Goal: Task Accomplishment & Management: Use online tool/utility

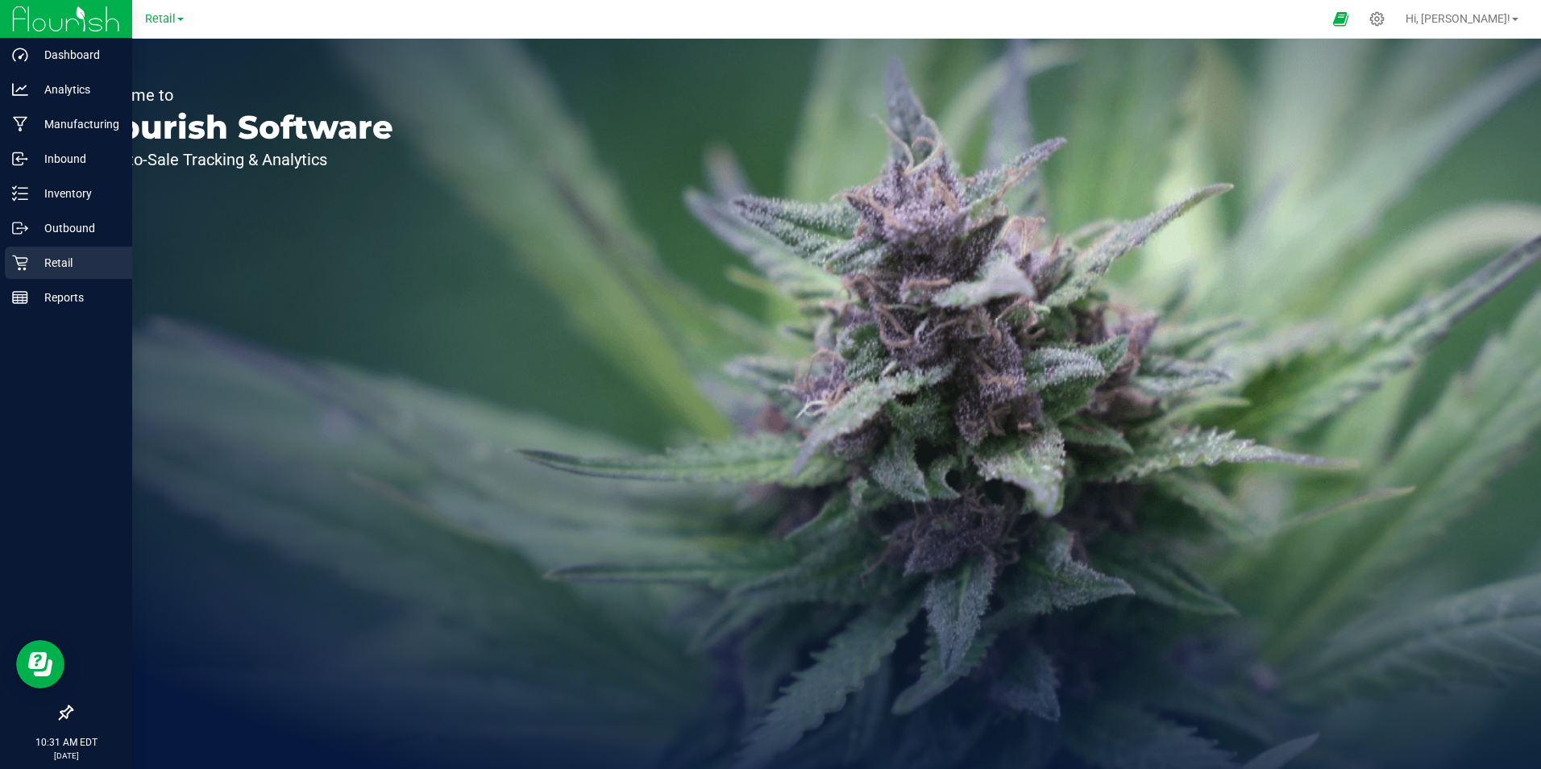
click at [13, 260] on icon at bounding box center [20, 263] width 16 height 16
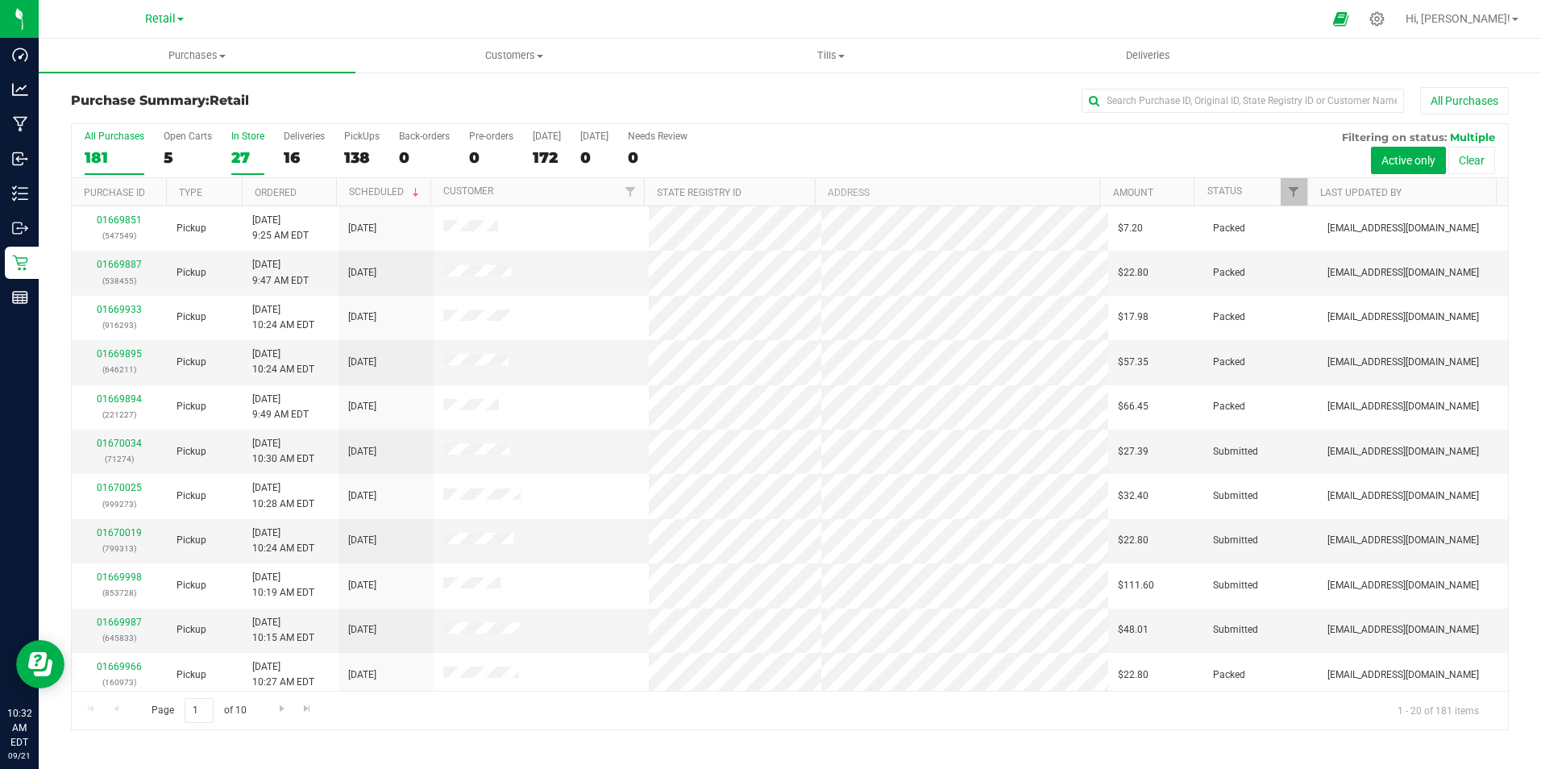
click at [237, 156] on div "27" at bounding box center [247, 157] width 33 height 19
click at [0, 0] on input "In Store 27" at bounding box center [0, 0] width 0 height 0
click at [1165, 101] on input "text" at bounding box center [1243, 101] width 322 height 24
click at [1132, 98] on input "text" at bounding box center [1243, 101] width 322 height 24
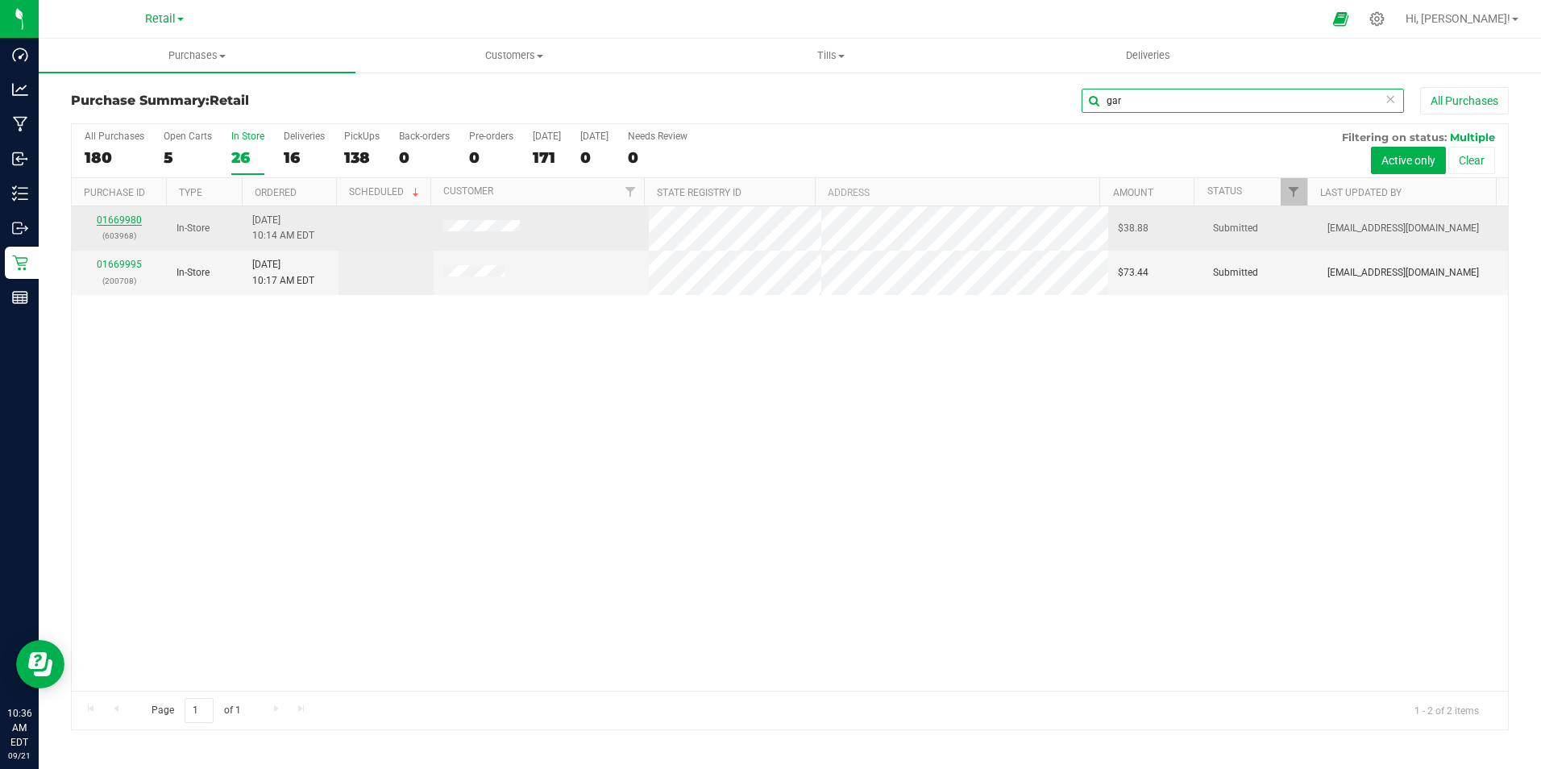
type input "gar"
click at [128, 219] on link "01669980" at bounding box center [119, 219] width 45 height 11
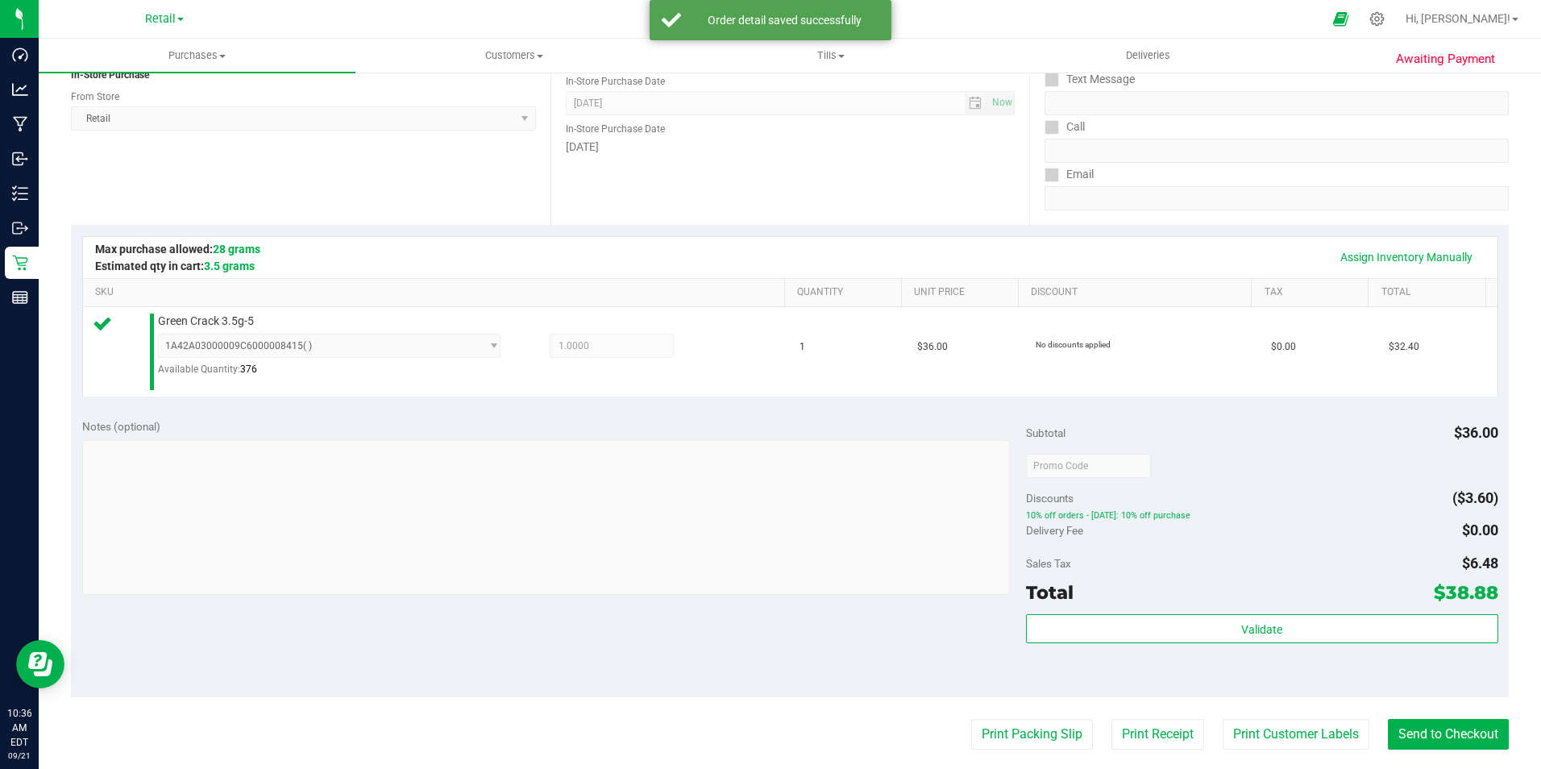
scroll to position [242, 0]
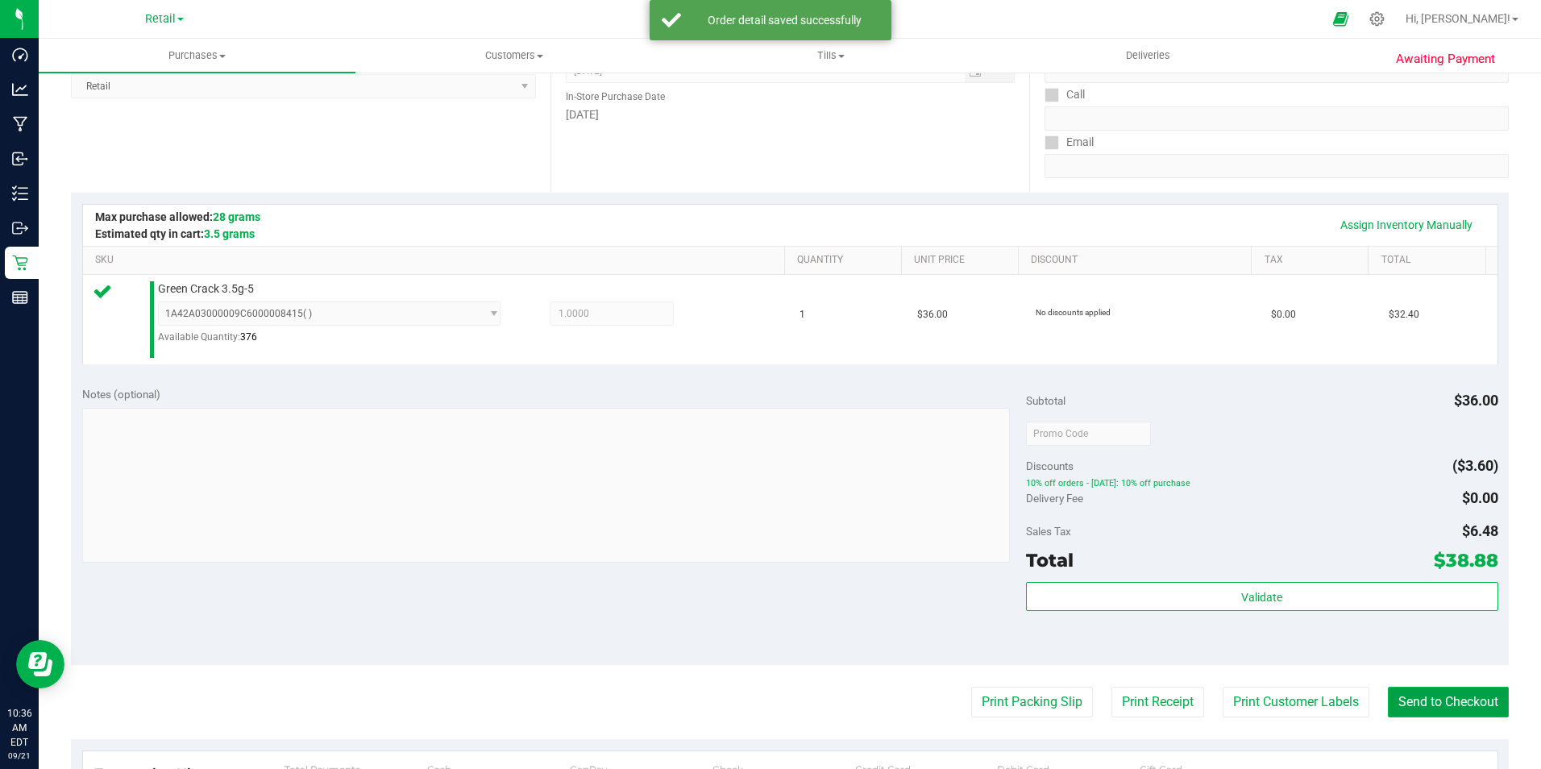
drag, startPoint x: 1423, startPoint y: 704, endPoint x: 1411, endPoint y: 696, distance: 14.1
click at [1423, 702] on button "Send to Checkout" at bounding box center [1448, 702] width 121 height 31
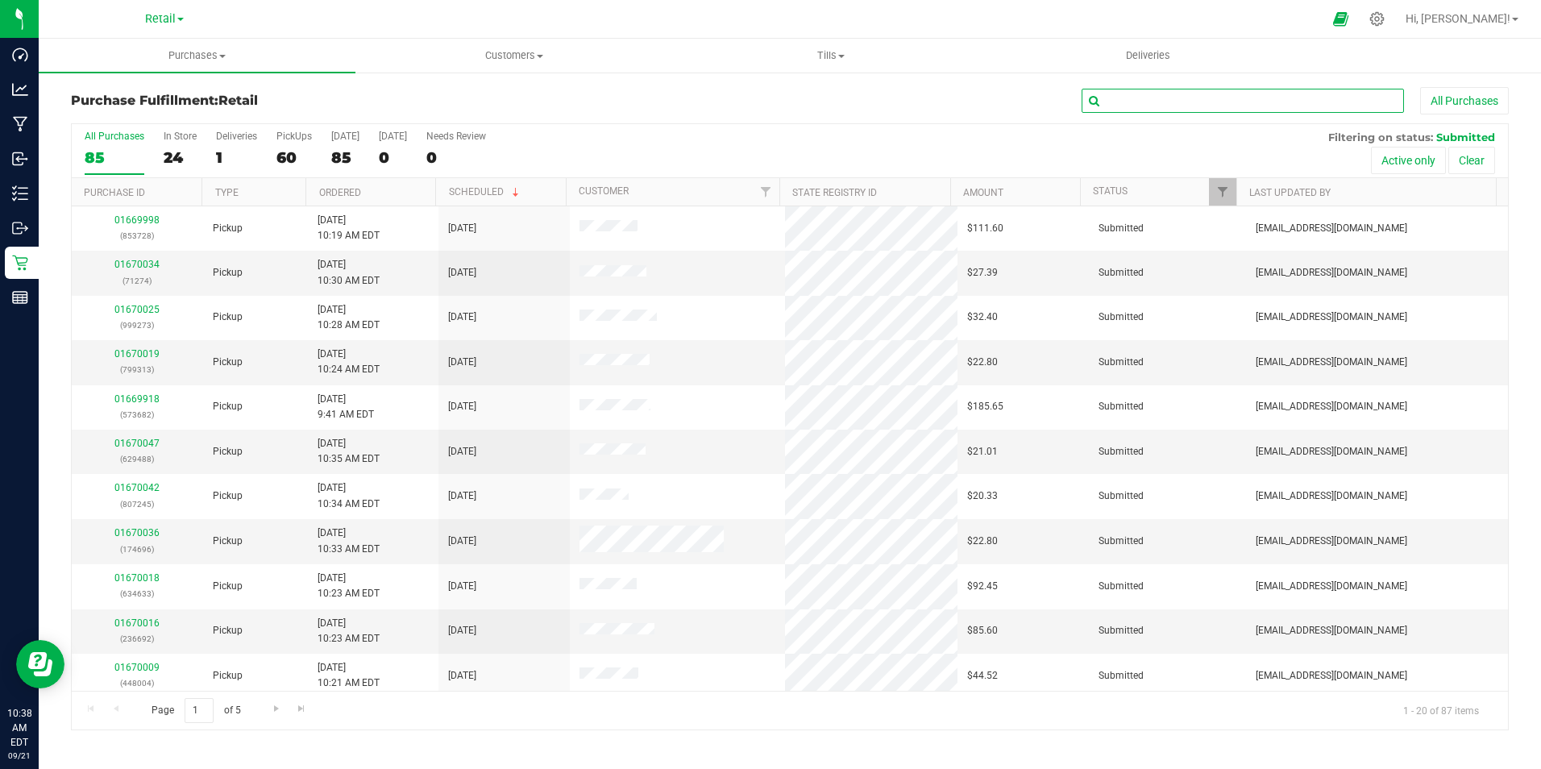
click at [1124, 94] on input "text" at bounding box center [1243, 101] width 322 height 24
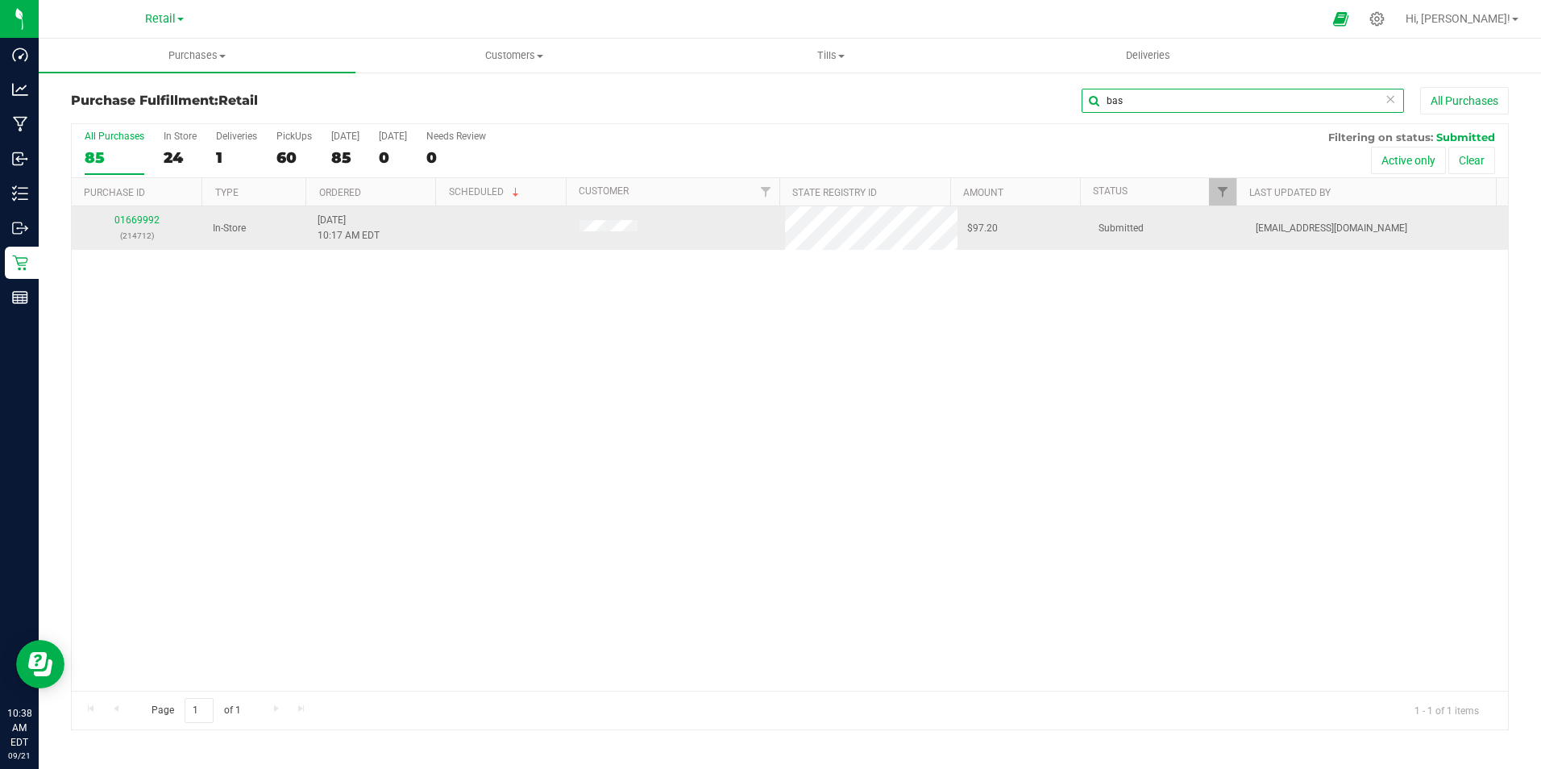
type input "bas"
click at [140, 209] on td "01669992 (214712)" at bounding box center [137, 228] width 131 height 44
click at [140, 226] on link "01669992" at bounding box center [136, 219] width 45 height 11
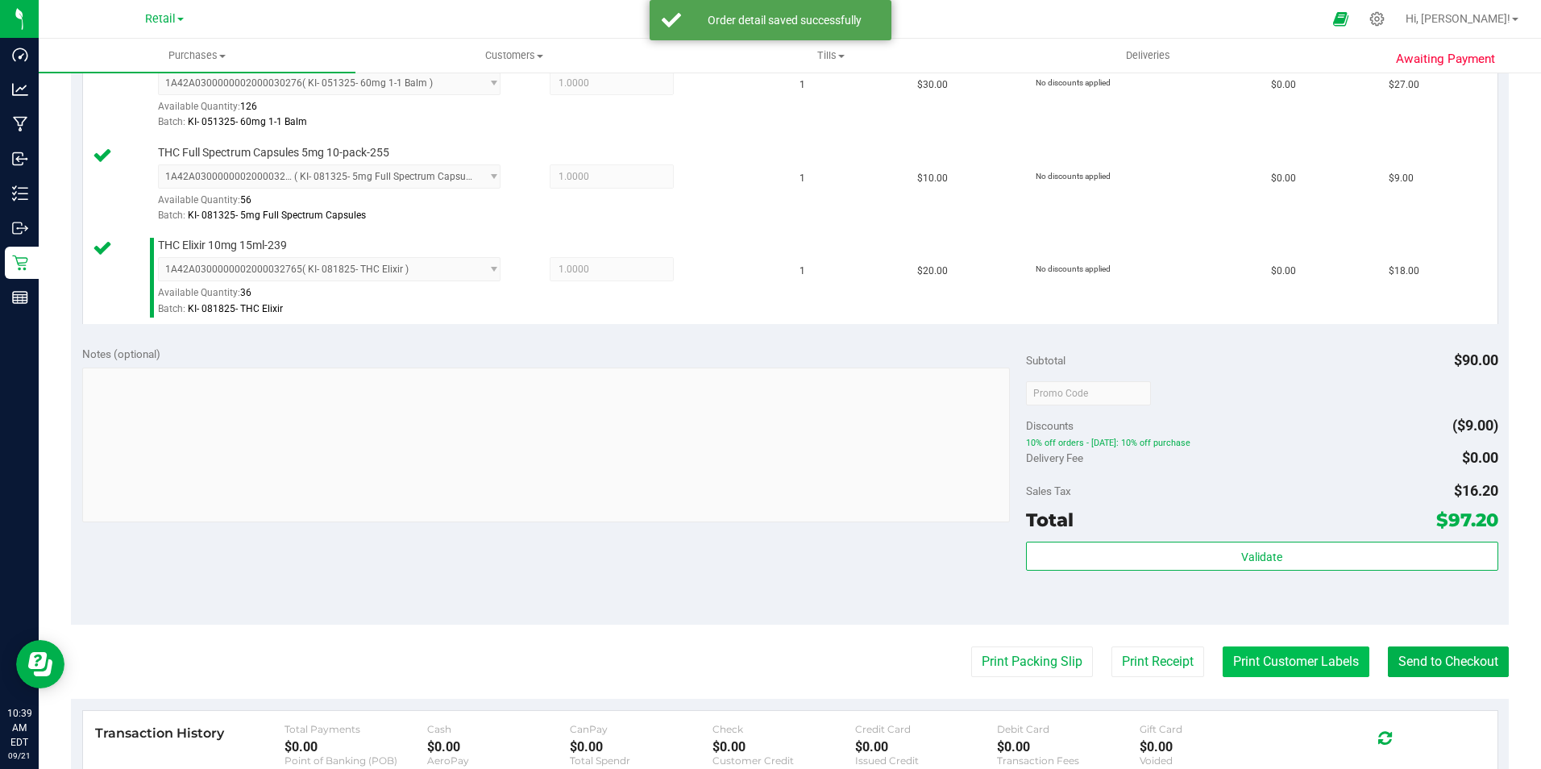
scroll to position [645, 0]
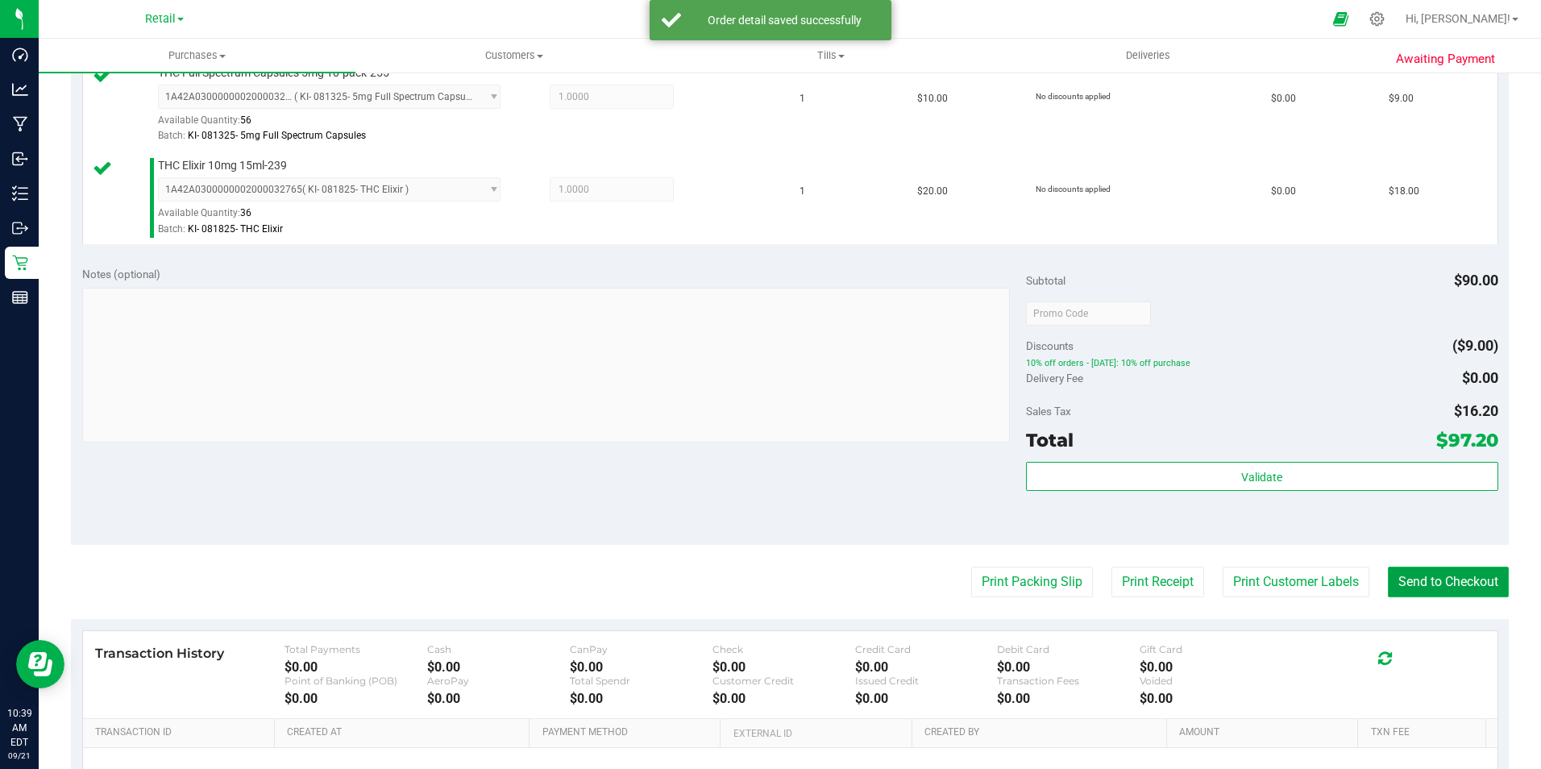
click at [1398, 580] on button "Send to Checkout" at bounding box center [1448, 582] width 121 height 31
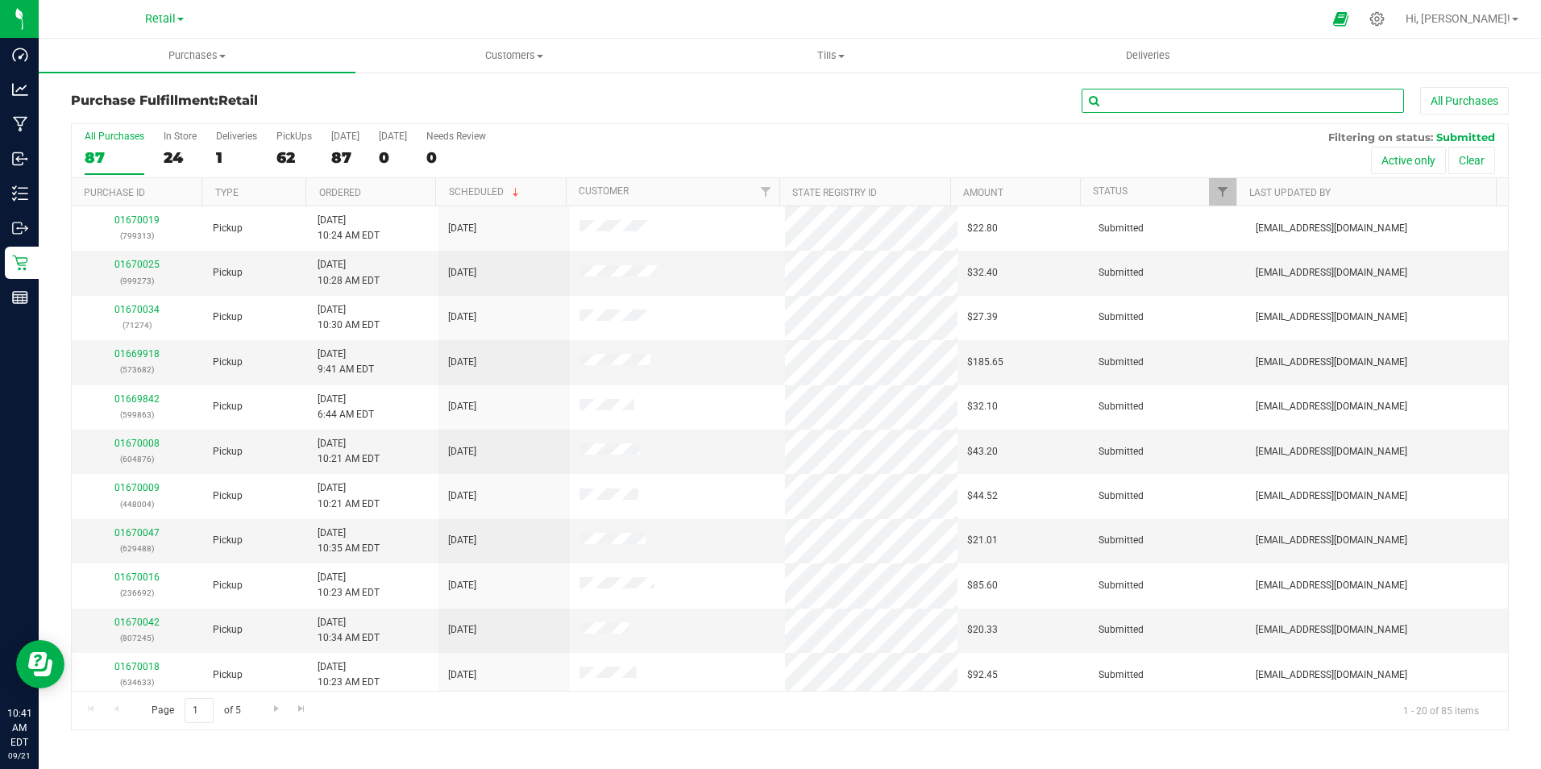
click at [1119, 89] on input "text" at bounding box center [1243, 101] width 322 height 24
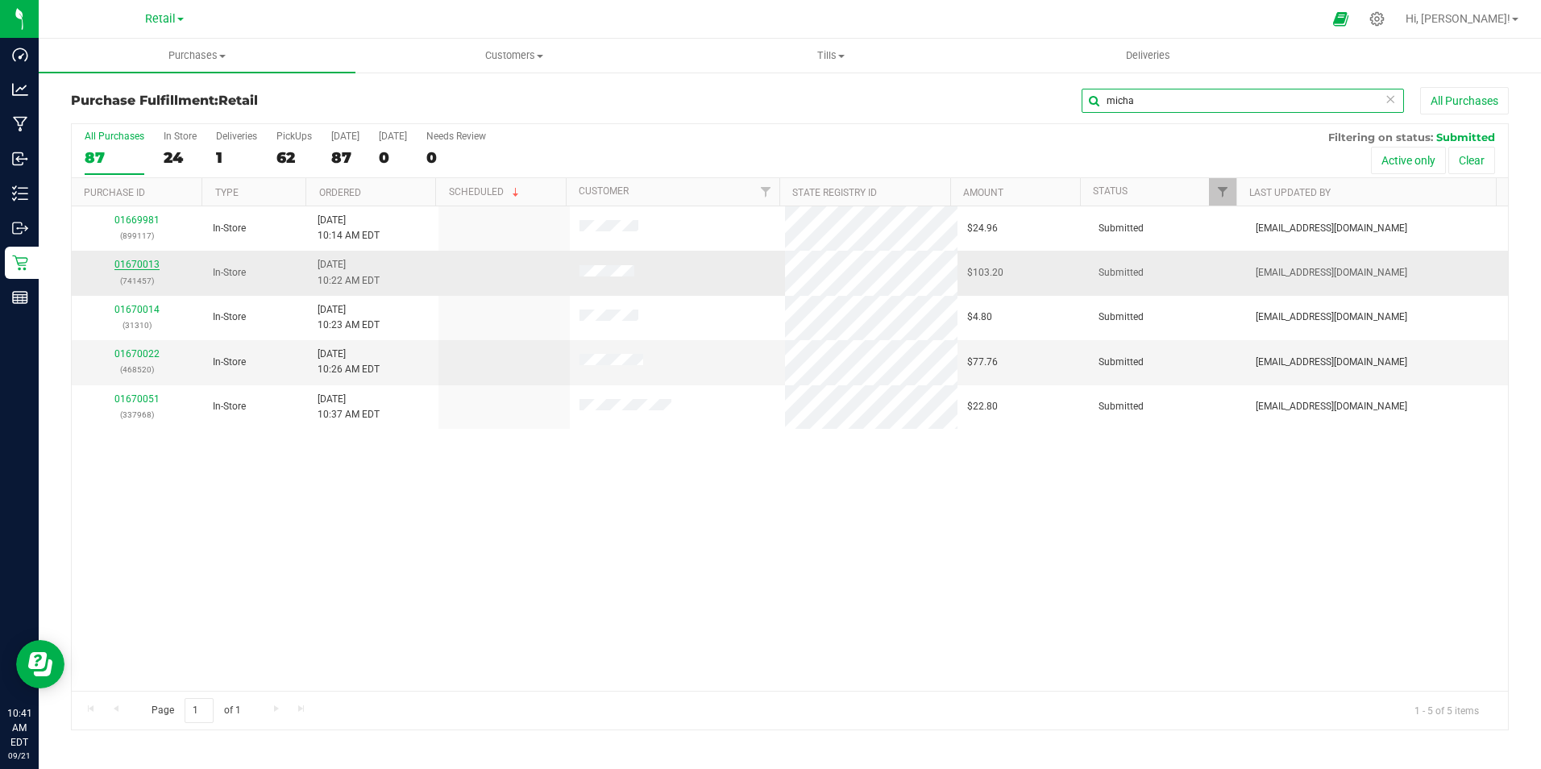
type input "micha"
click at [139, 261] on link "01670013" at bounding box center [136, 264] width 45 height 11
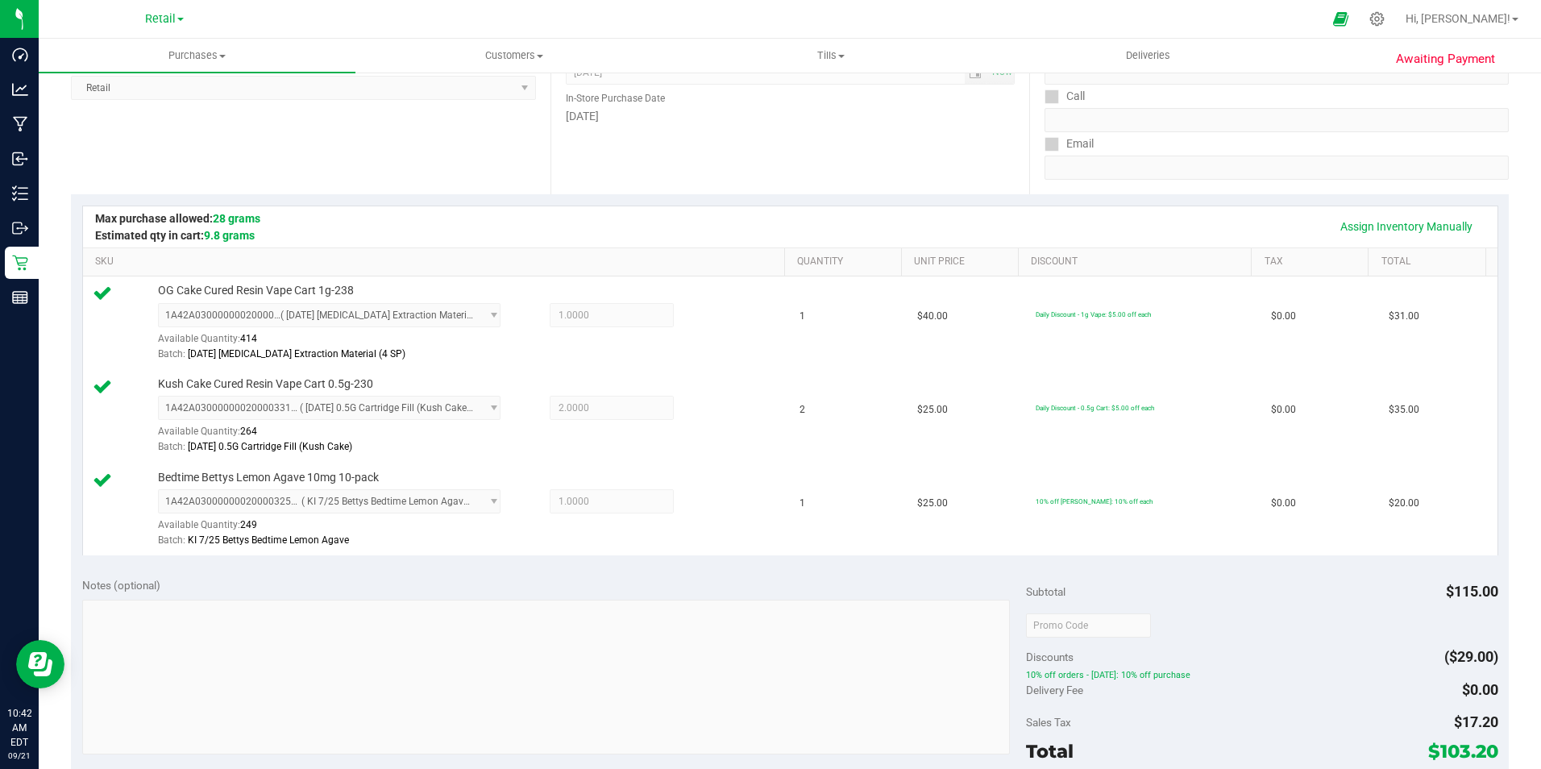
scroll to position [484, 0]
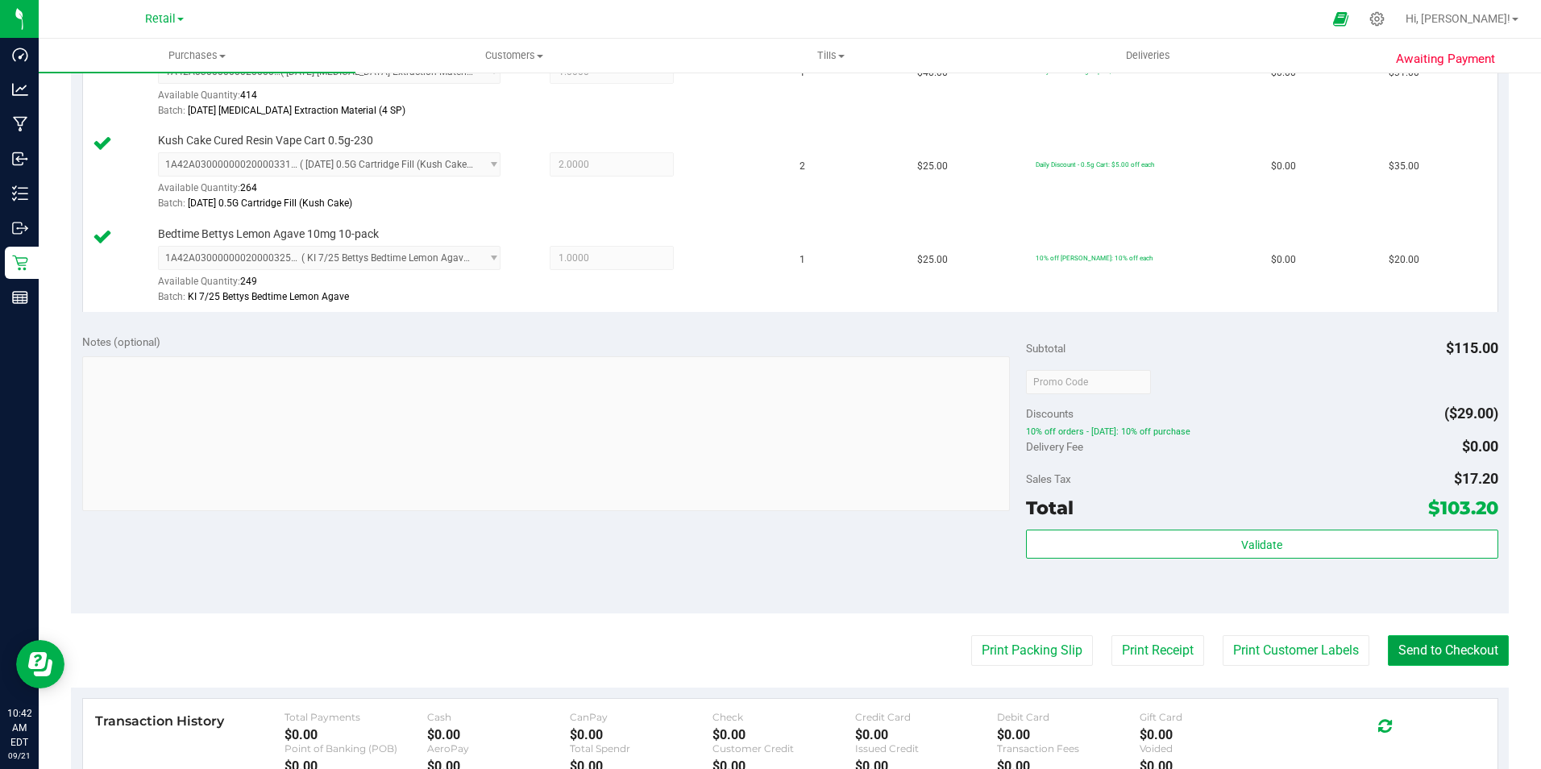
click at [1431, 641] on button "Send to Checkout" at bounding box center [1448, 650] width 121 height 31
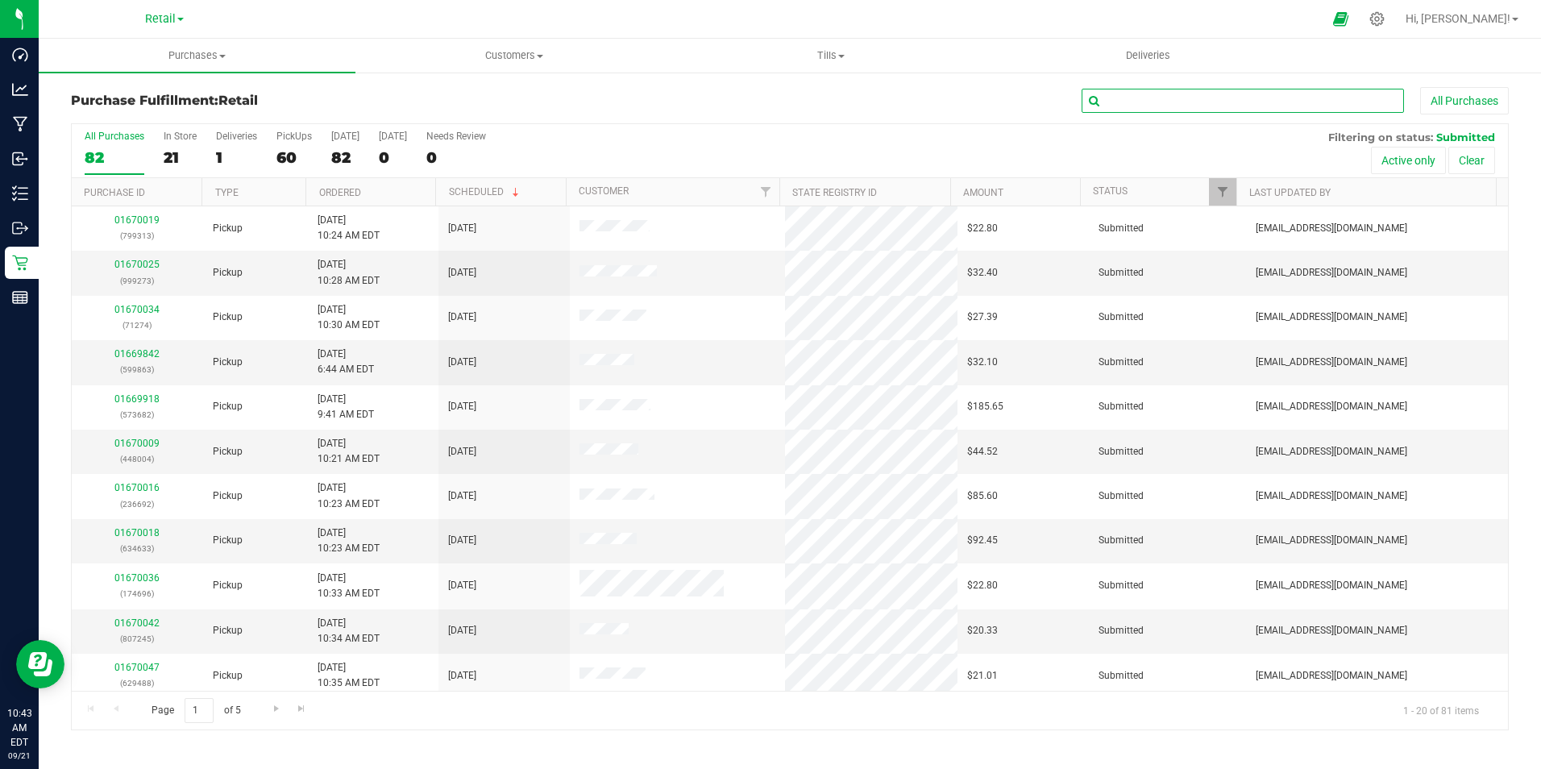
click at [1289, 105] on input "text" at bounding box center [1243, 101] width 322 height 24
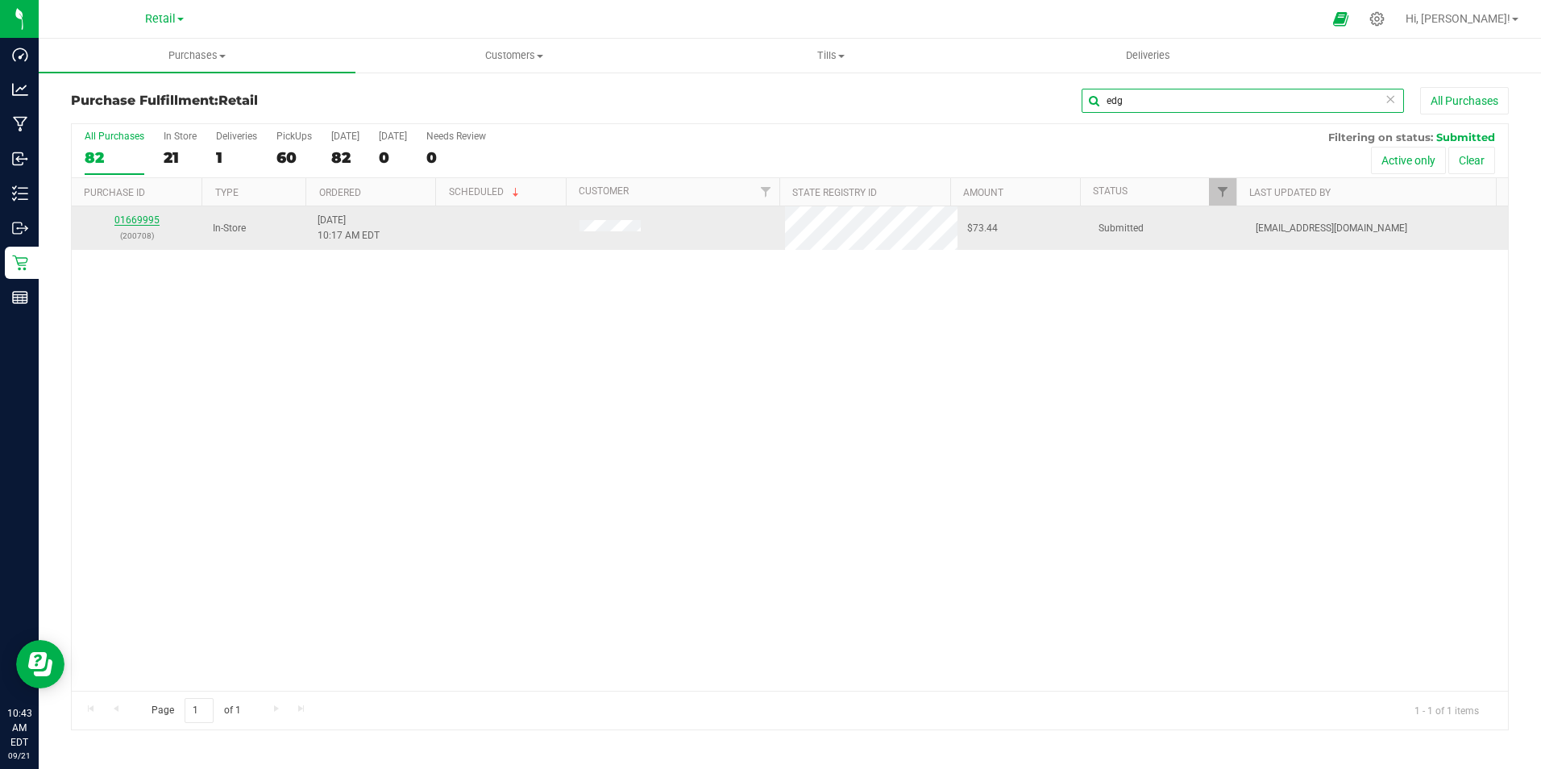
type input "edg"
click at [139, 217] on link "01669995" at bounding box center [136, 219] width 45 height 11
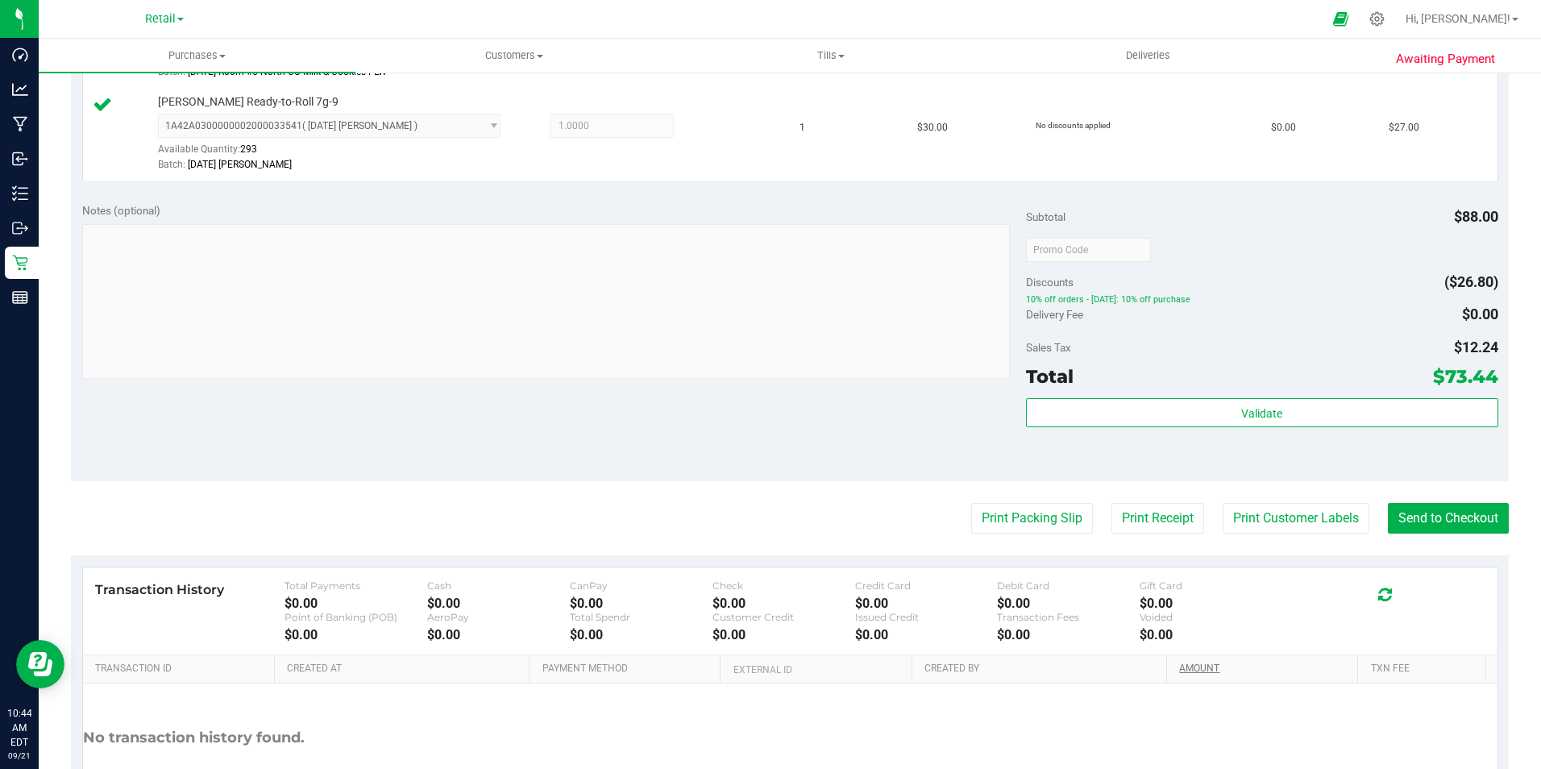
scroll to position [642, 0]
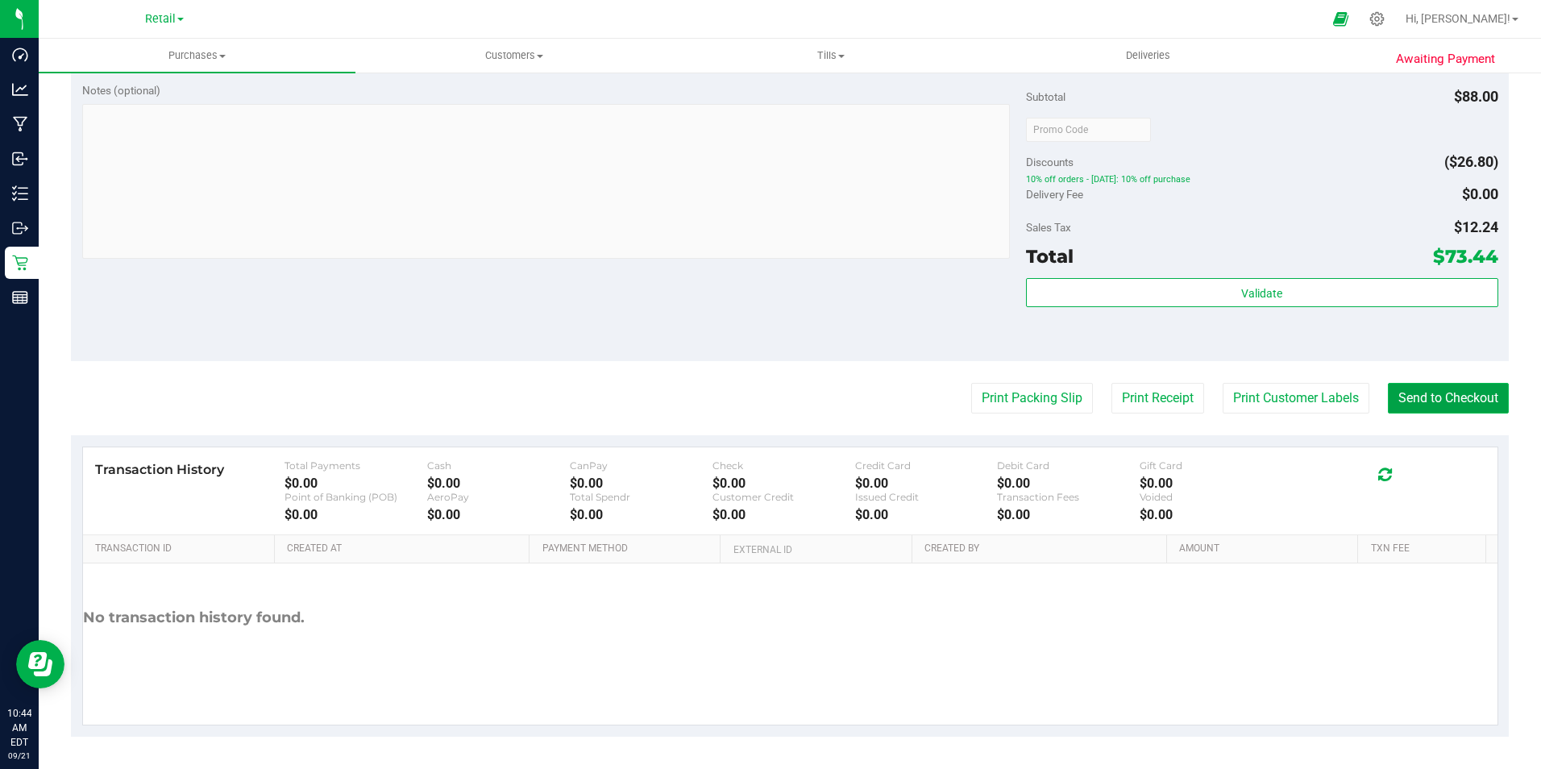
drag, startPoint x: 1433, startPoint y: 403, endPoint x: 1394, endPoint y: 391, distance: 40.5
click at [1430, 403] on button "Send to Checkout" at bounding box center [1448, 398] width 121 height 31
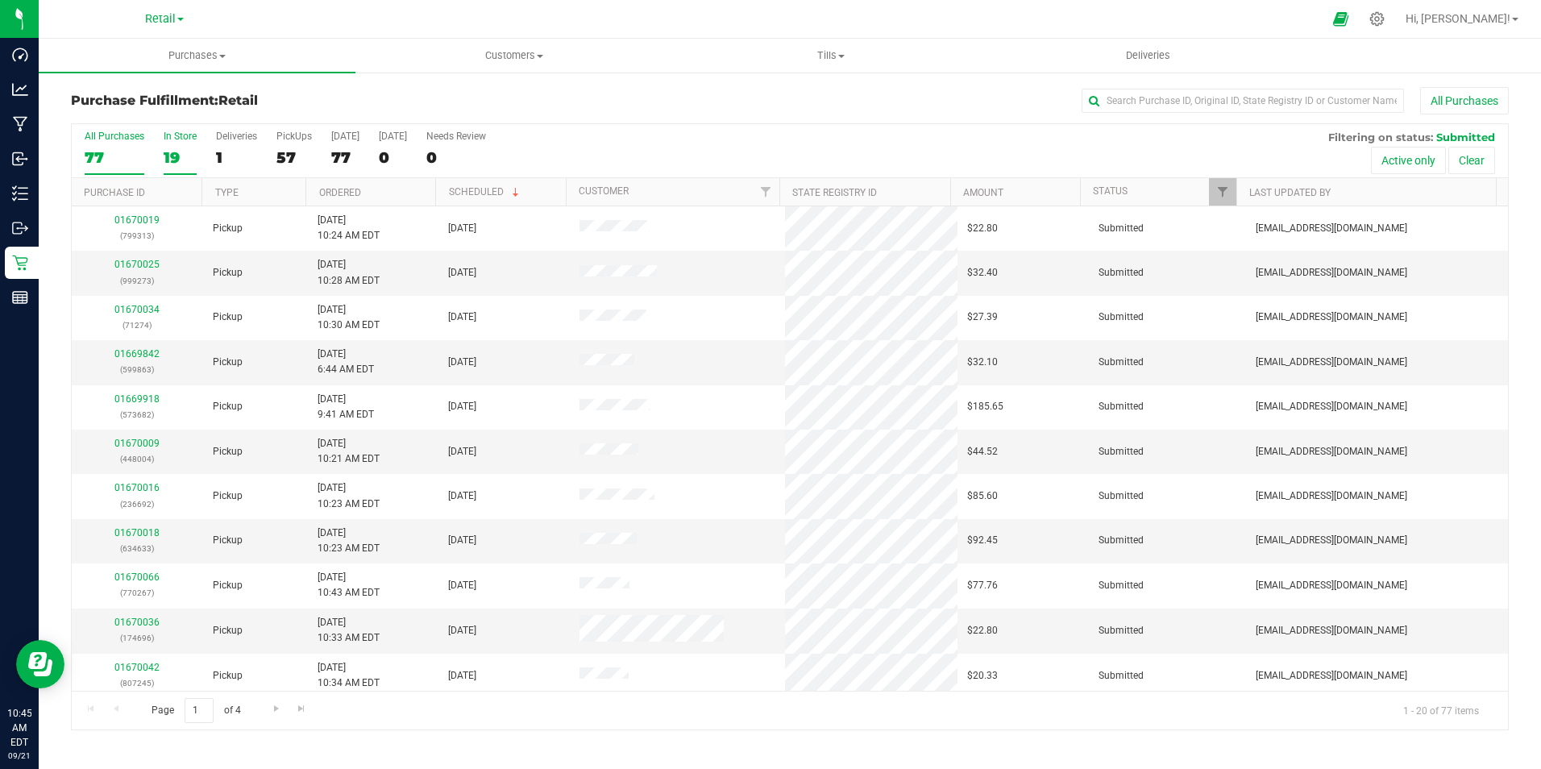
click at [177, 151] on div "19" at bounding box center [180, 157] width 33 height 19
click at [1261, 100] on input "text" at bounding box center [1243, 101] width 322 height 24
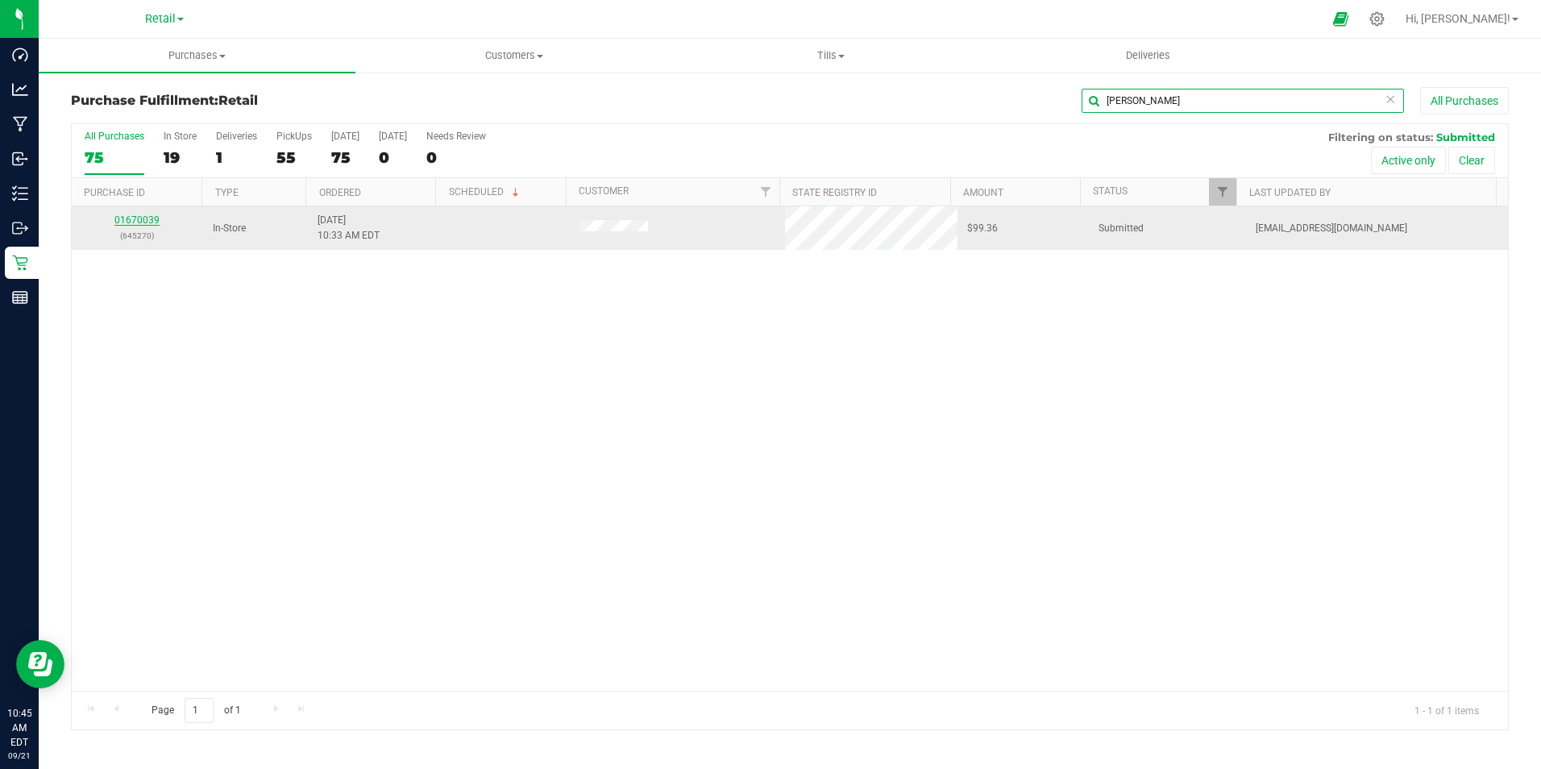
type input "[PERSON_NAME]"
click at [146, 220] on link "01670039" at bounding box center [136, 219] width 45 height 11
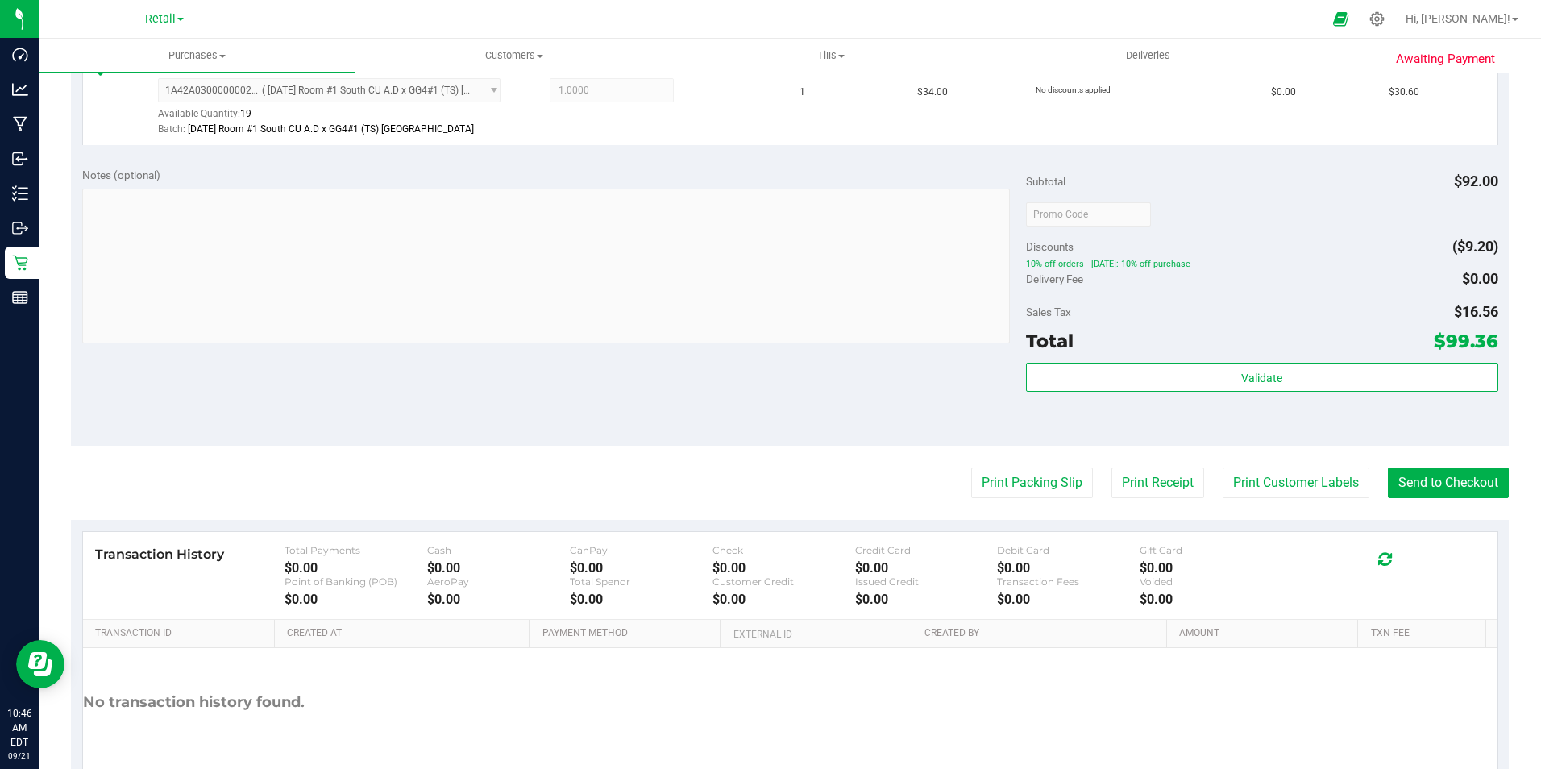
scroll to position [564, 0]
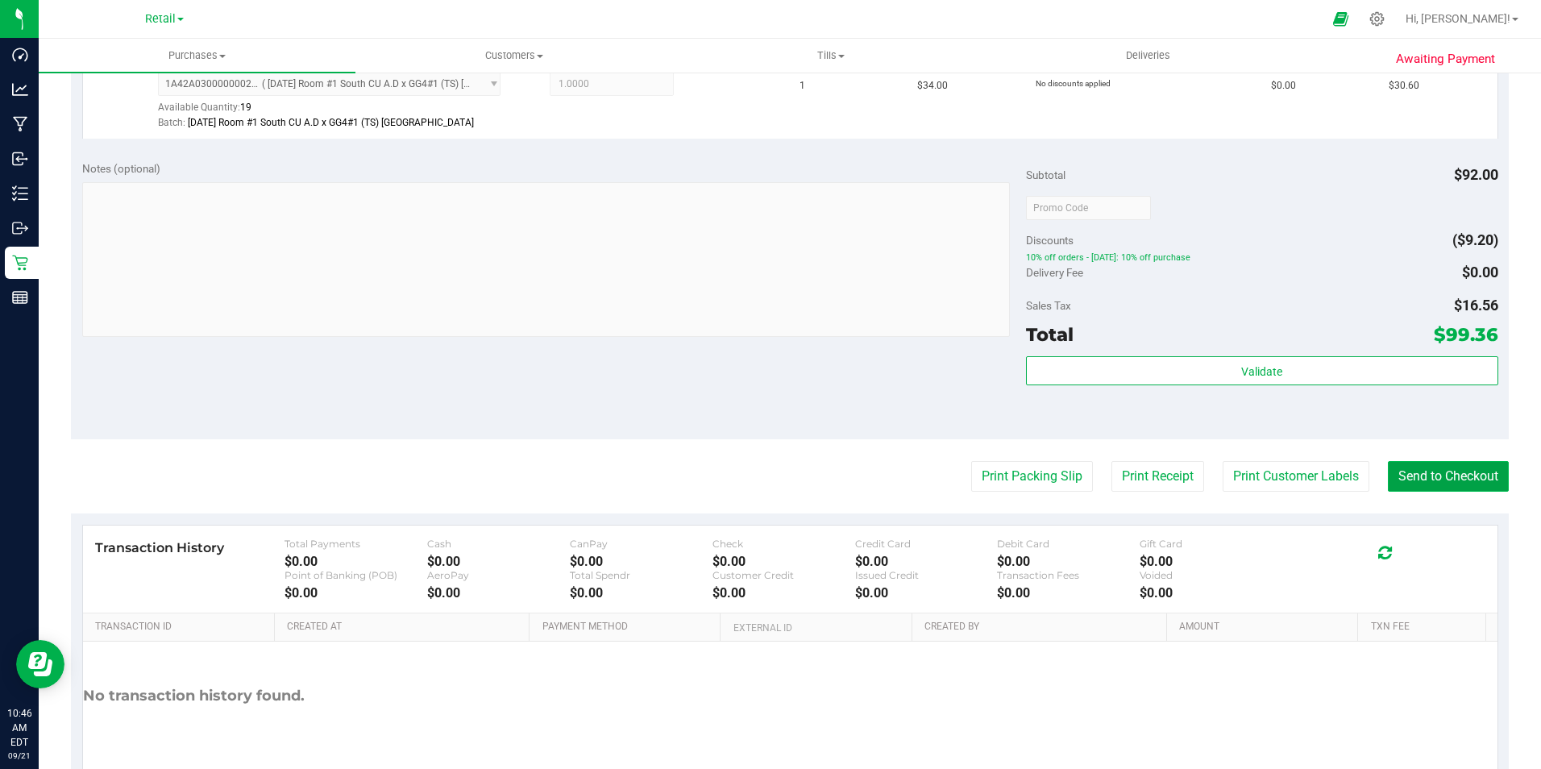
click at [1398, 468] on button "Send to Checkout" at bounding box center [1448, 476] width 121 height 31
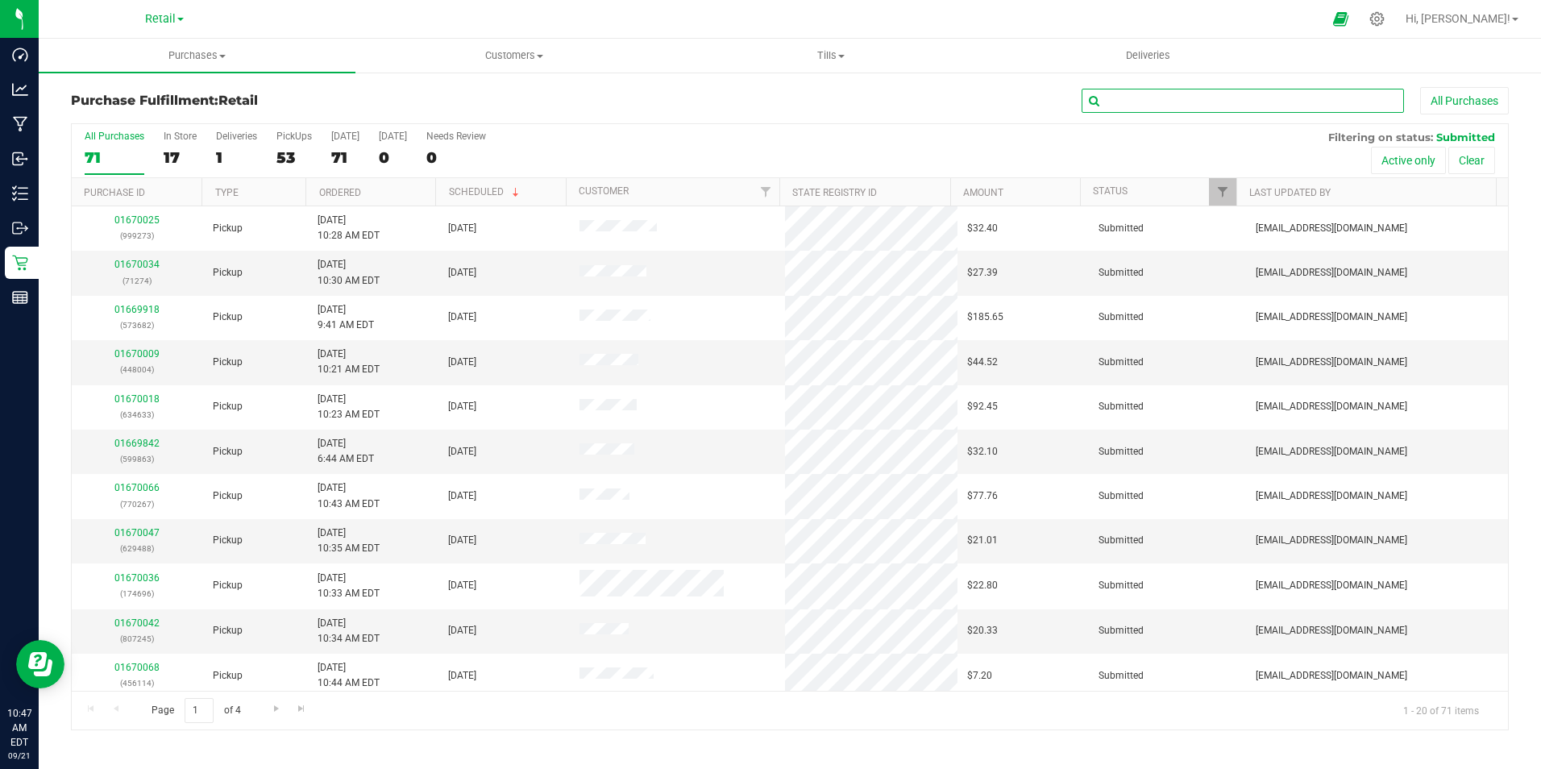
click at [1272, 104] on input "text" at bounding box center [1243, 101] width 322 height 24
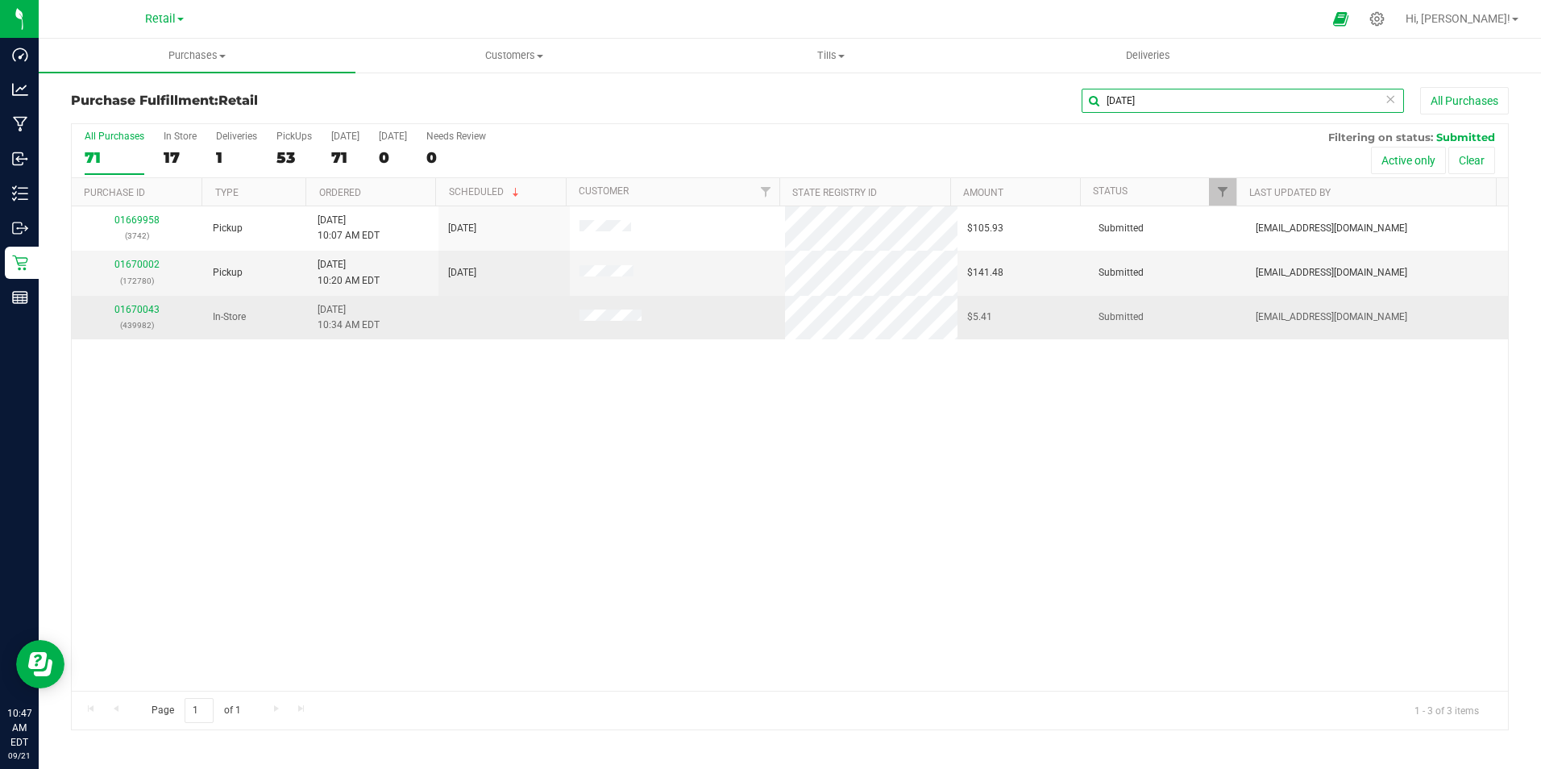
type input "[DATE]"
click at [148, 301] on td "01670043 (439982)" at bounding box center [137, 318] width 131 height 44
click at [149, 302] on td "01670043 (439982)" at bounding box center [137, 318] width 131 height 44
click at [150, 312] on link "01670043" at bounding box center [136, 309] width 45 height 11
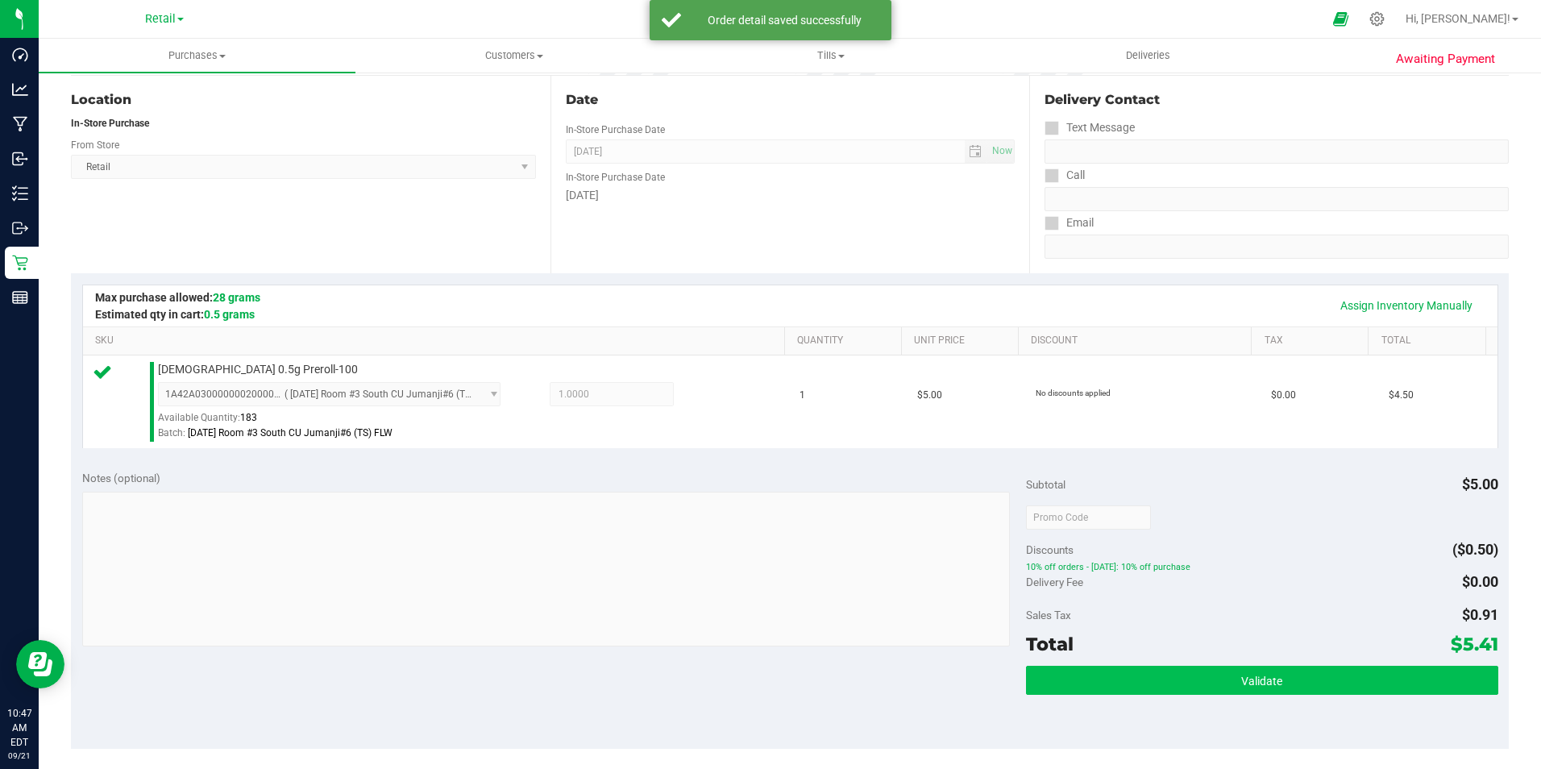
scroll to position [403, 0]
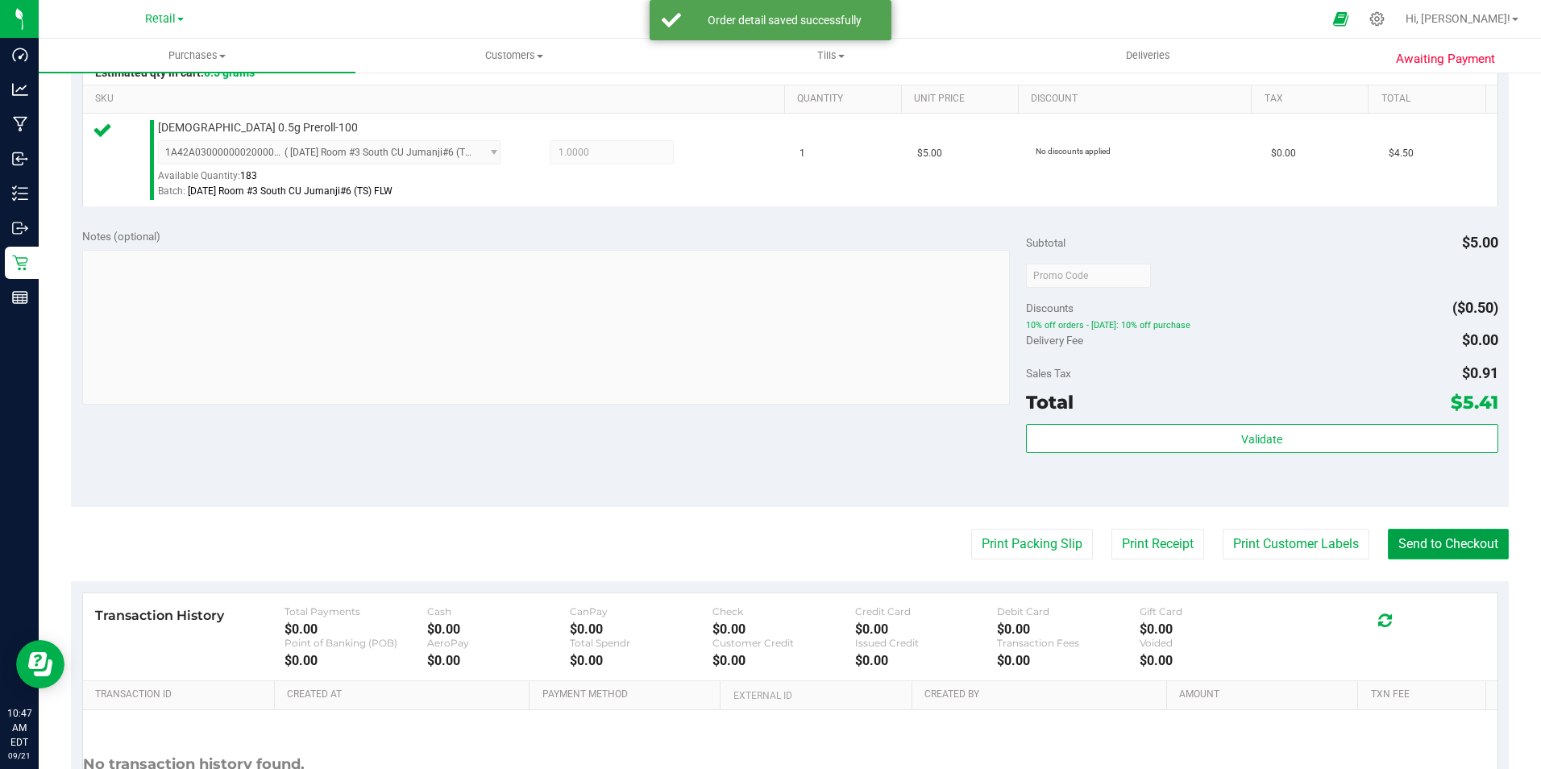
click at [1402, 559] on button "Send to Checkout" at bounding box center [1448, 544] width 121 height 31
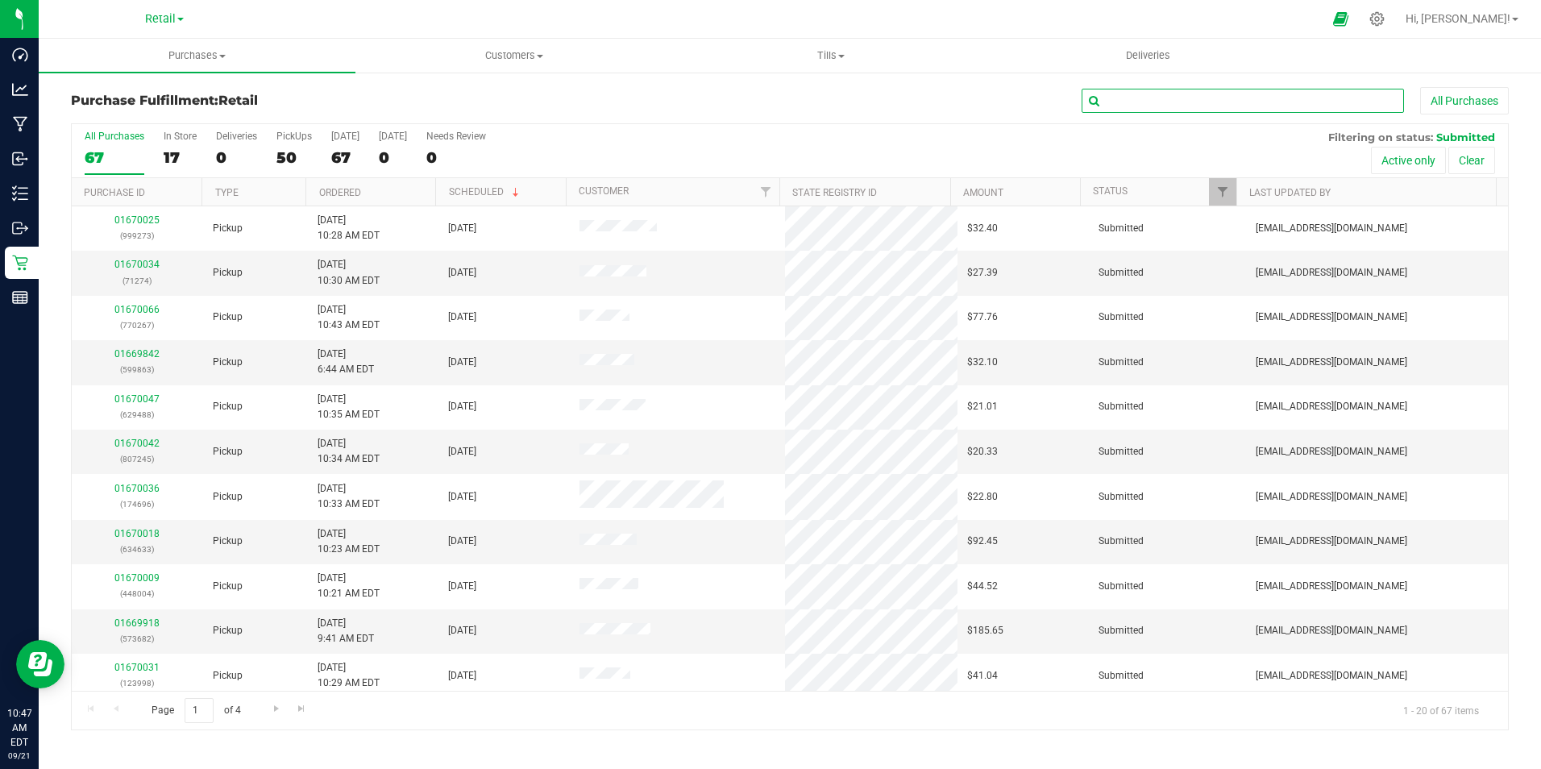
click at [1184, 106] on input "text" at bounding box center [1243, 101] width 322 height 24
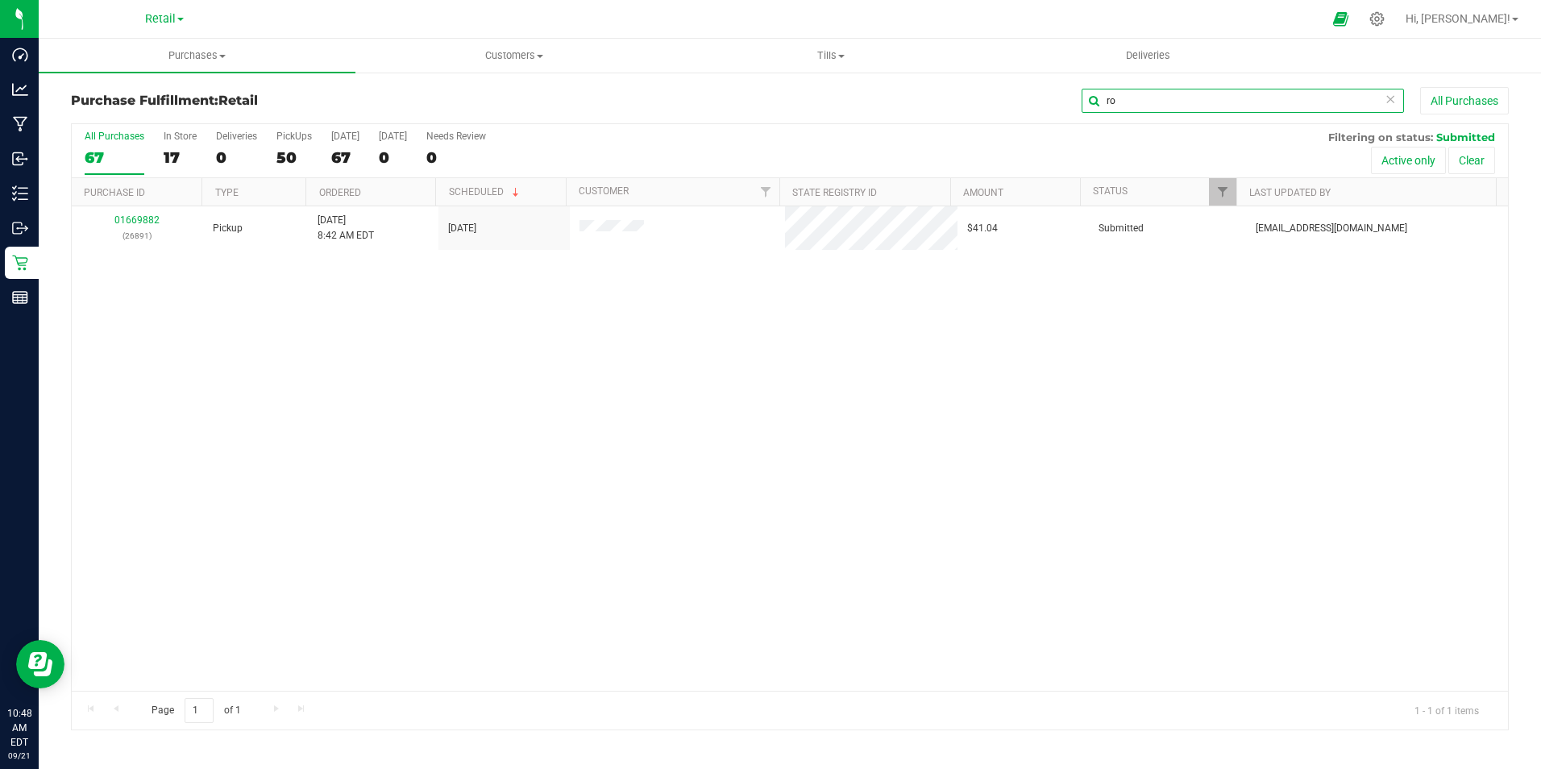
type input "r"
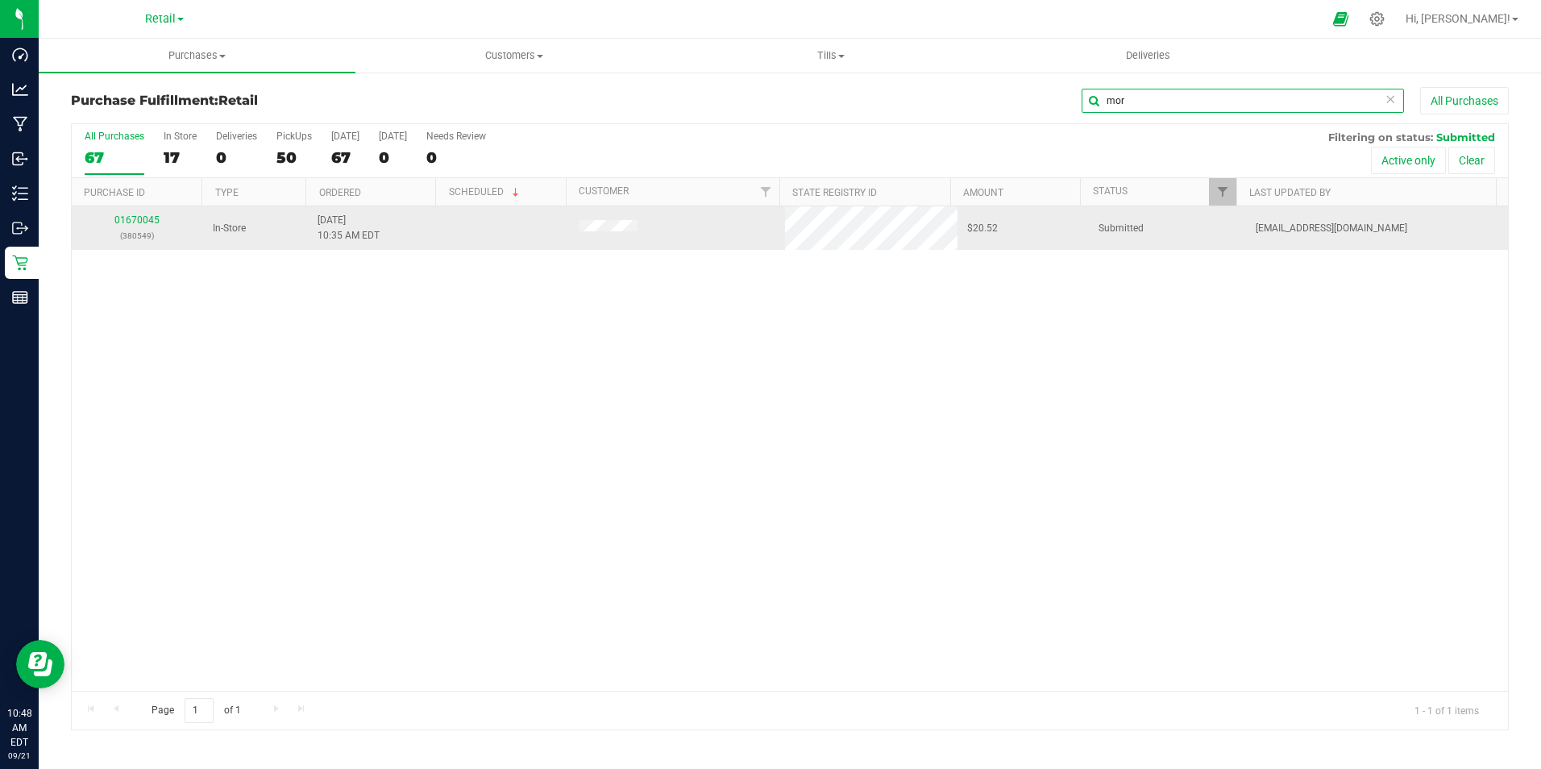
type input "mor"
click at [160, 214] on div "01670045 (380549)" at bounding box center [137, 228] width 112 height 31
click at [150, 215] on link "01670045" at bounding box center [136, 219] width 45 height 11
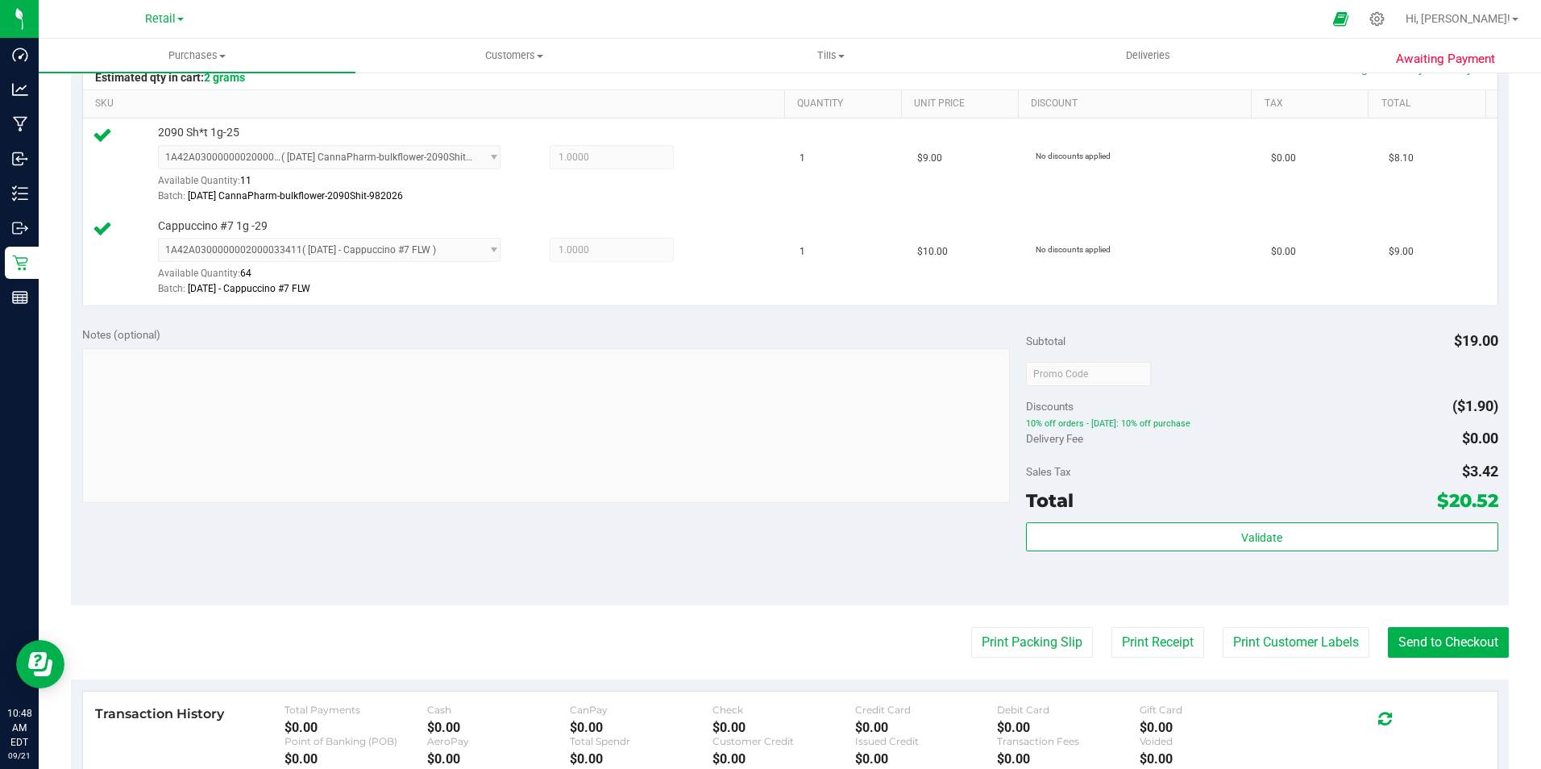
scroll to position [484, 0]
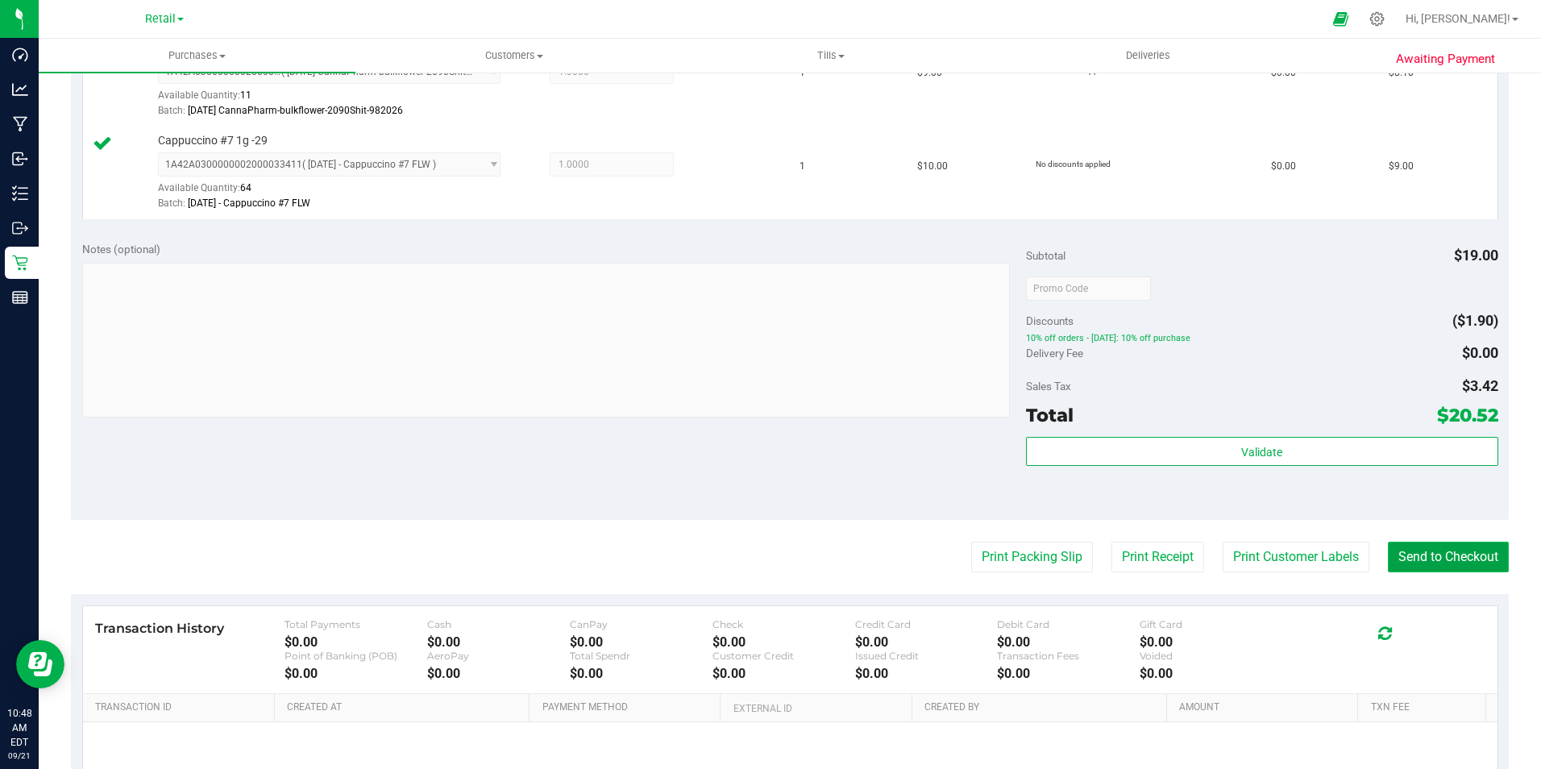
click at [1459, 571] on button "Send to Checkout" at bounding box center [1448, 557] width 121 height 31
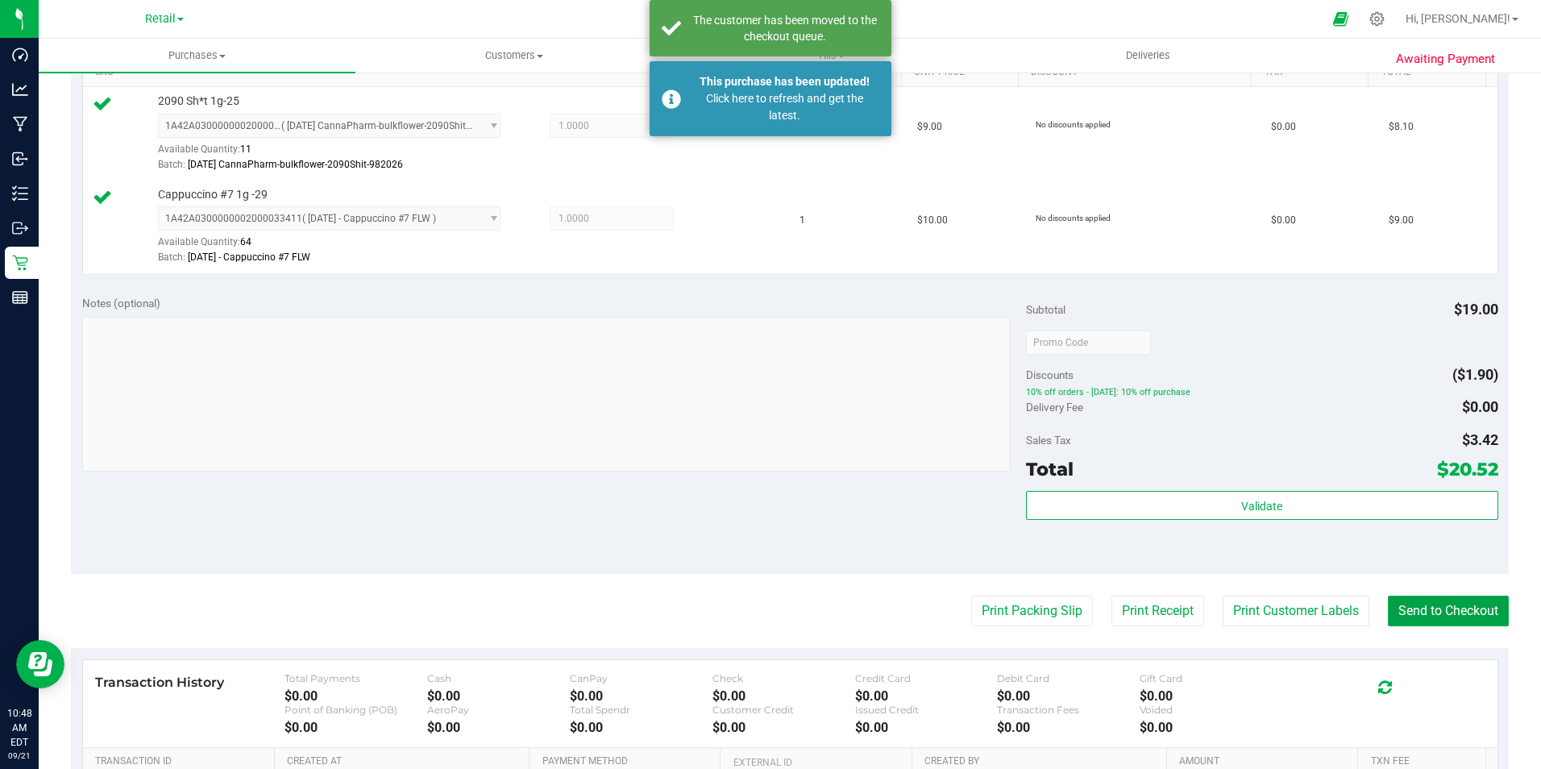
scroll to position [403, 0]
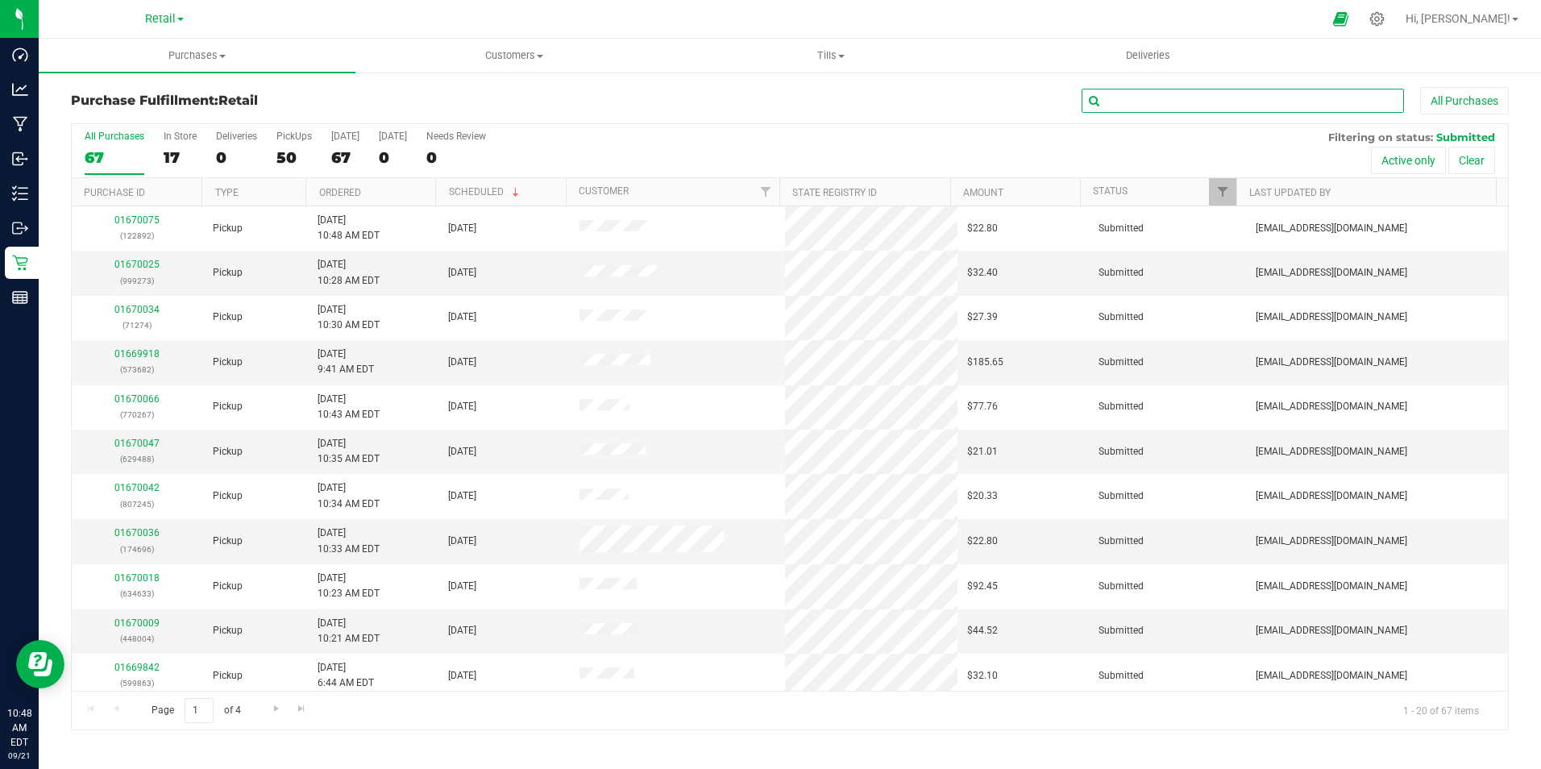
click at [1124, 98] on input "text" at bounding box center [1243, 101] width 322 height 24
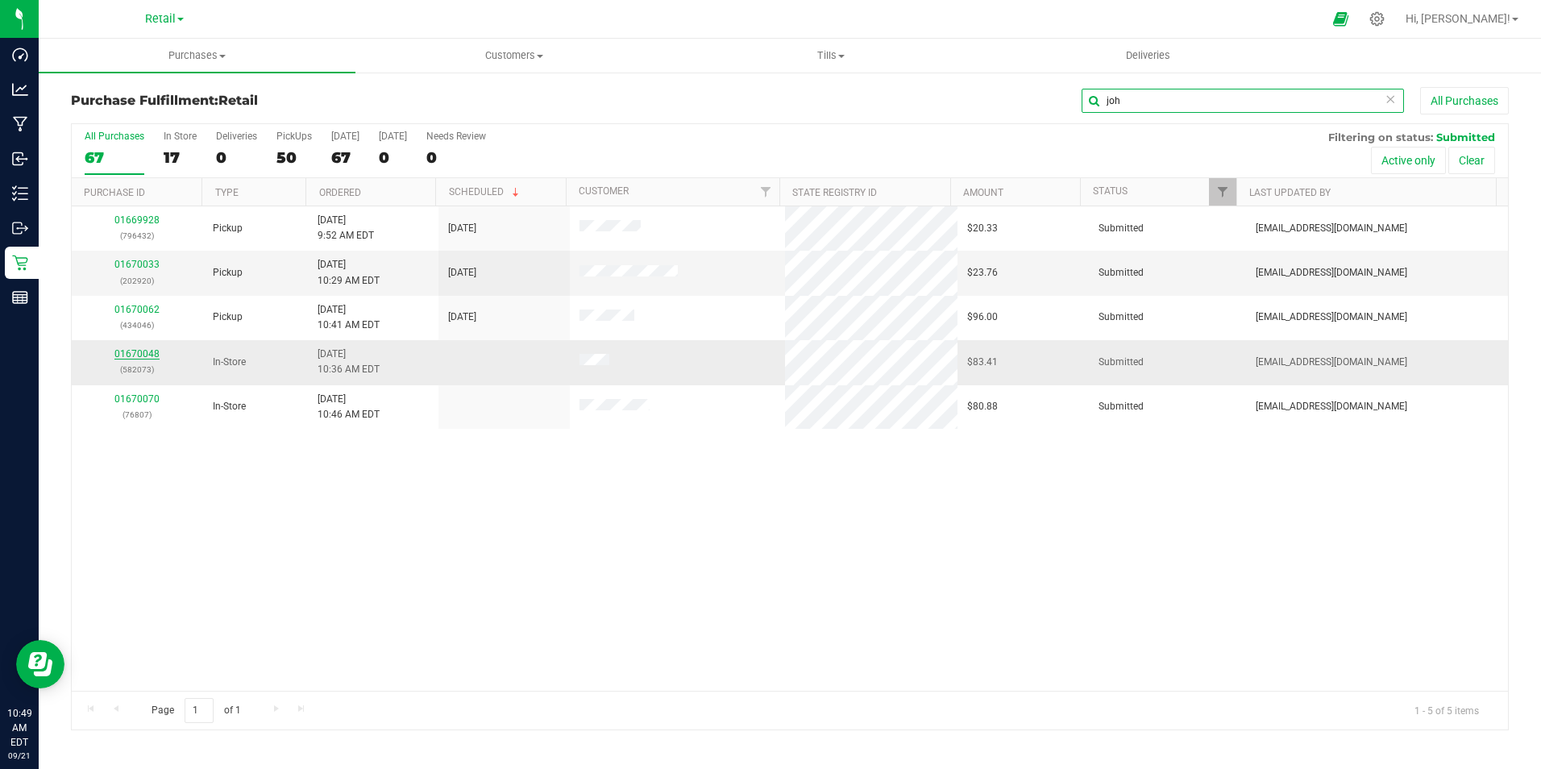
type input "joh"
click at [216, 344] on td "In-Store" at bounding box center [255, 362] width 105 height 44
click at [137, 359] on link "01670048" at bounding box center [136, 353] width 45 height 11
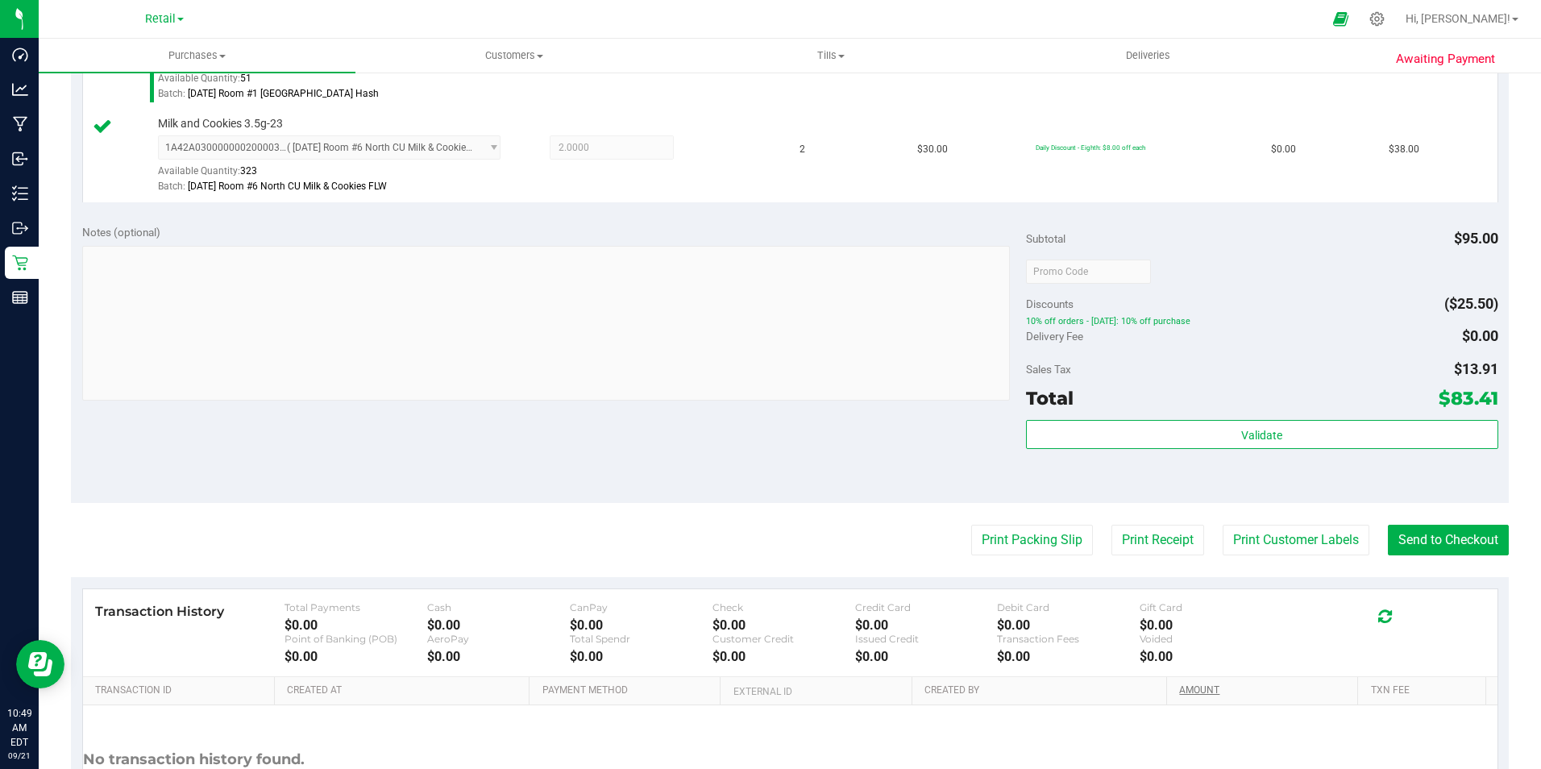
scroll to position [642, 0]
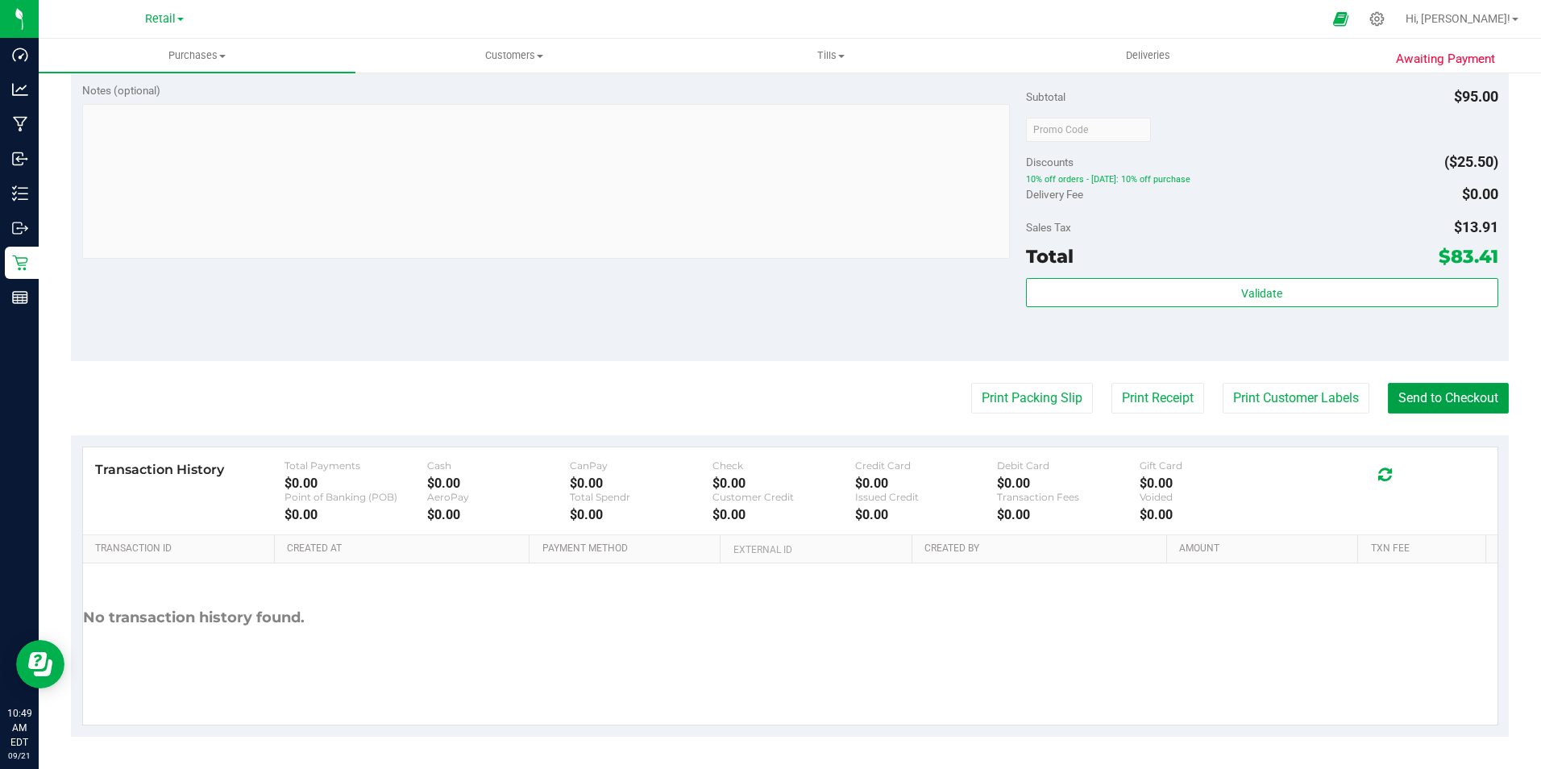
drag, startPoint x: 1411, startPoint y: 398, endPoint x: 512, endPoint y: 14, distance: 978.2
click at [1364, 376] on purchase-details "Back Edit Purchase Cancel Purchase View Profile # 01670048 Med | Rec METRC ID: …" at bounding box center [790, 91] width 1438 height 1292
click at [1399, 397] on button "Send to Checkout" at bounding box center [1448, 398] width 121 height 31
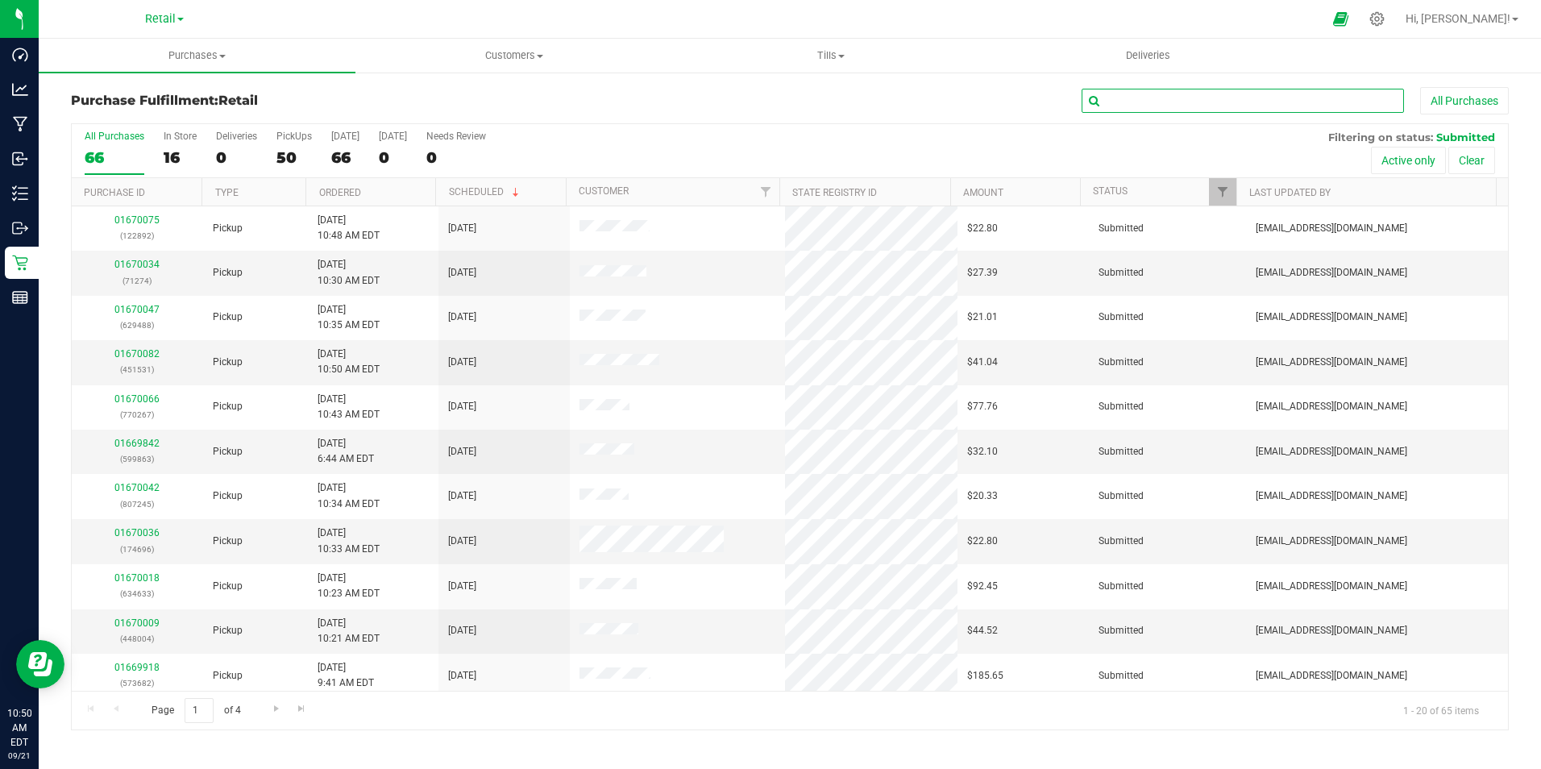
click at [1190, 103] on input "text" at bounding box center [1243, 101] width 322 height 24
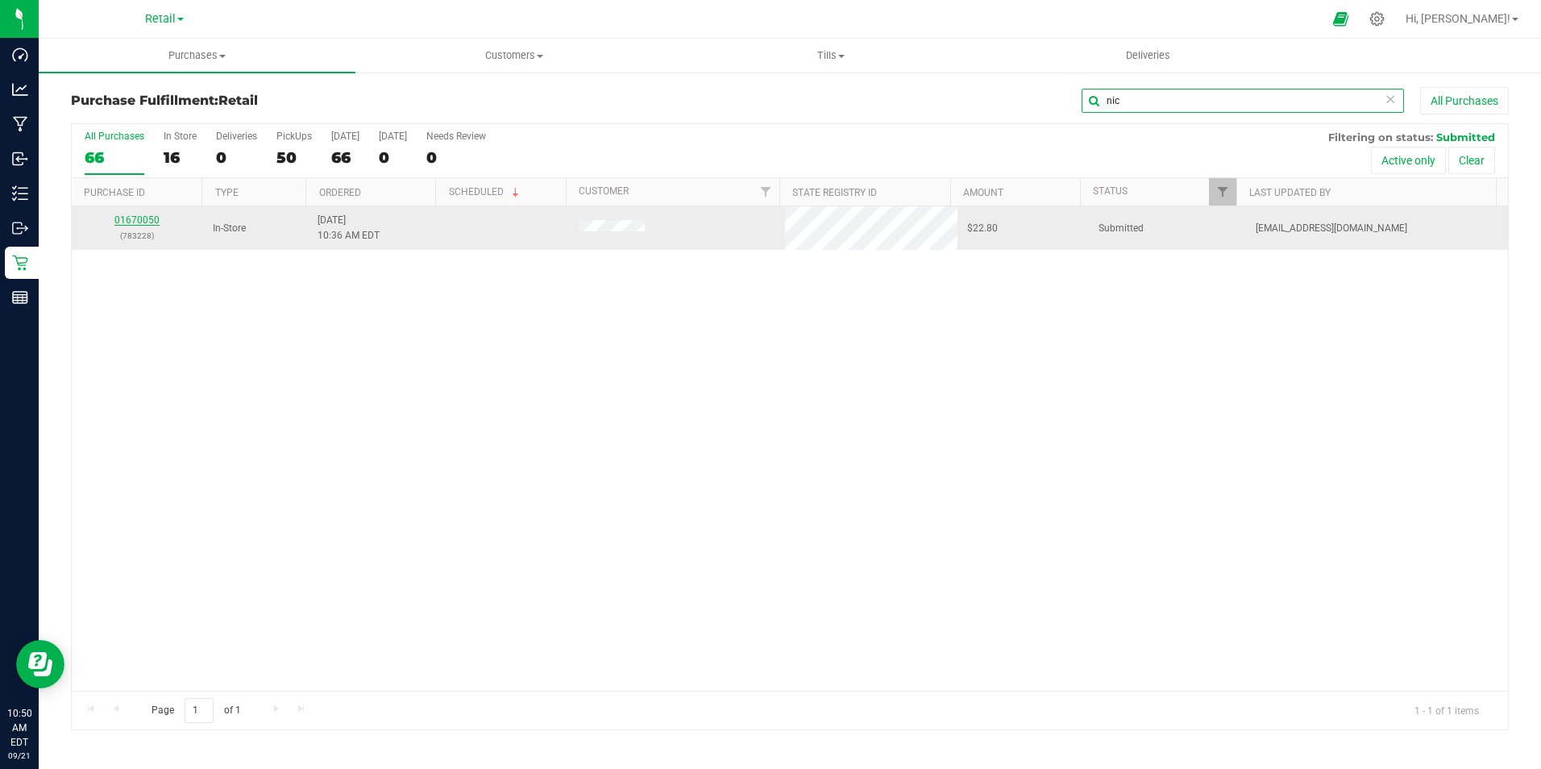
type input "nic"
click at [144, 222] on link "01670050" at bounding box center [136, 219] width 45 height 11
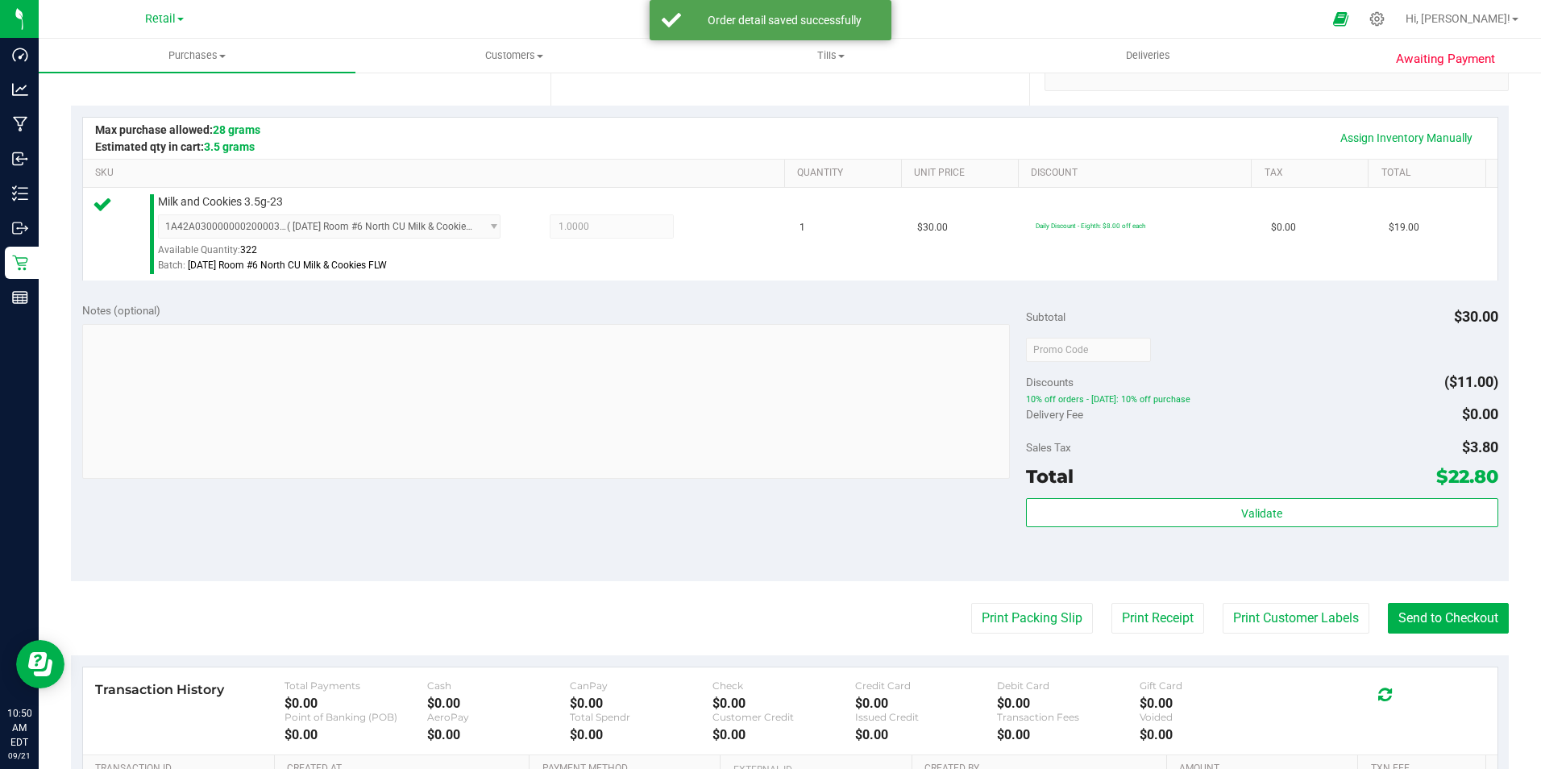
scroll to position [403, 0]
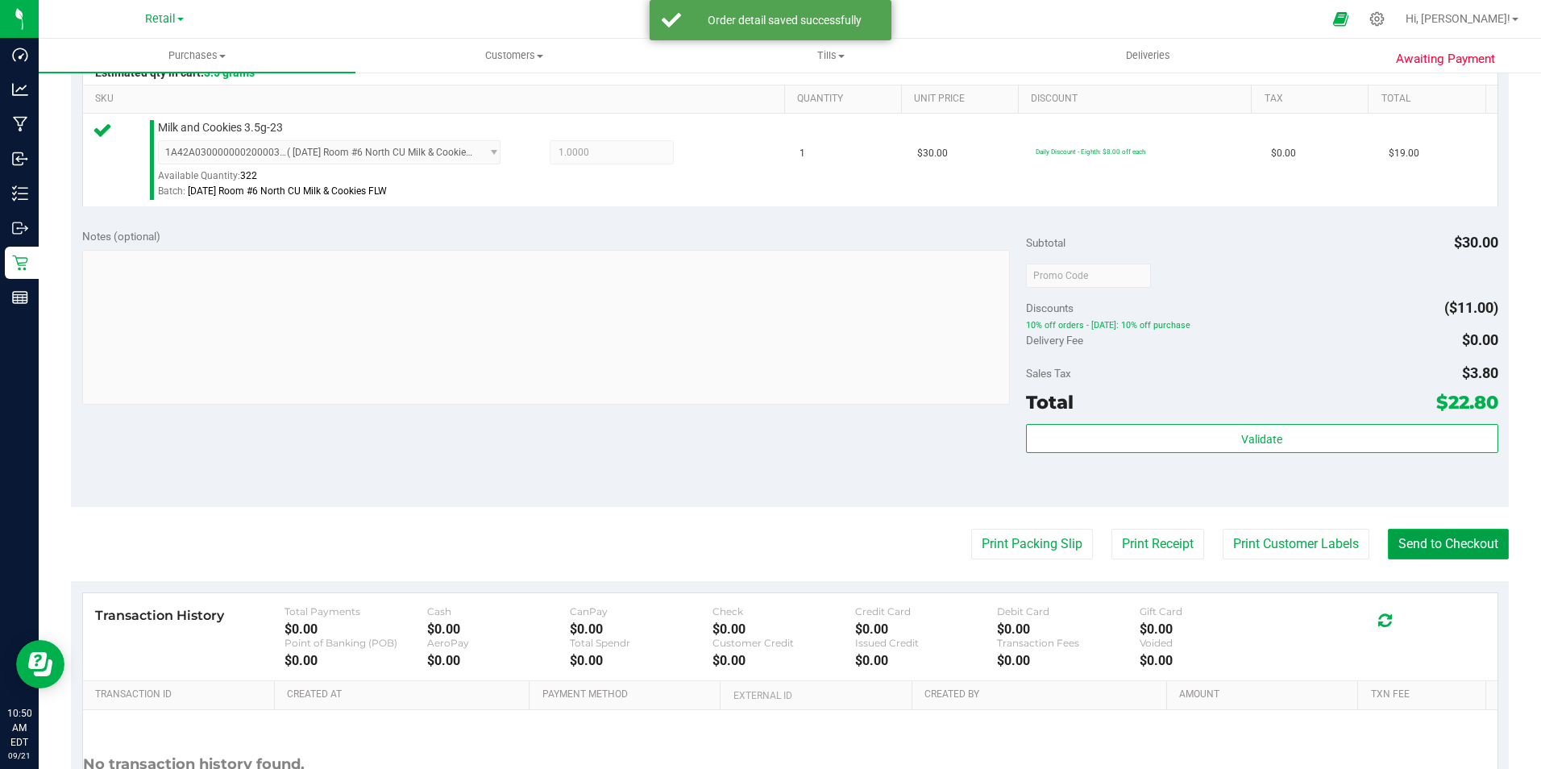
drag, startPoint x: 1448, startPoint y: 552, endPoint x: 1430, endPoint y: 552, distance: 17.7
click at [1445, 552] on button "Send to Checkout" at bounding box center [1448, 544] width 121 height 31
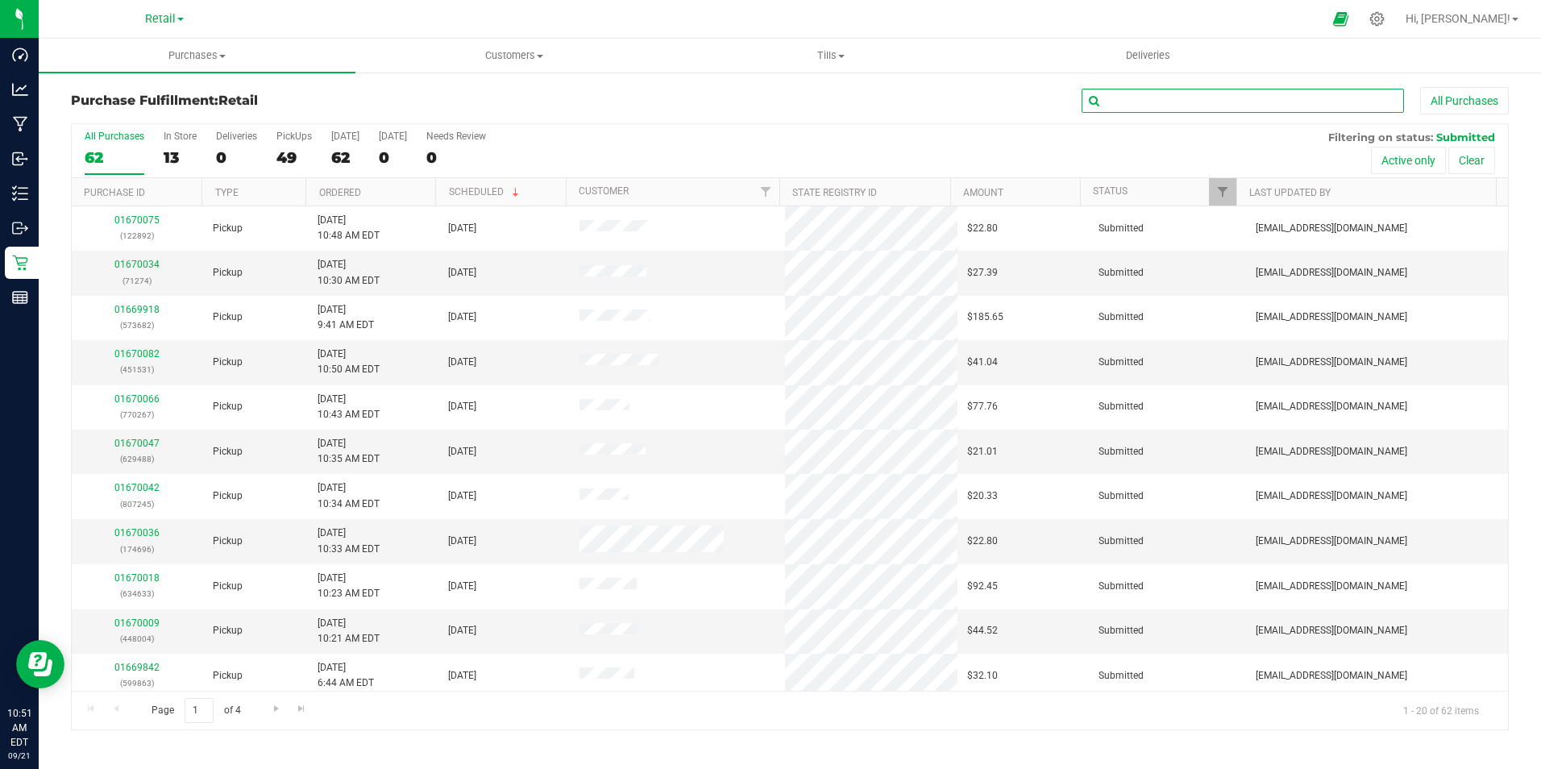
click at [1161, 104] on input "text" at bounding box center [1243, 101] width 322 height 24
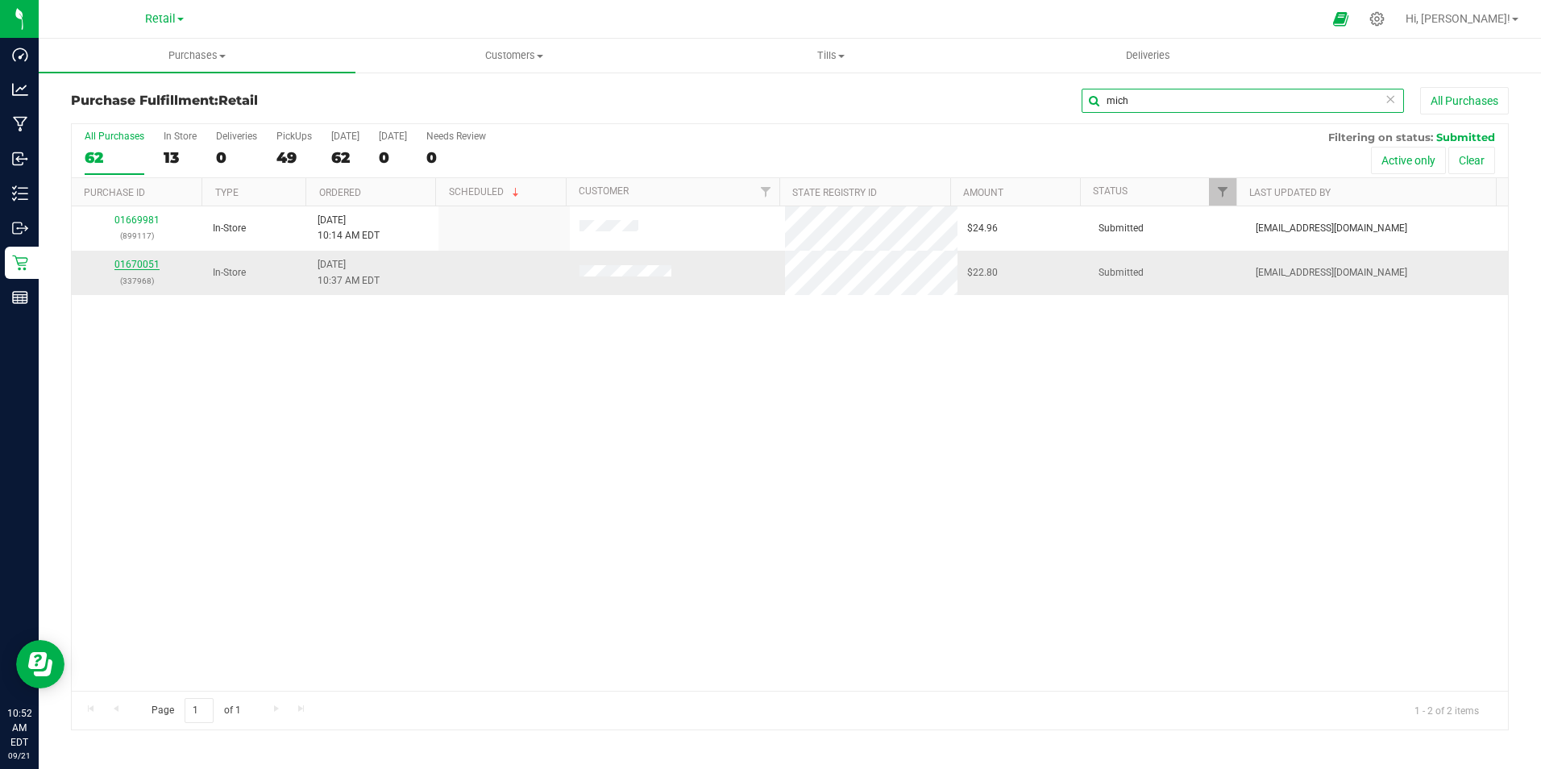
type input "mich"
click at [139, 260] on link "01670051" at bounding box center [136, 264] width 45 height 11
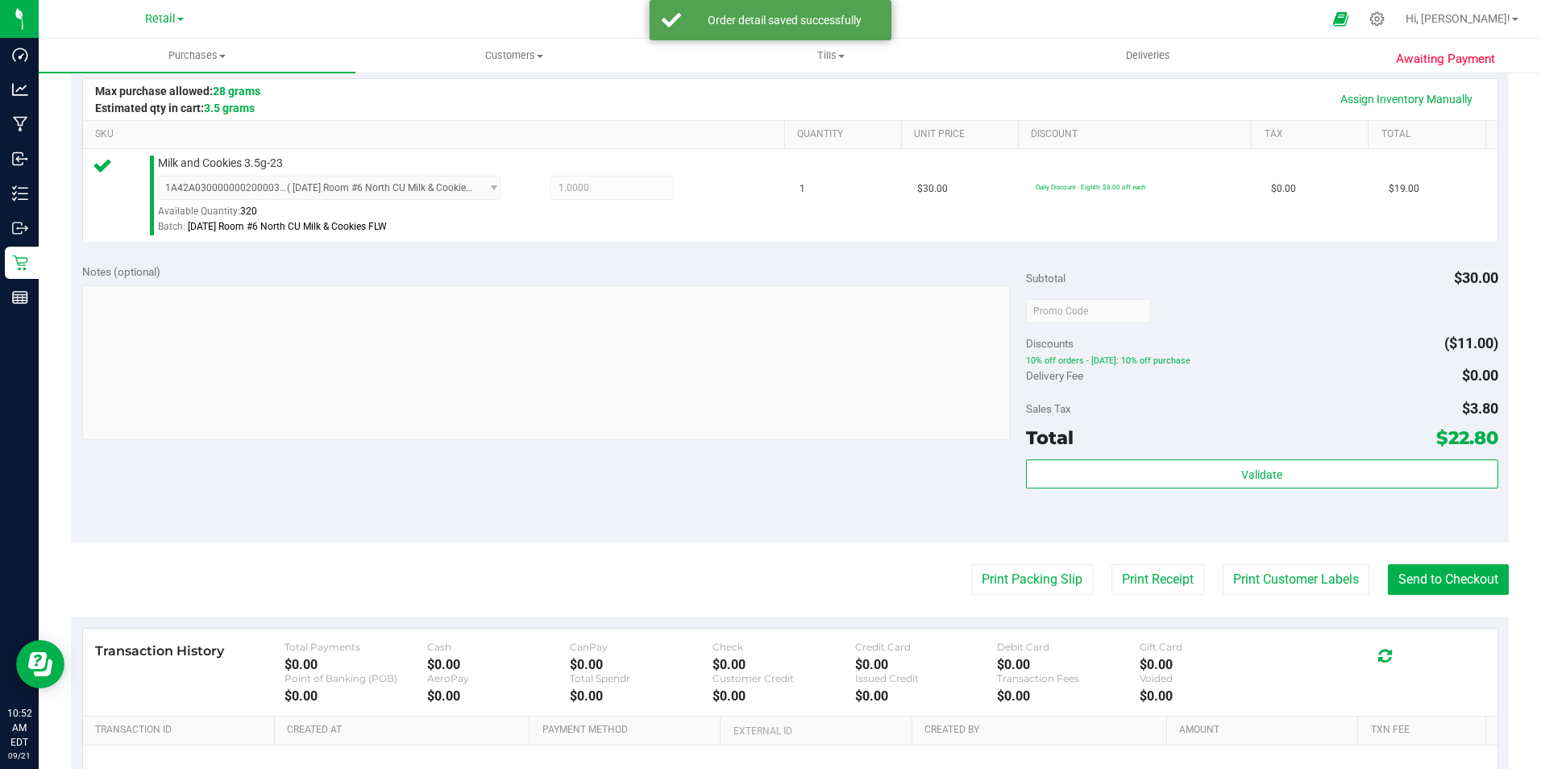
scroll to position [484, 0]
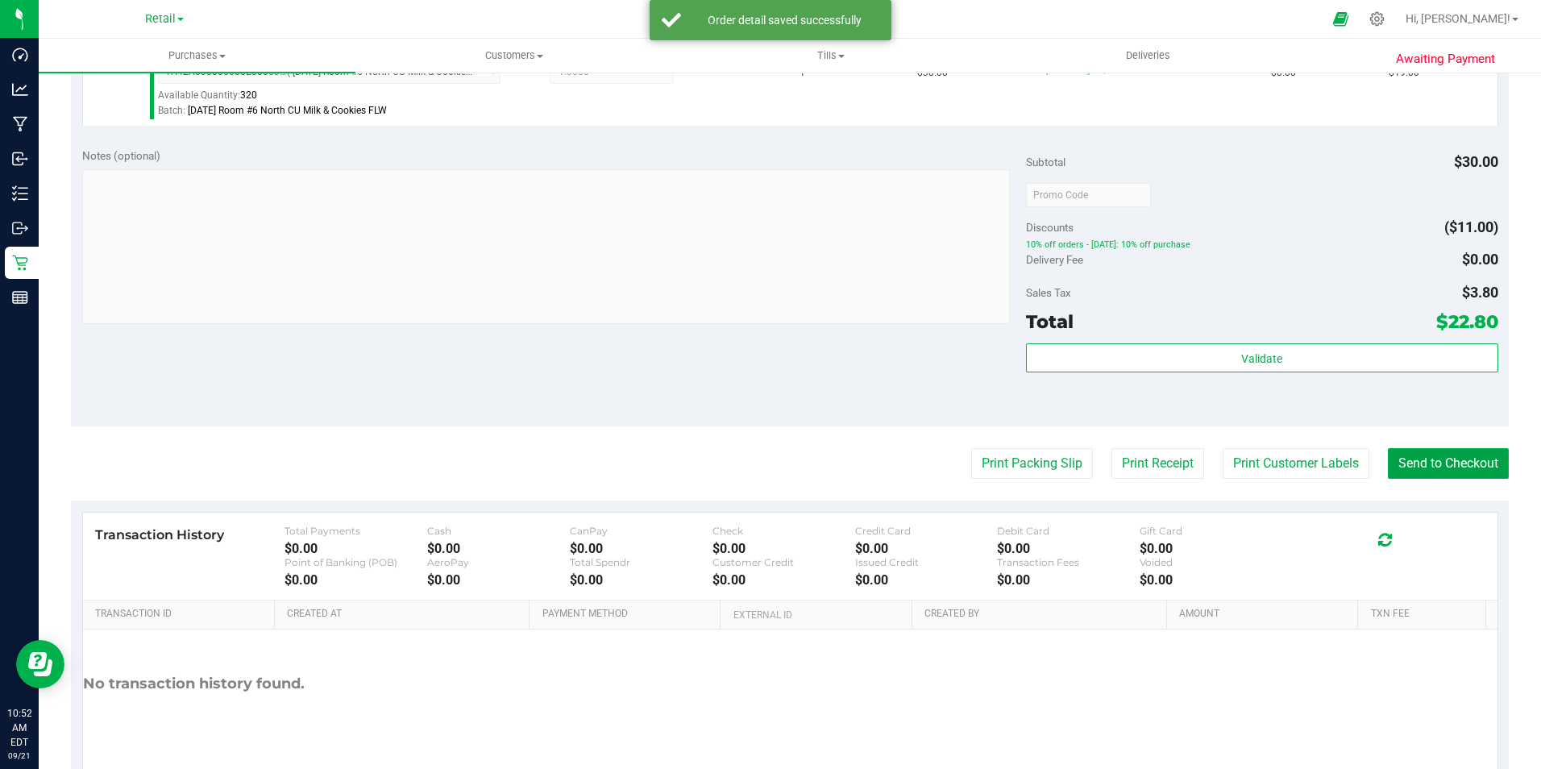
drag, startPoint x: 1401, startPoint y: 463, endPoint x: 1383, endPoint y: 447, distance: 24.5
click at [1400, 463] on button "Send to Checkout" at bounding box center [1448, 463] width 121 height 31
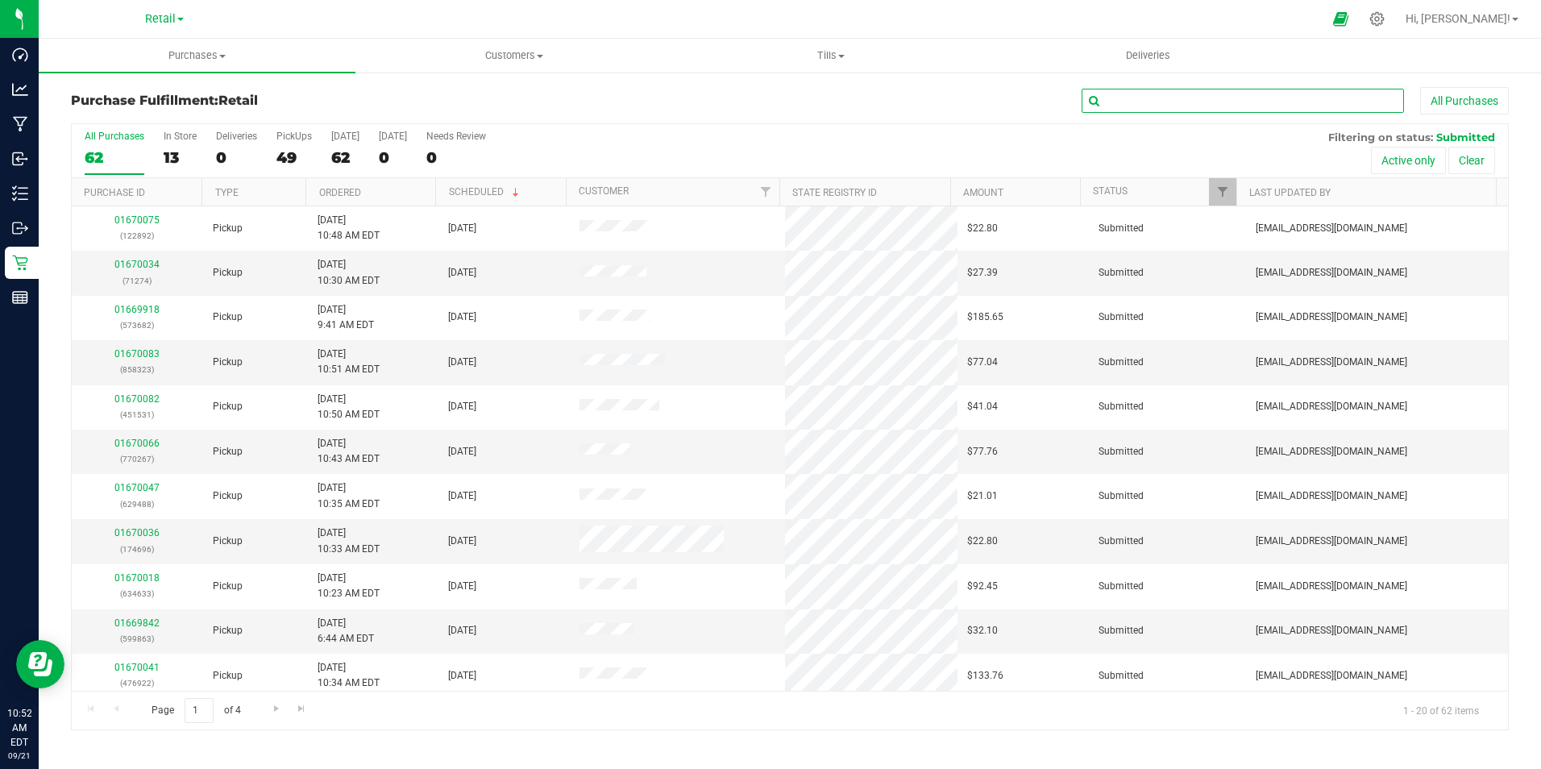
click at [1165, 102] on input "text" at bounding box center [1243, 101] width 322 height 24
type input "ray"
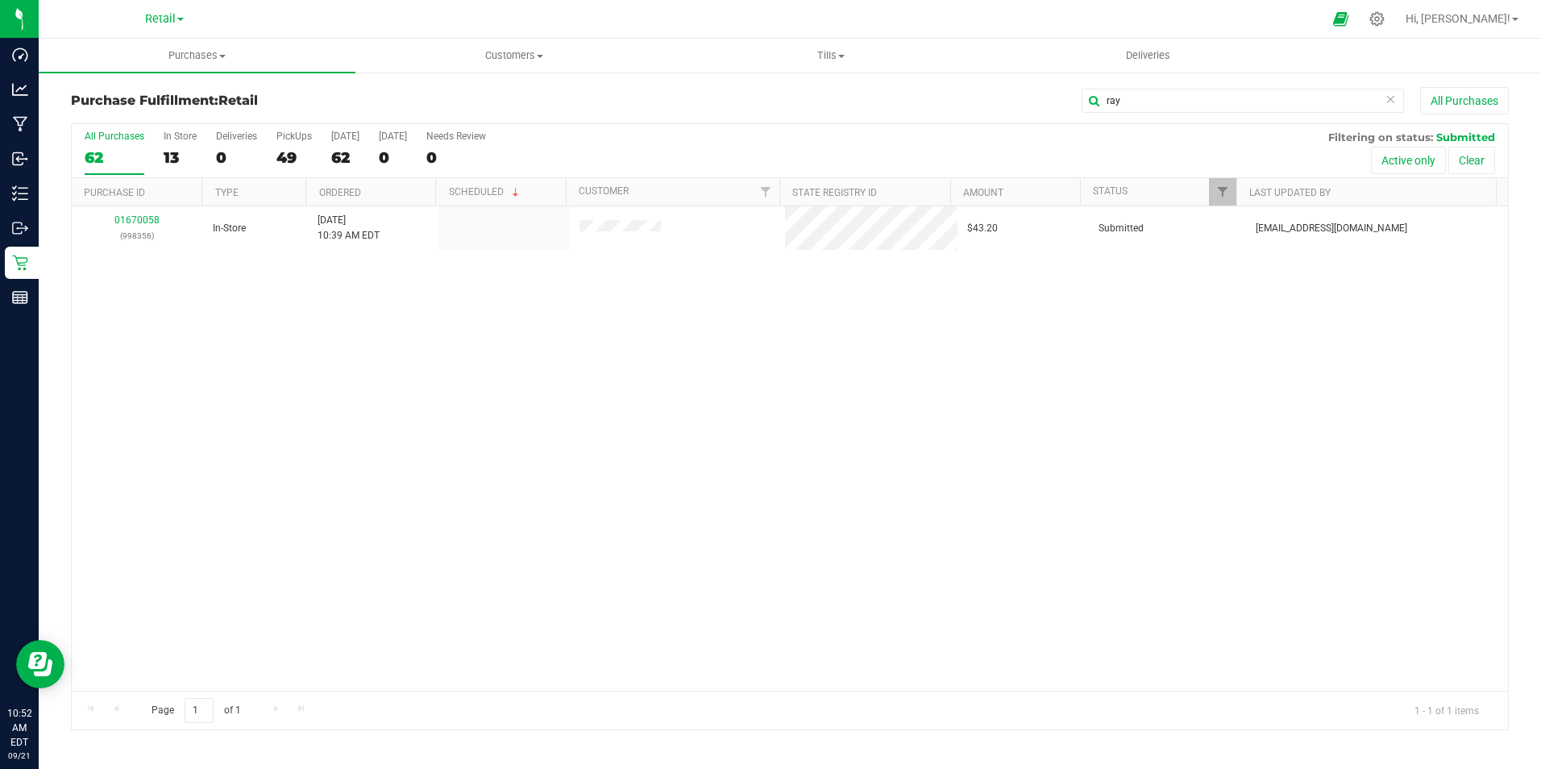
click at [142, 208] on td "01670058 (998356)" at bounding box center [137, 228] width 131 height 44
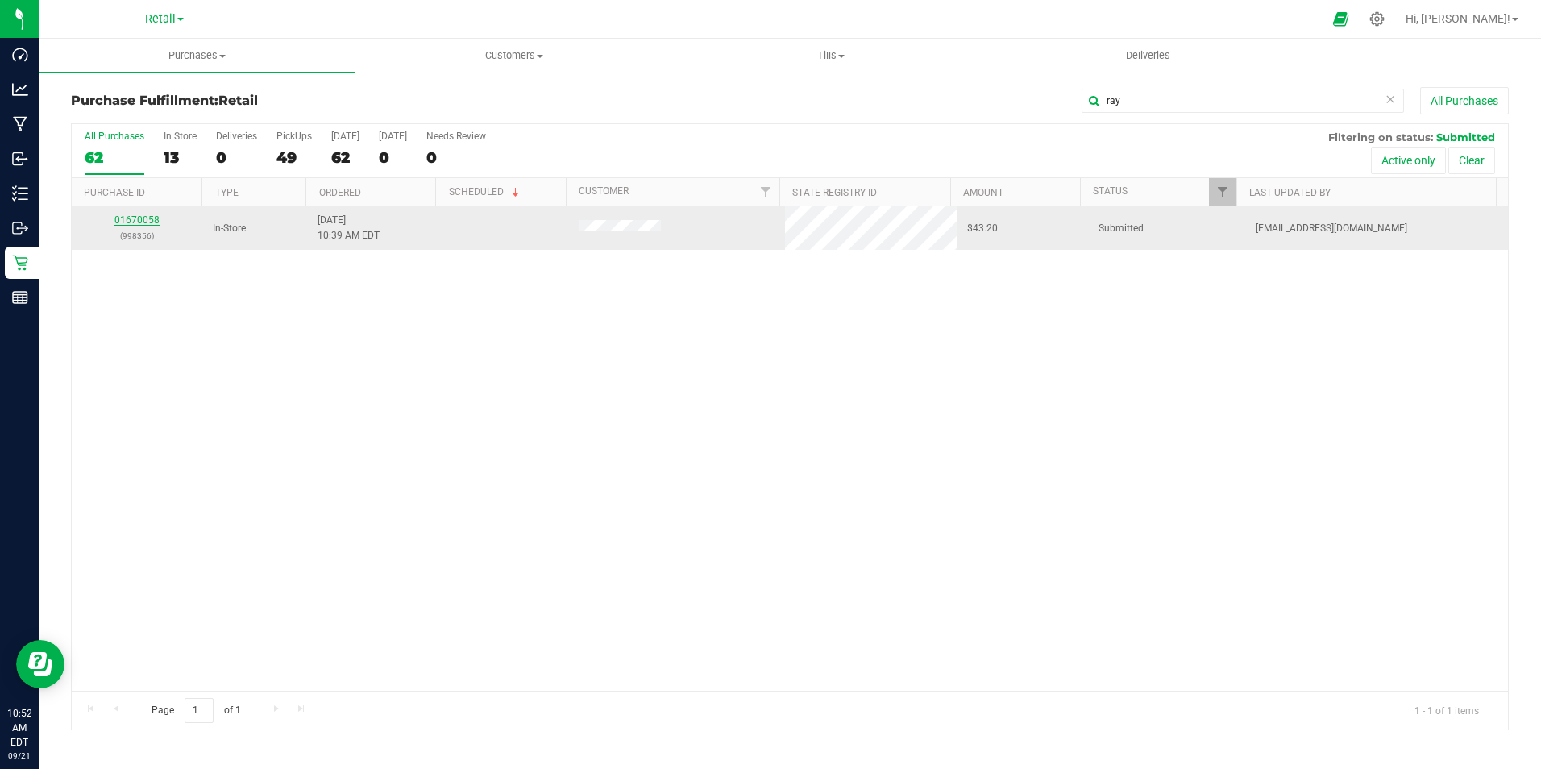
click at [138, 227] on div "01670058 (998356)" at bounding box center [137, 228] width 112 height 31
click at [129, 220] on link "01670058" at bounding box center [136, 219] width 45 height 11
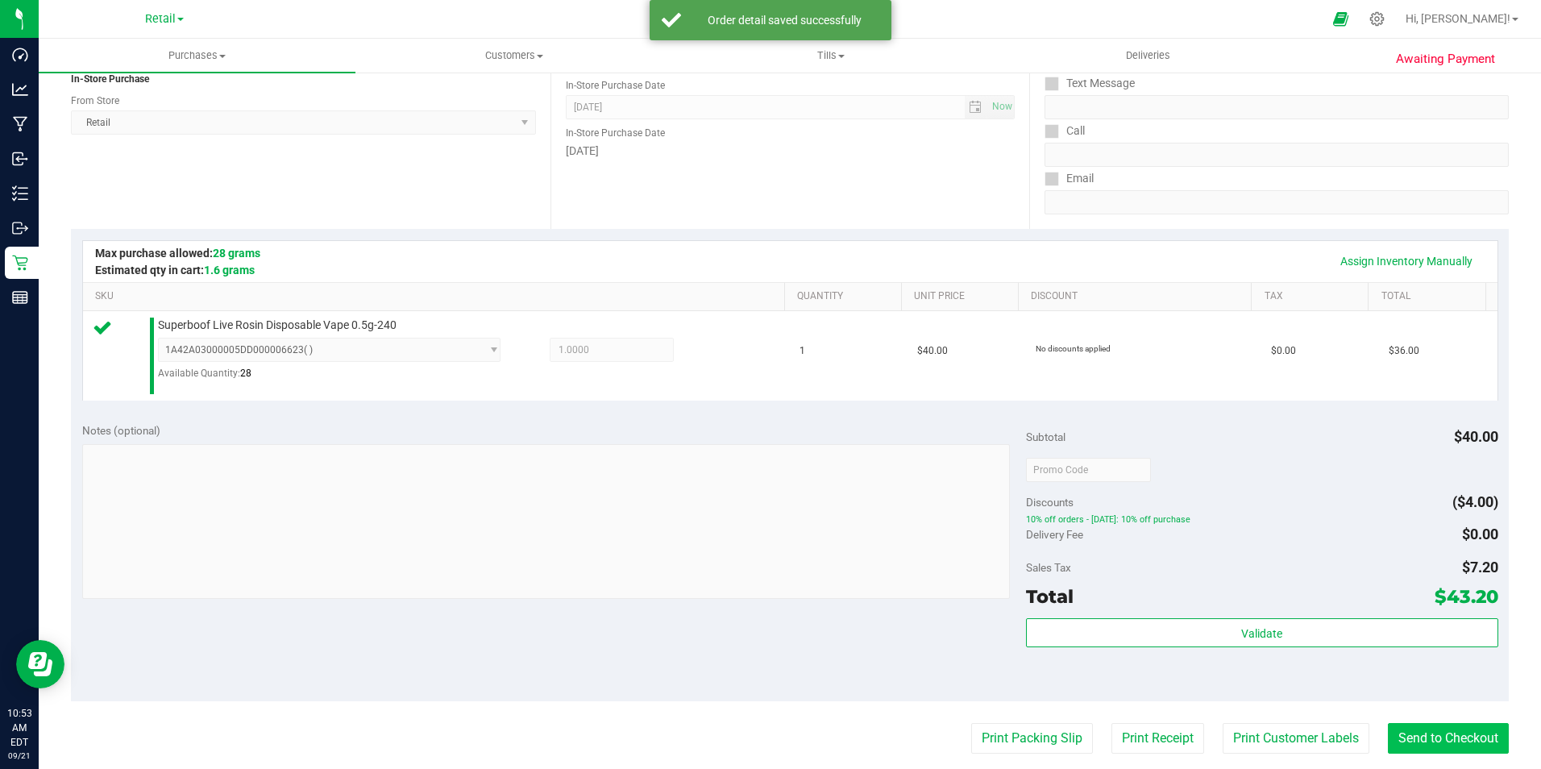
scroll to position [242, 0]
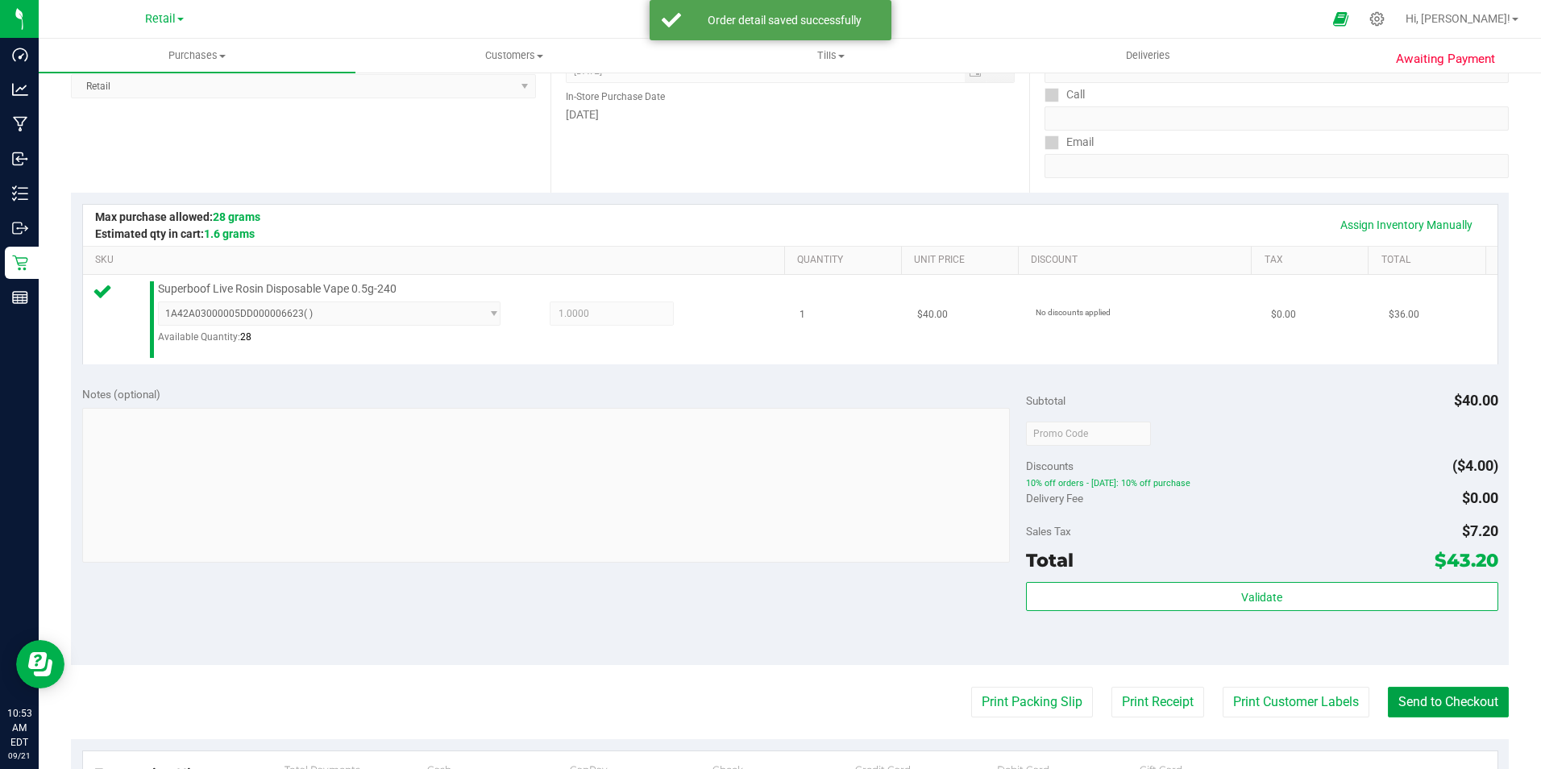
drag, startPoint x: 1435, startPoint y: 696, endPoint x: 737, endPoint y: 284, distance: 811.1
click at [1438, 696] on button "Send to Checkout" at bounding box center [1448, 702] width 121 height 31
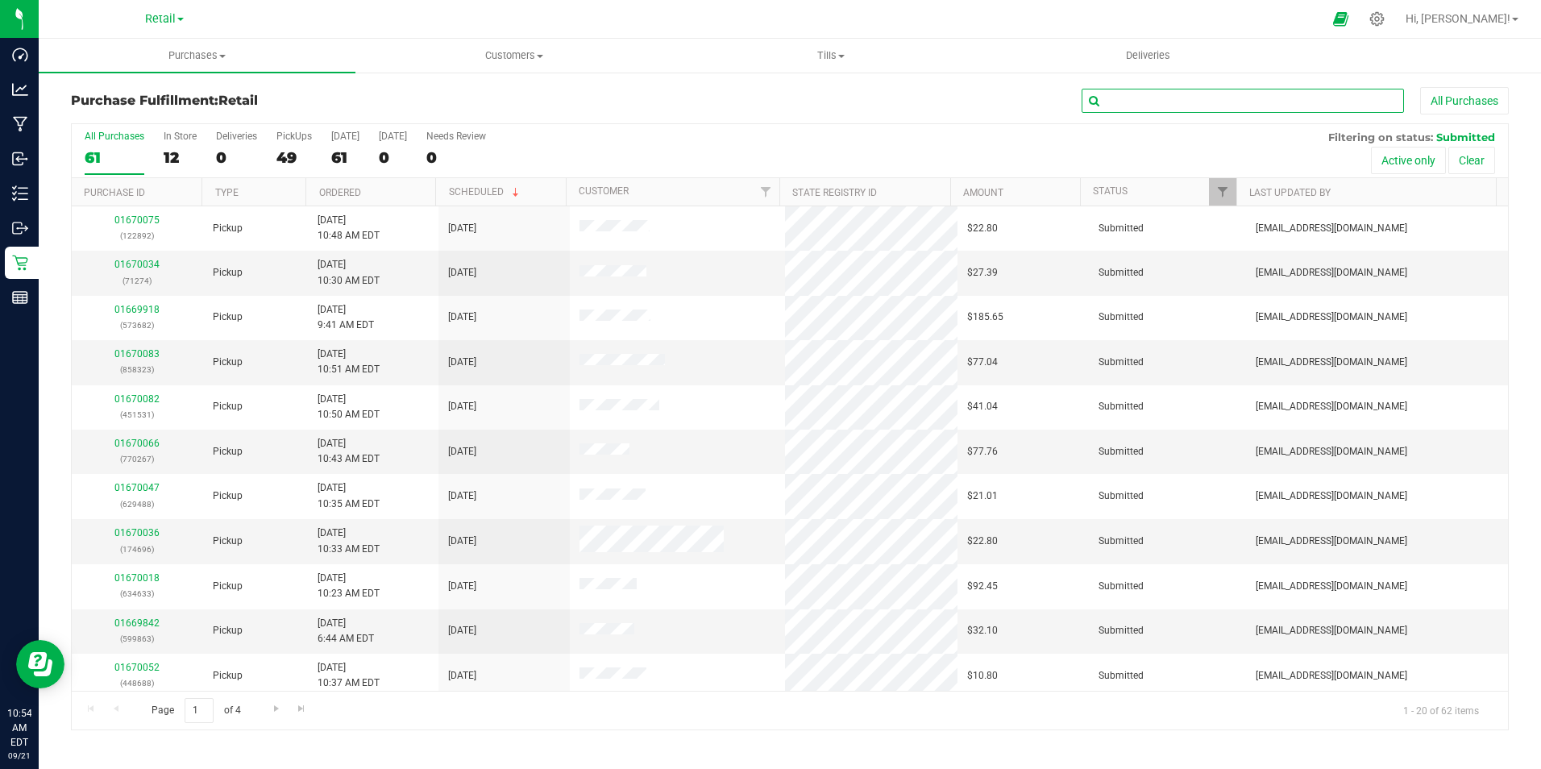
click at [1303, 104] on input "text" at bounding box center [1243, 101] width 322 height 24
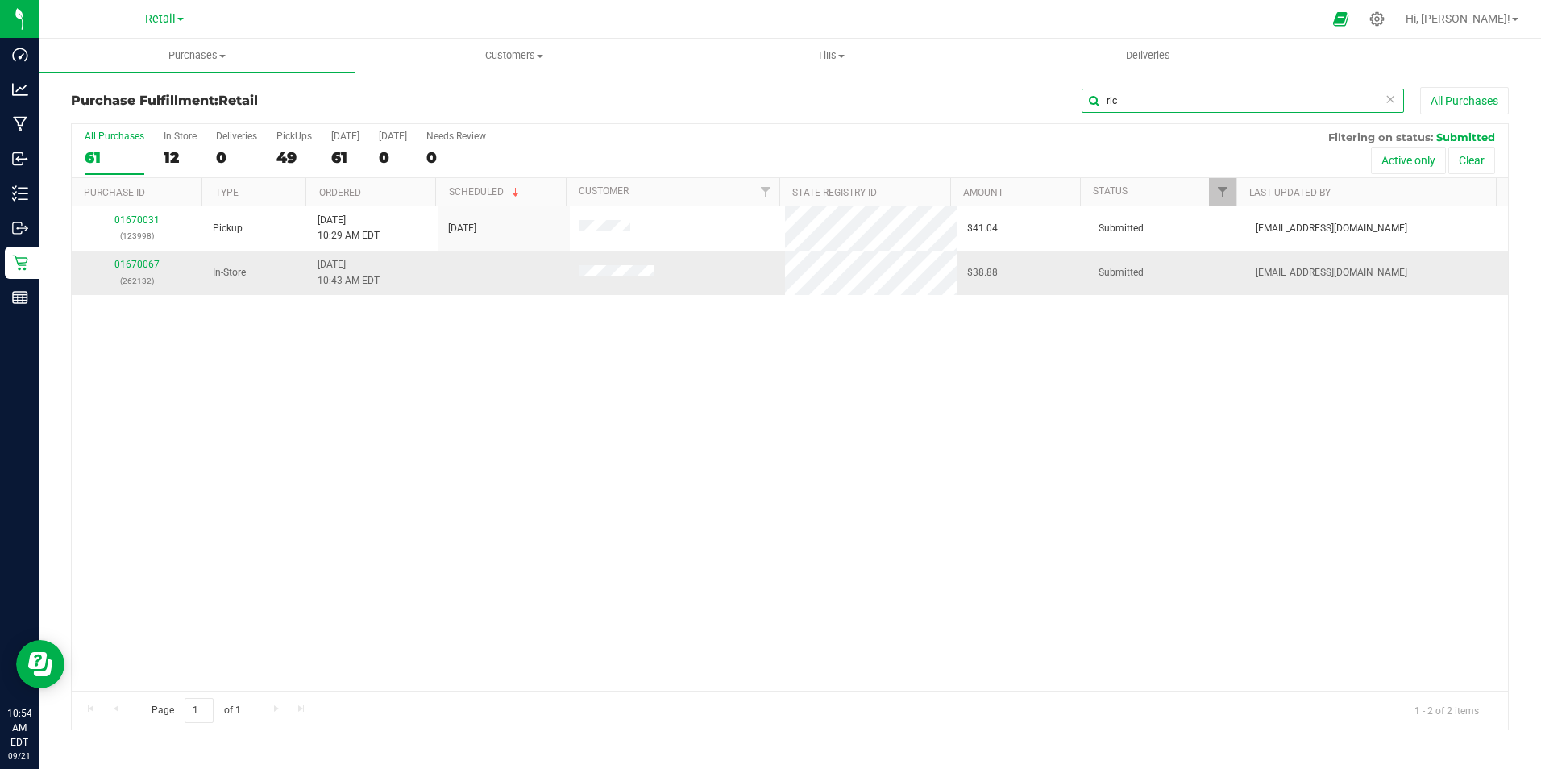
type input "ric"
click at [143, 270] on div "01670067 (262132)" at bounding box center [137, 272] width 112 height 31
click at [138, 270] on div "01670067 (262132)" at bounding box center [137, 272] width 112 height 31
click at [139, 267] on link "01670067" at bounding box center [136, 264] width 45 height 11
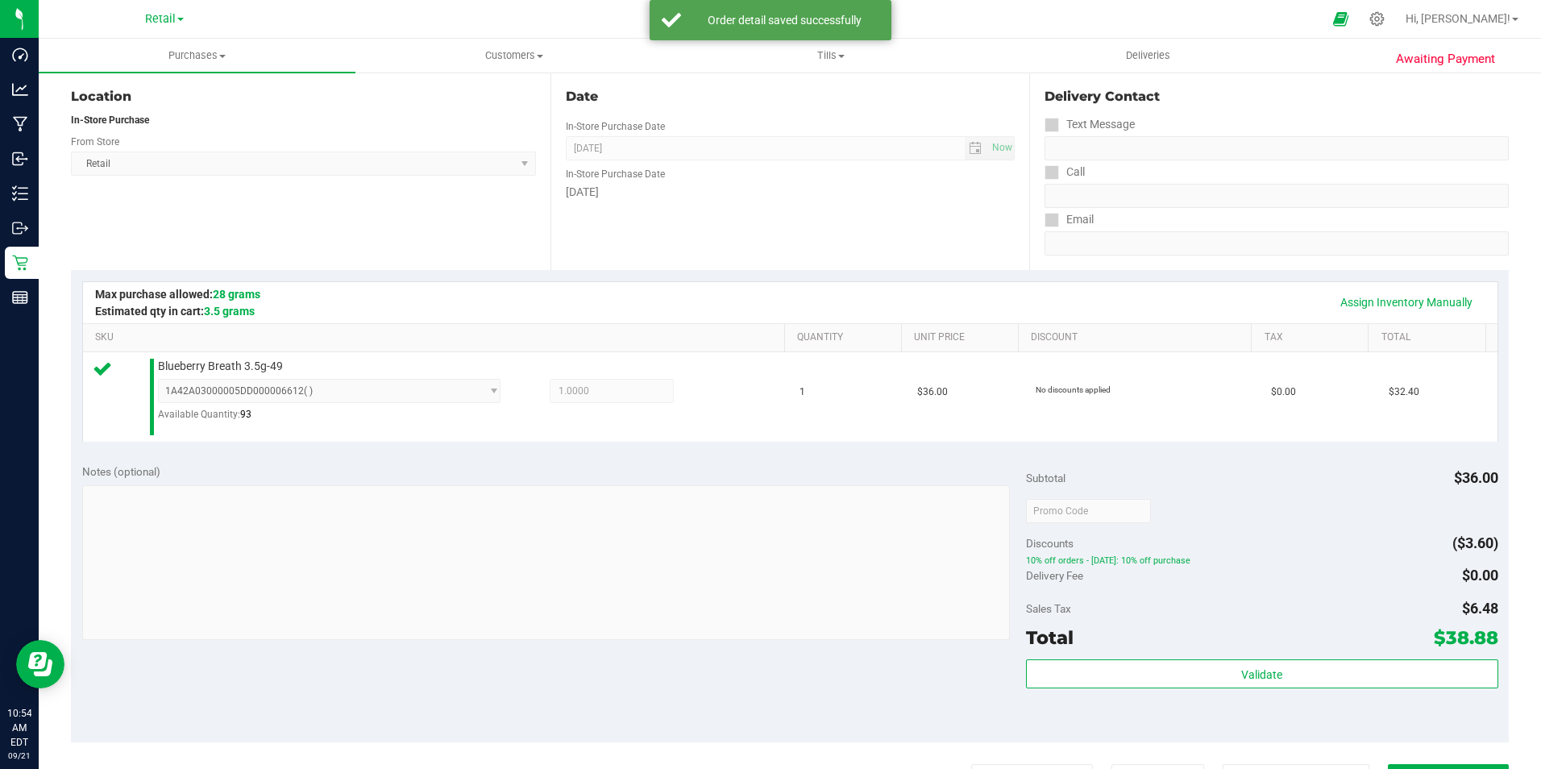
scroll to position [242, 0]
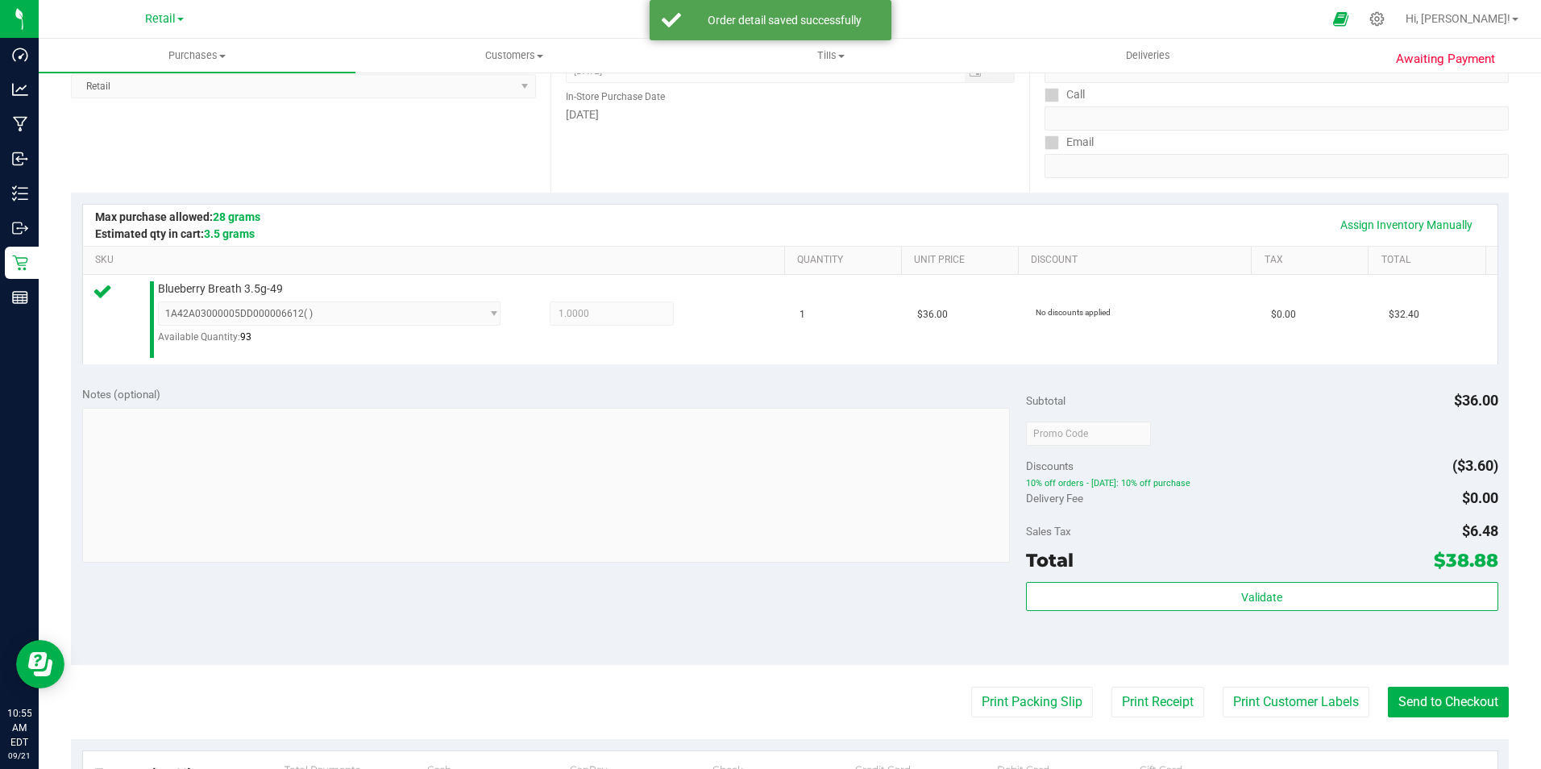
click at [1430, 720] on purchase-details "Back Edit Purchase Cancel Purchase View Profile # 01670067 Med | Rec METRC ID: …" at bounding box center [790, 442] width 1438 height 1195
click at [1430, 701] on button "Send to Checkout" at bounding box center [1448, 702] width 121 height 31
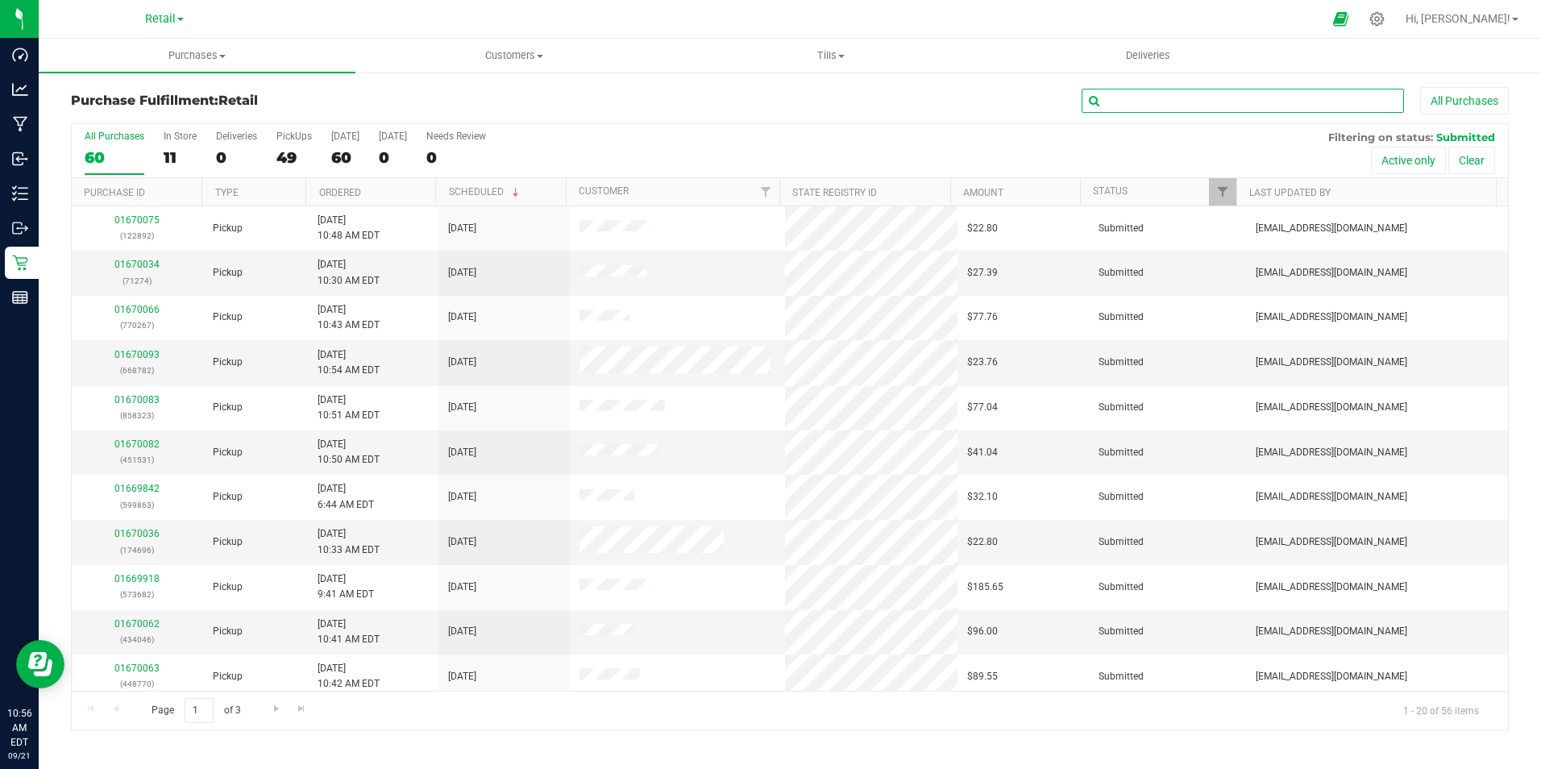
click at [1119, 104] on input "text" at bounding box center [1243, 101] width 322 height 24
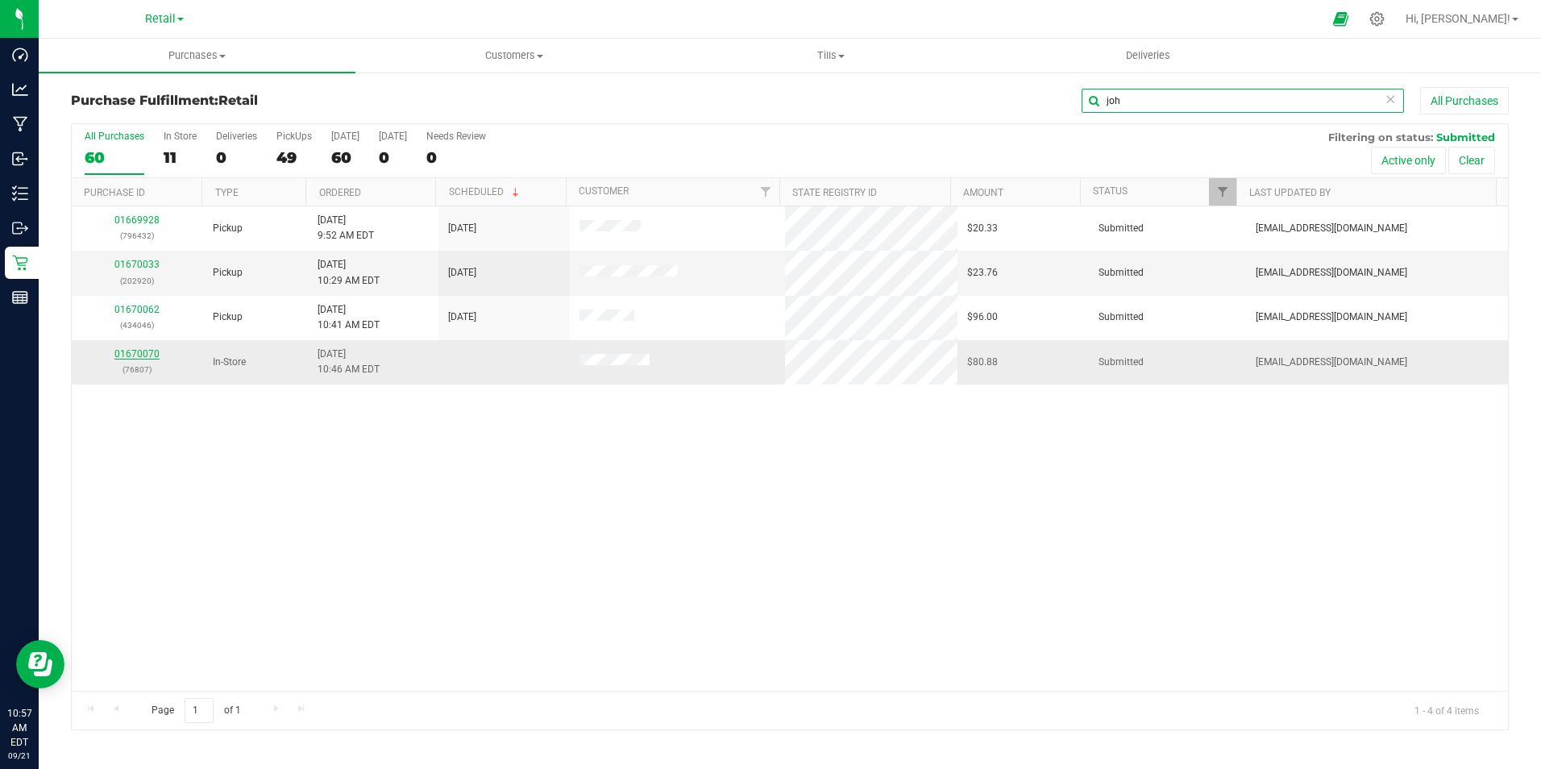
type input "joh"
click at [137, 355] on link "01670070" at bounding box center [136, 353] width 45 height 11
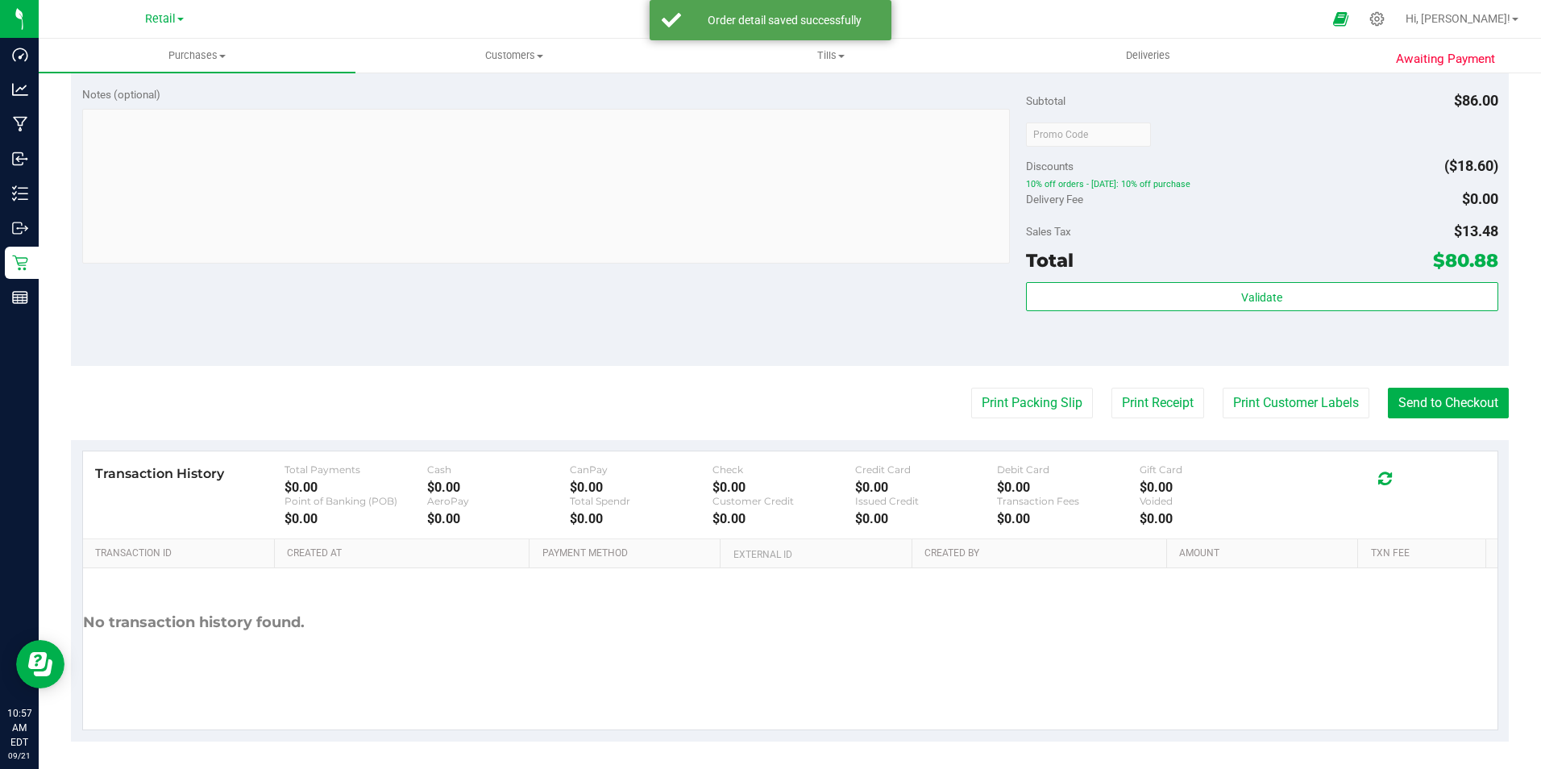
scroll to position [639, 0]
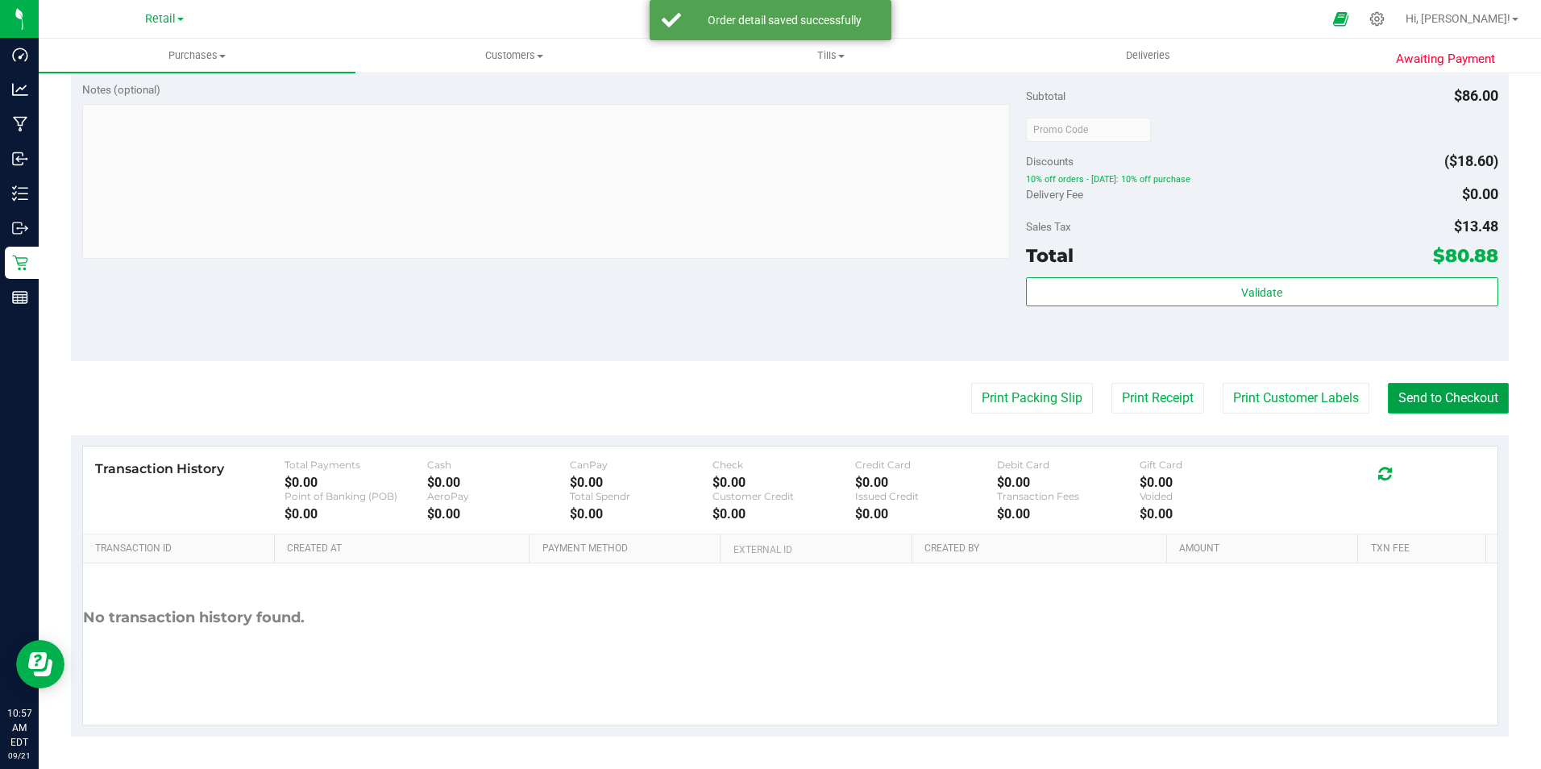
click at [1407, 392] on button "Send to Checkout" at bounding box center [1448, 398] width 121 height 31
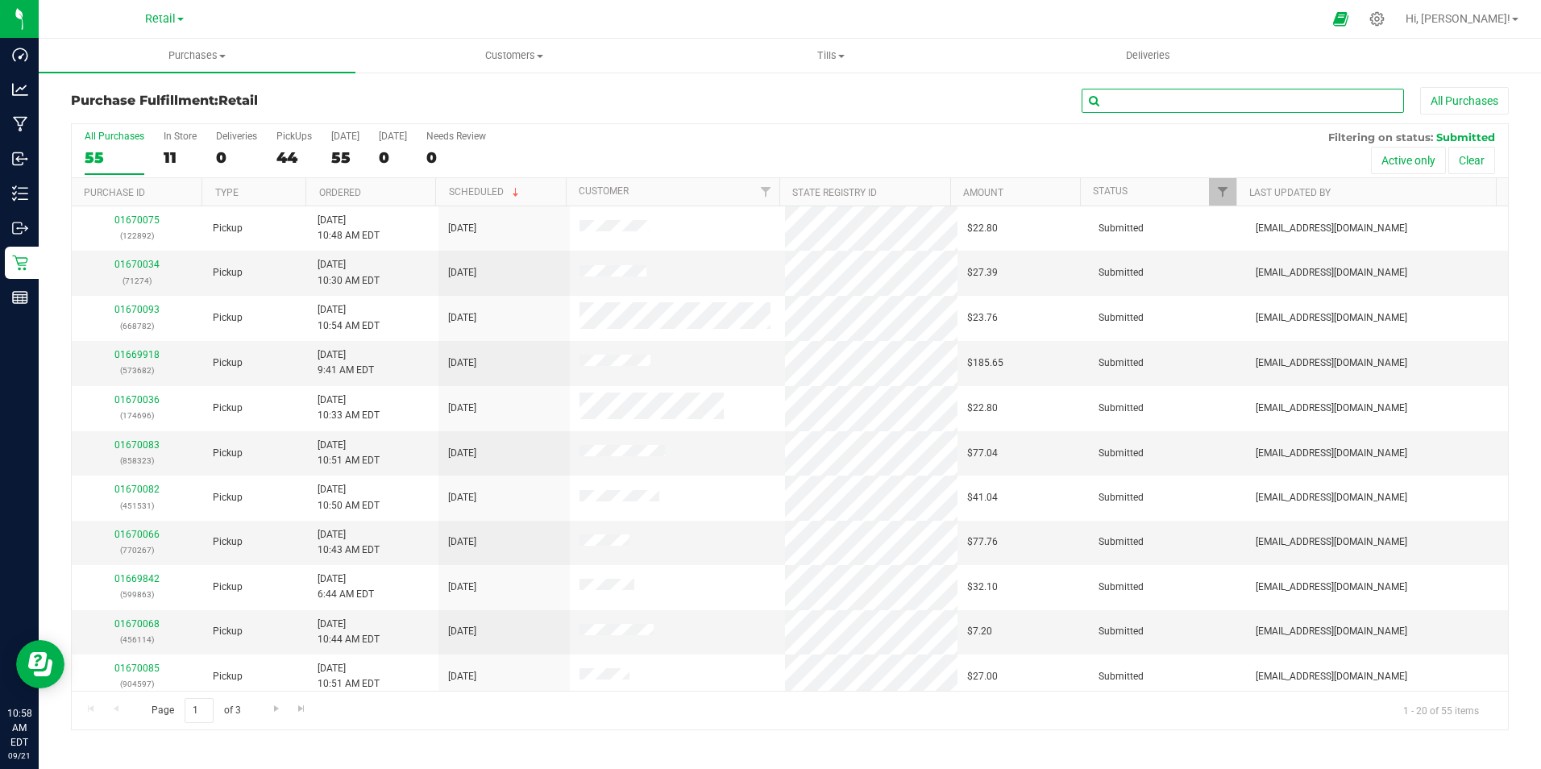
click at [1191, 99] on input "text" at bounding box center [1243, 101] width 322 height 24
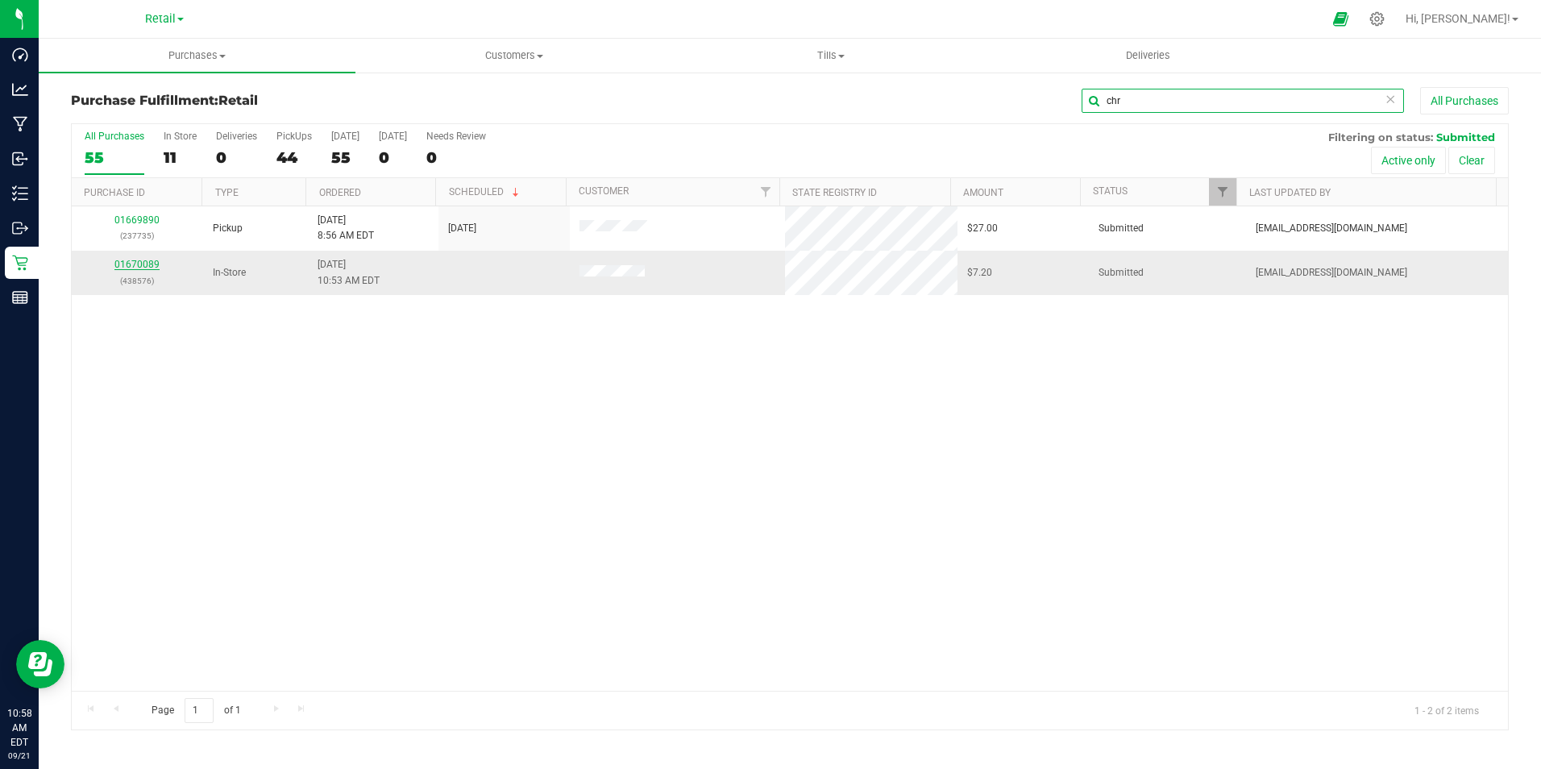
type input "chr"
click at [139, 269] on link "01670089" at bounding box center [136, 264] width 45 height 11
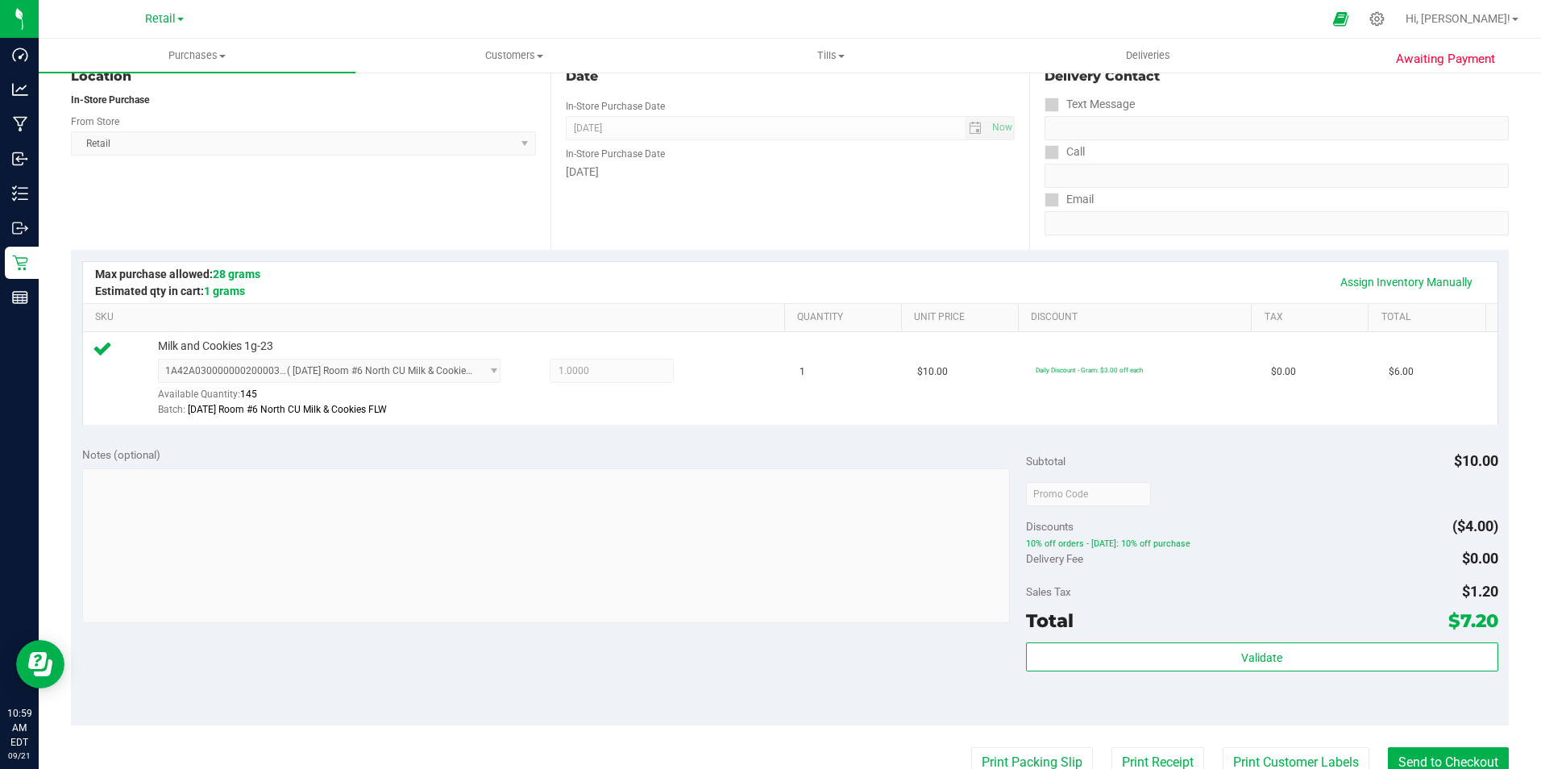
scroll to position [242, 0]
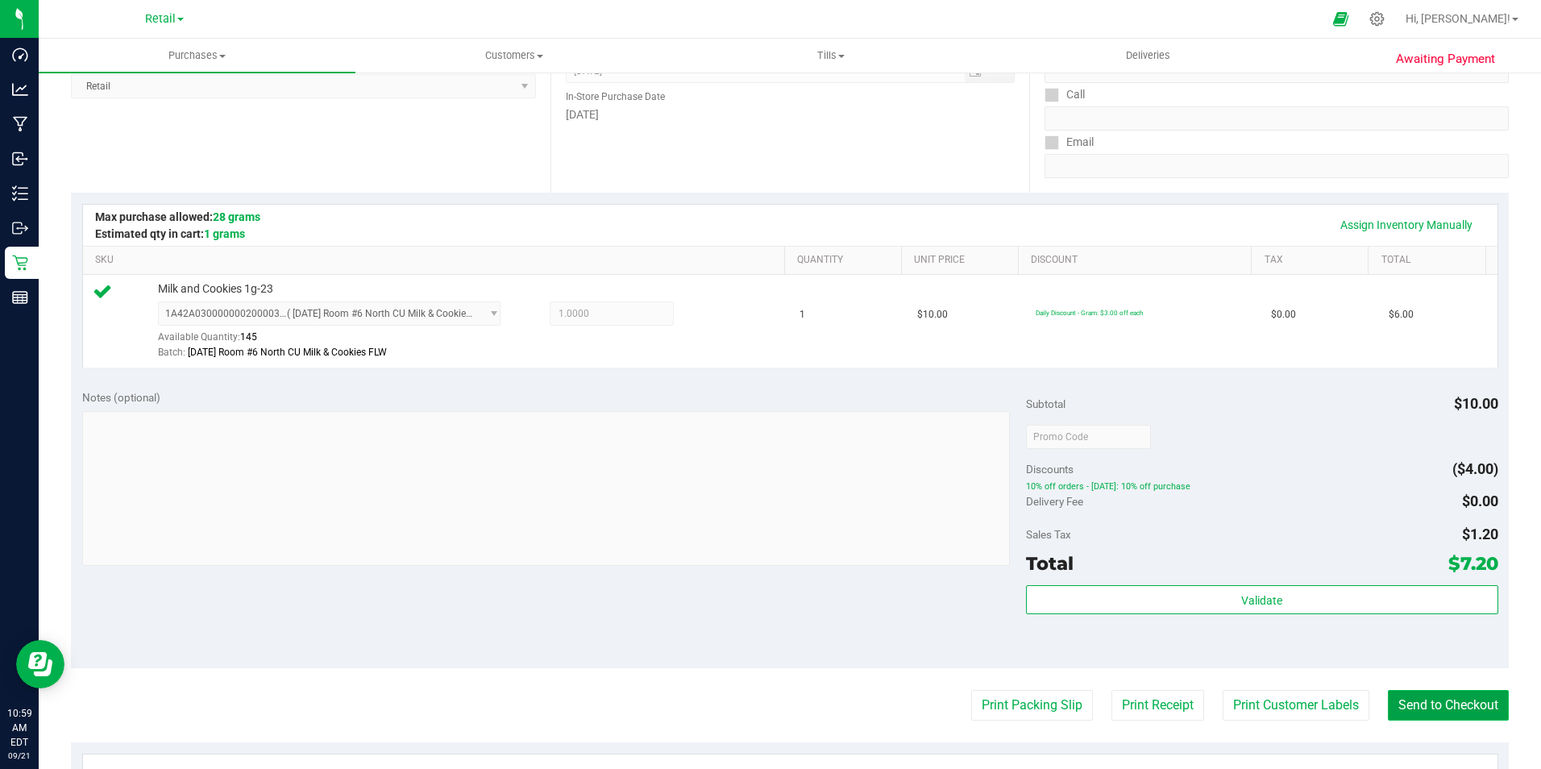
click at [1413, 691] on button "Send to Checkout" at bounding box center [1448, 705] width 121 height 31
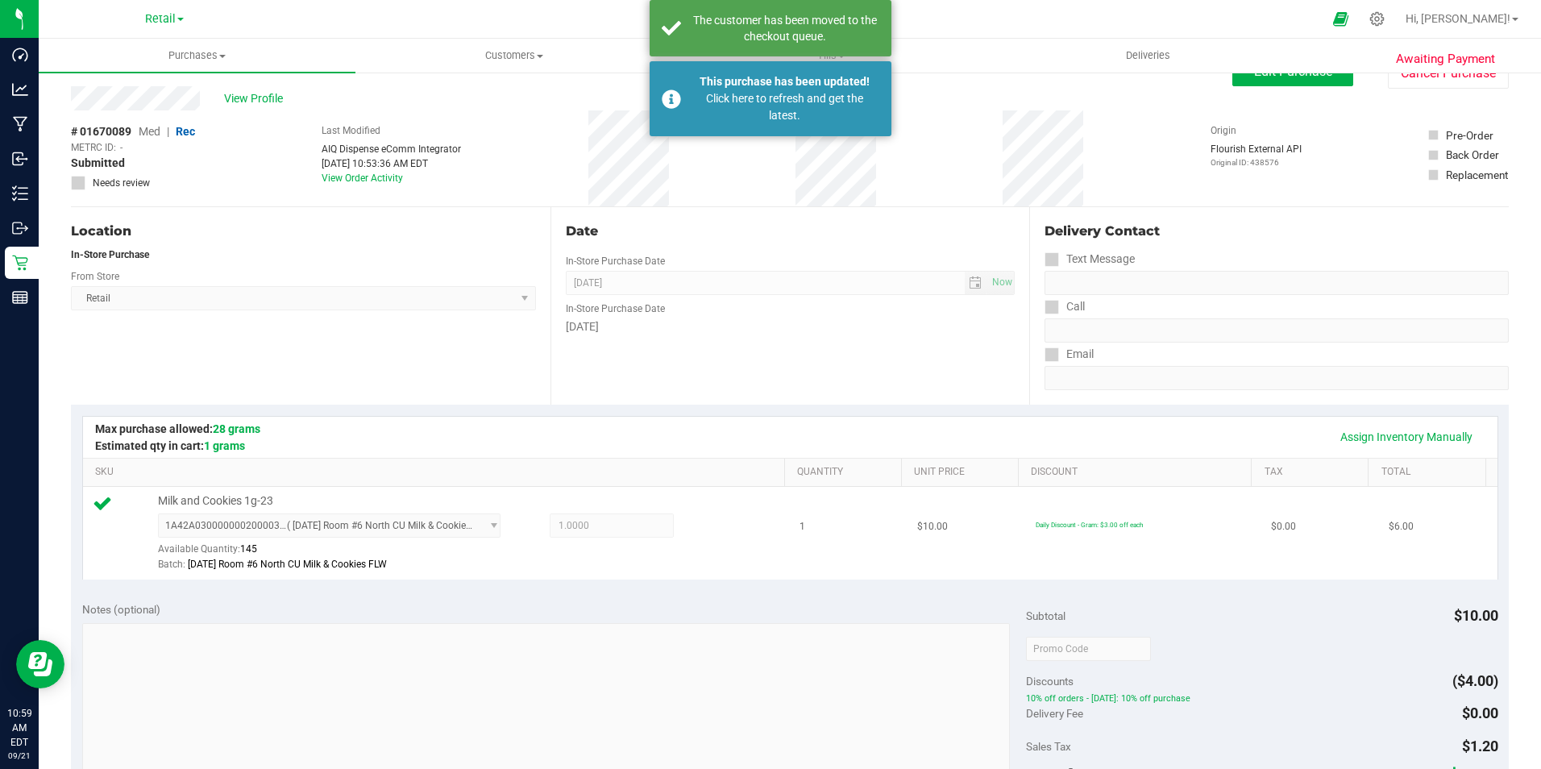
scroll to position [0, 0]
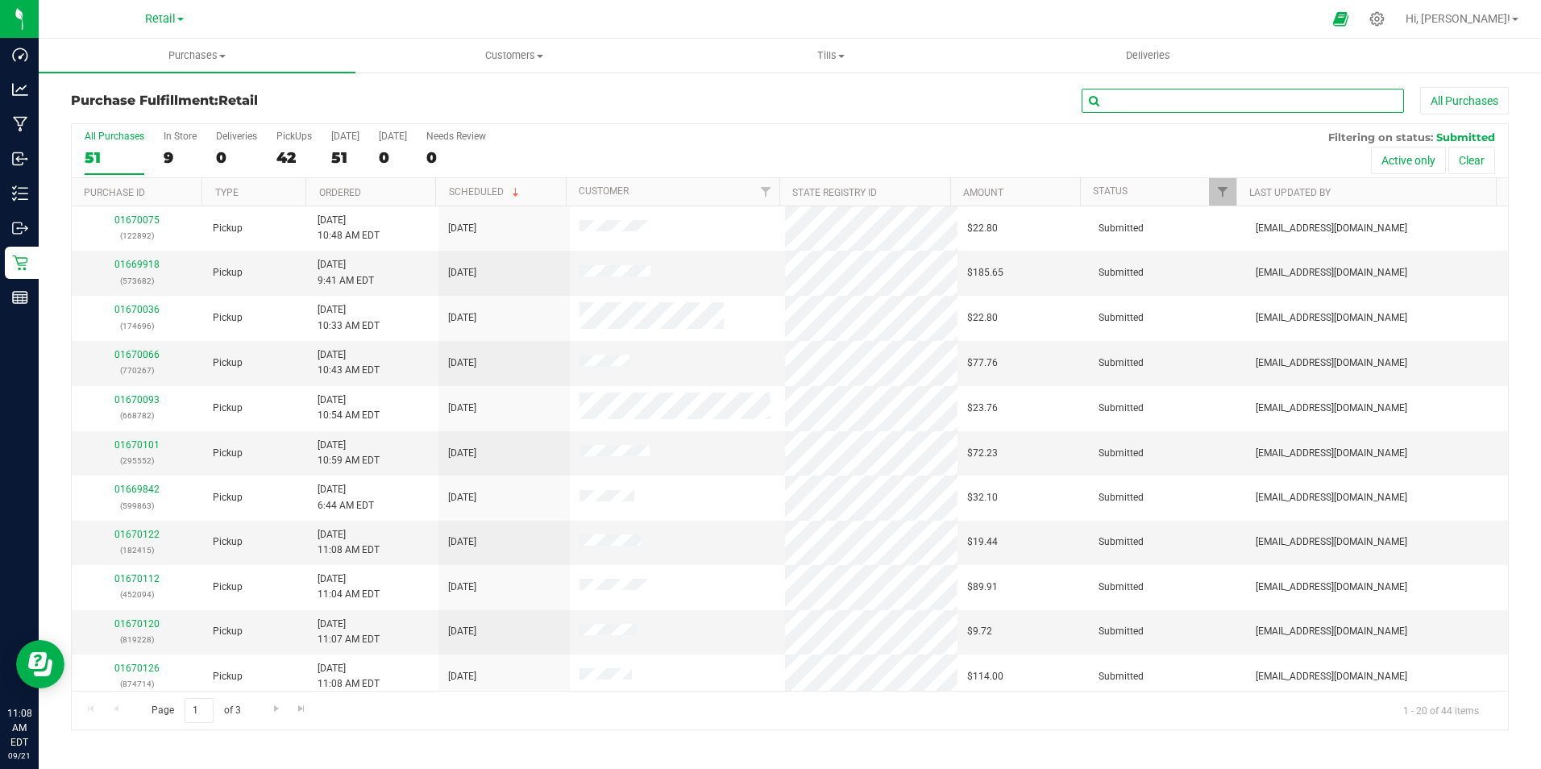
click at [1161, 98] on input "text" at bounding box center [1243, 101] width 322 height 24
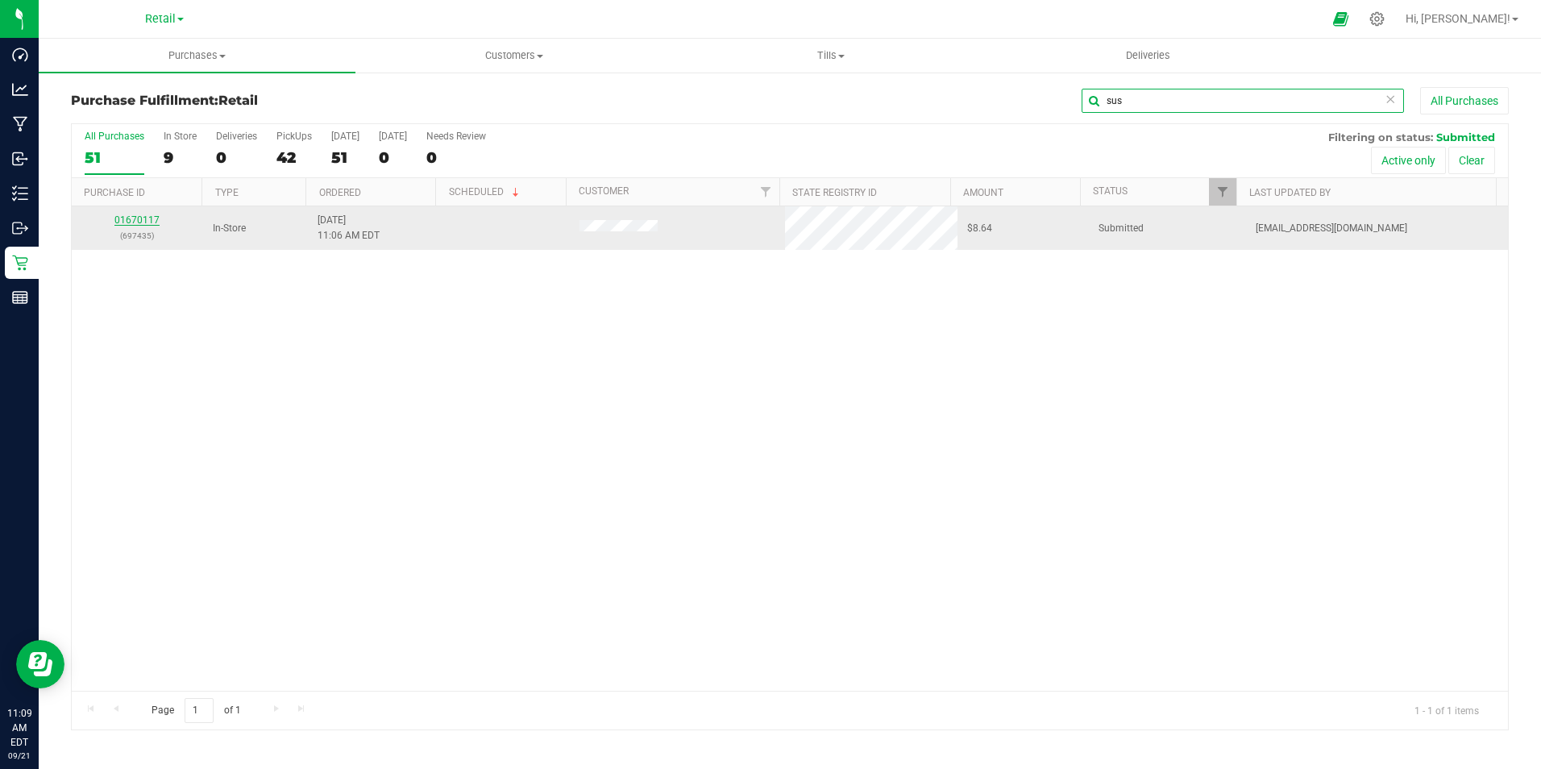
type input "sus"
click at [136, 224] on link "01670117" at bounding box center [136, 219] width 45 height 11
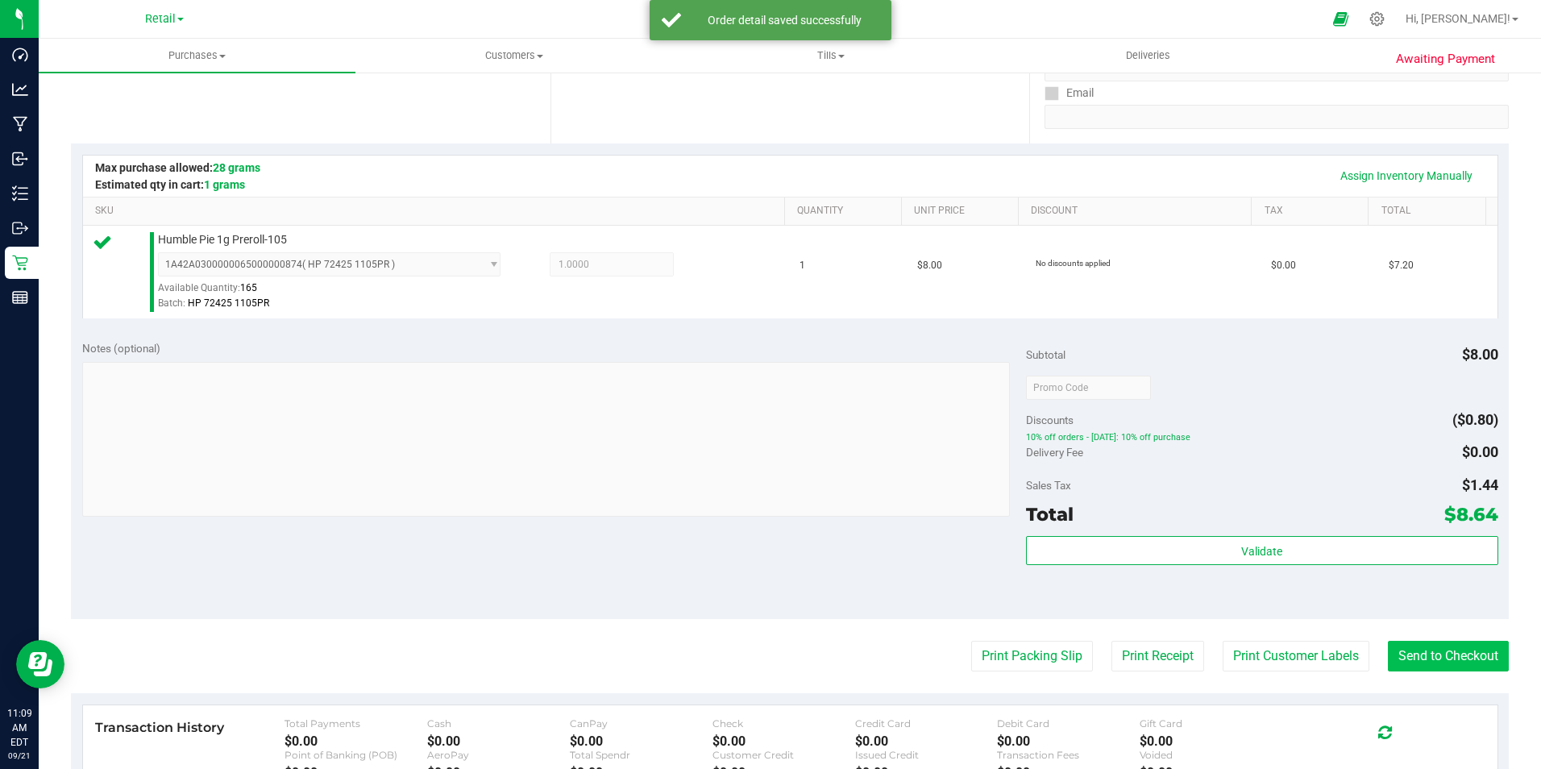
scroll to position [403, 0]
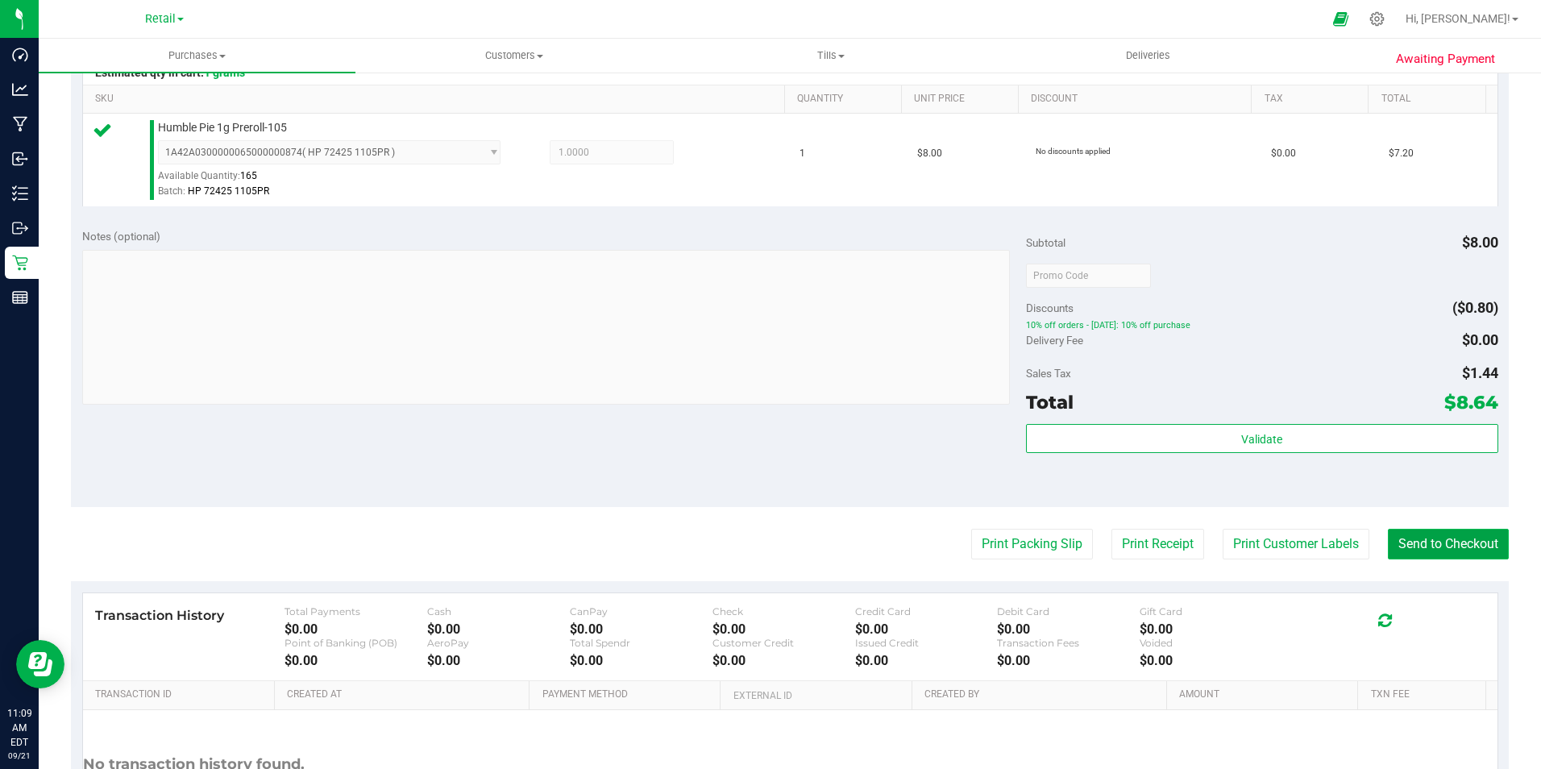
click at [1465, 546] on button "Send to Checkout" at bounding box center [1448, 544] width 121 height 31
